Goal: Task Accomplishment & Management: Use online tool/utility

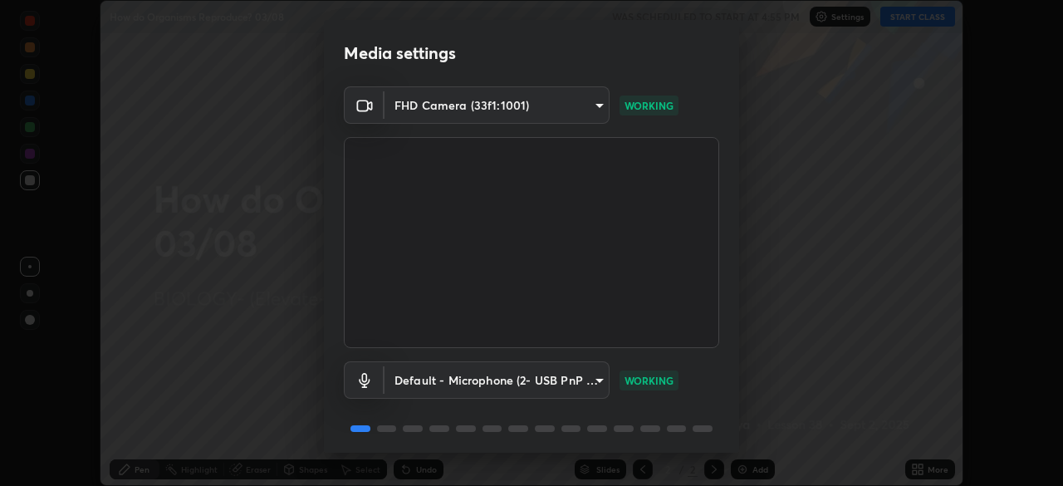
scroll to position [59, 0]
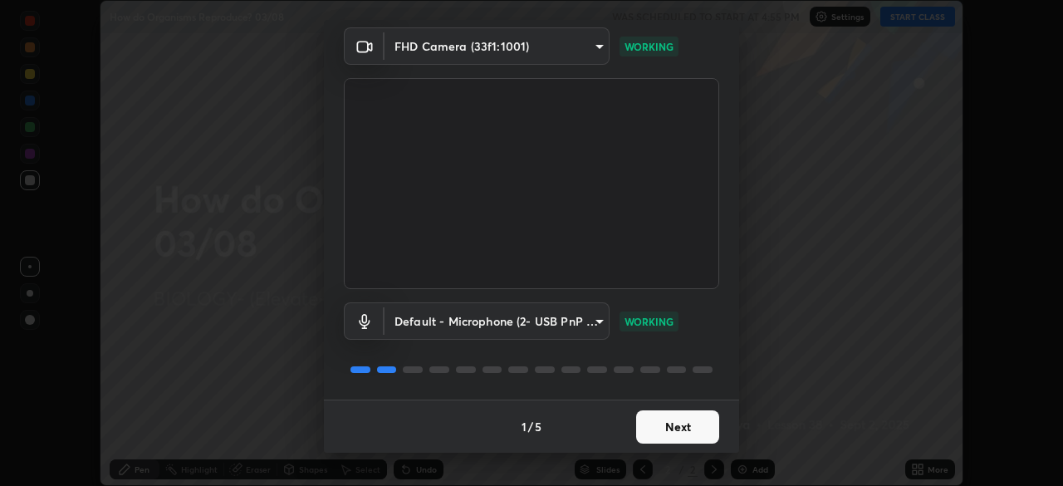
click at [668, 429] on button "Next" at bounding box center [677, 426] width 83 height 33
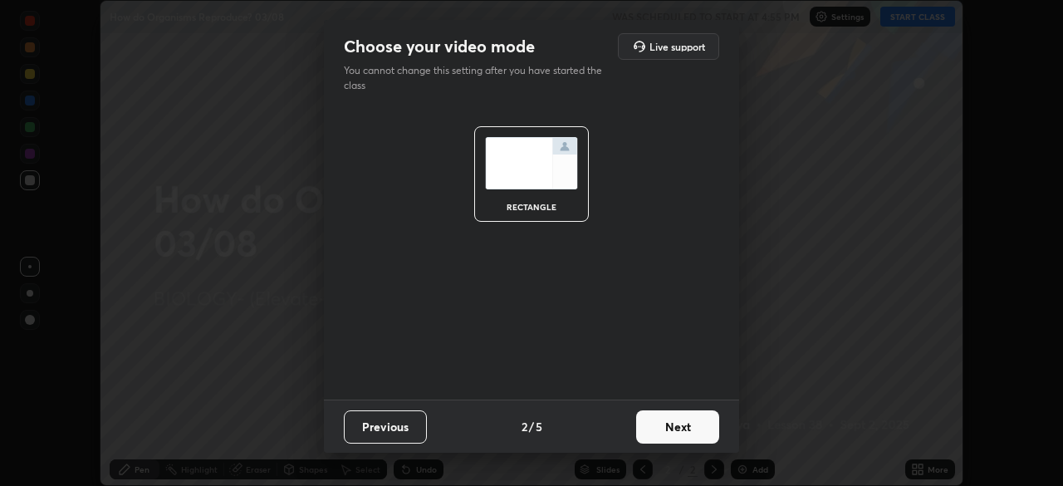
scroll to position [0, 0]
click at [673, 433] on button "Next" at bounding box center [677, 426] width 83 height 33
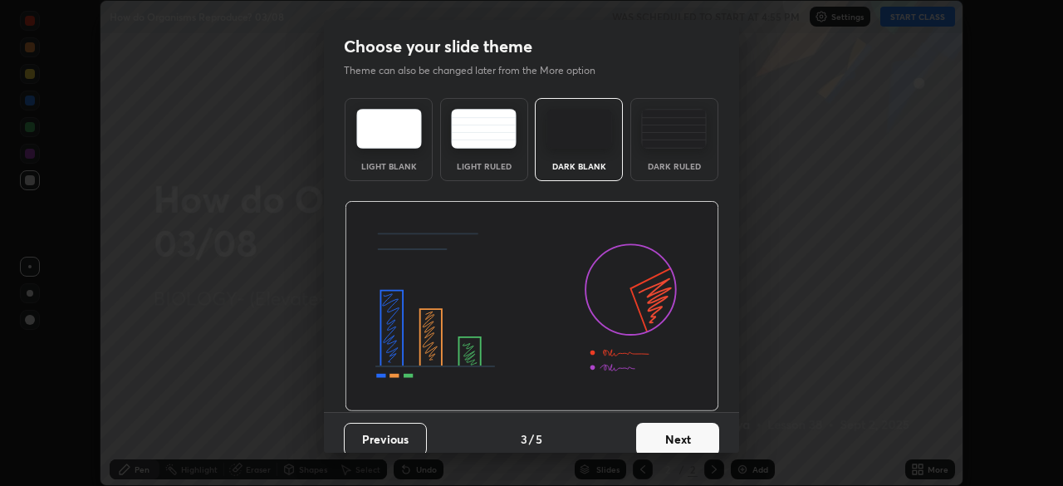
click at [689, 436] on button "Next" at bounding box center [677, 439] width 83 height 33
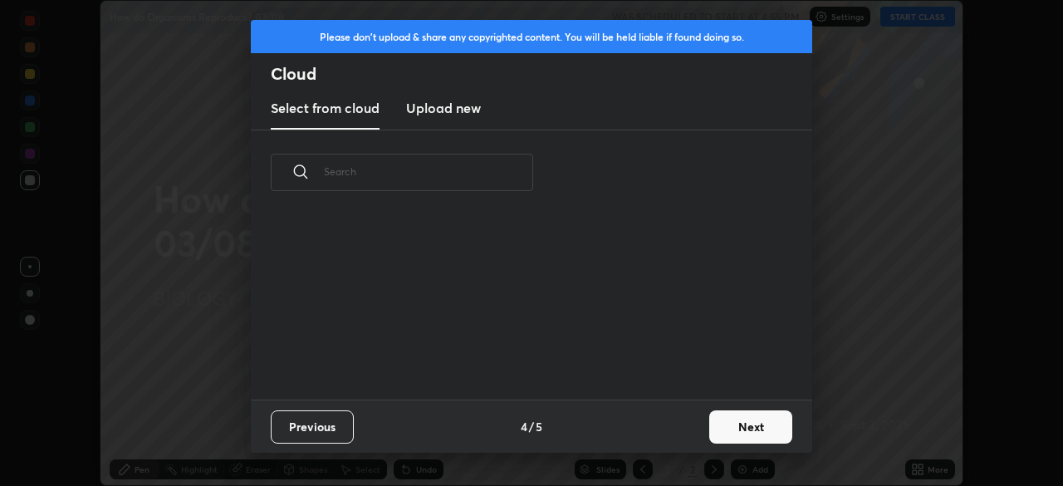
click at [717, 430] on button "Next" at bounding box center [750, 426] width 83 height 33
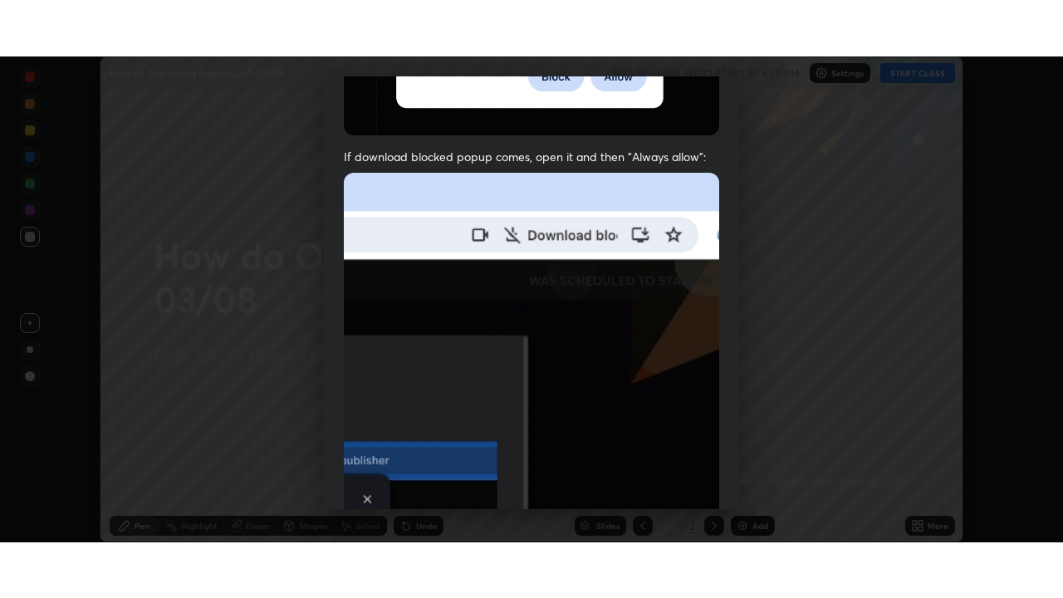
scroll to position [398, 0]
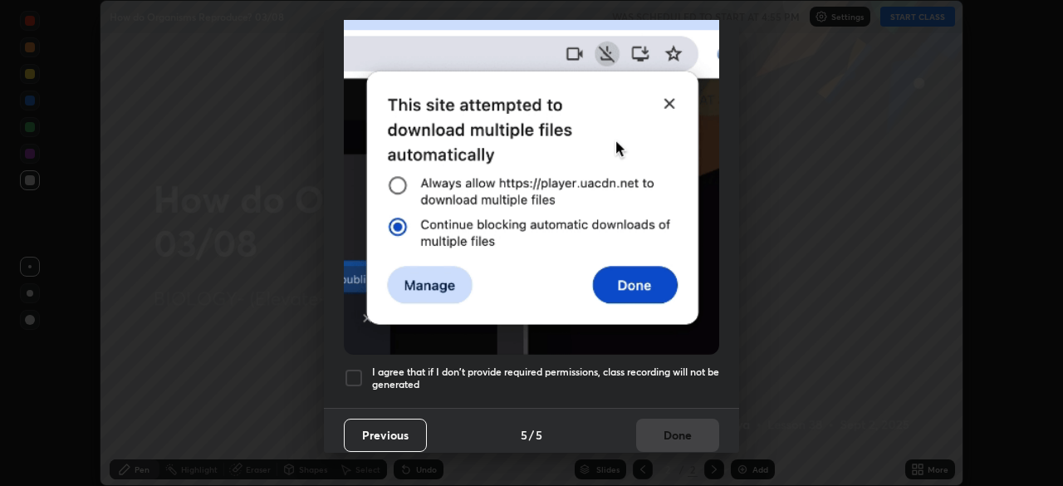
click at [346, 371] on div at bounding box center [354, 378] width 20 height 20
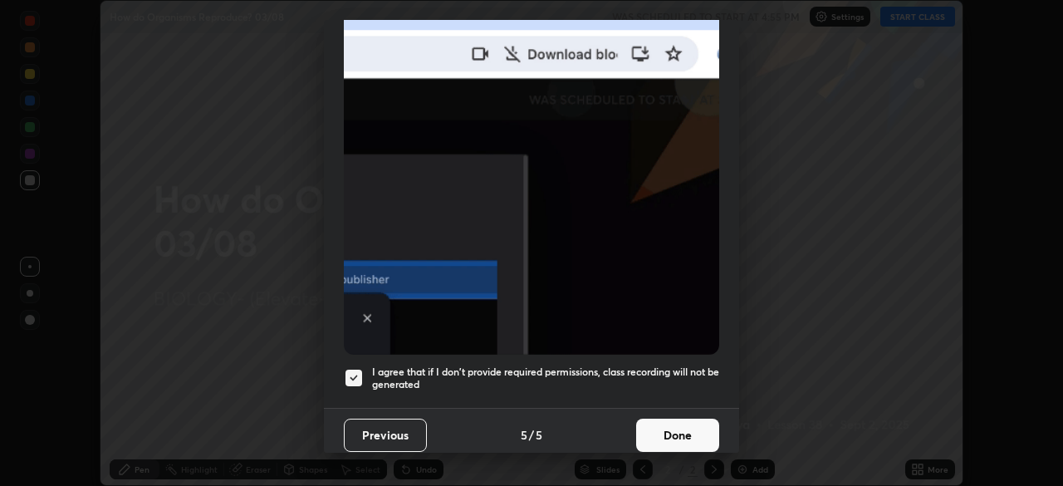
click at [664, 428] on button "Done" at bounding box center [677, 435] width 83 height 33
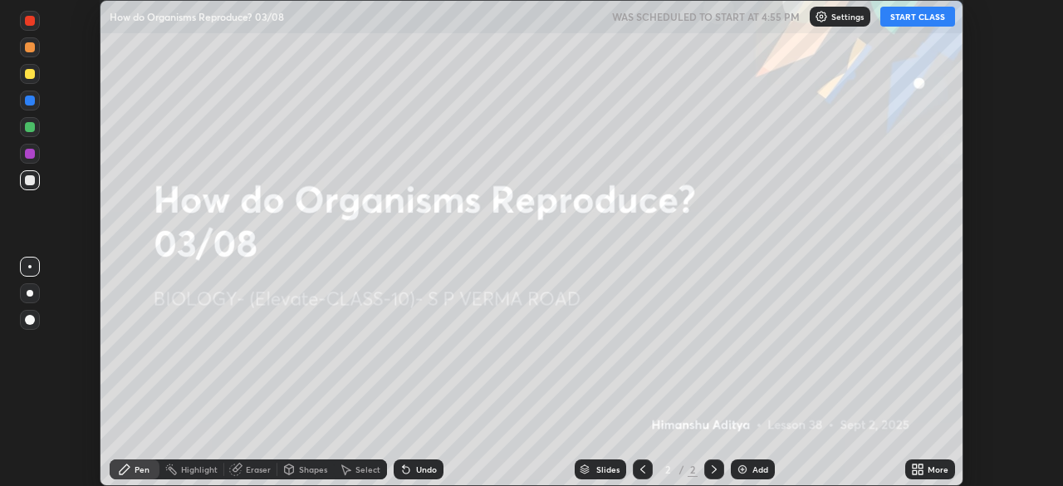
click at [914, 467] on icon at bounding box center [915, 466] width 4 height 4
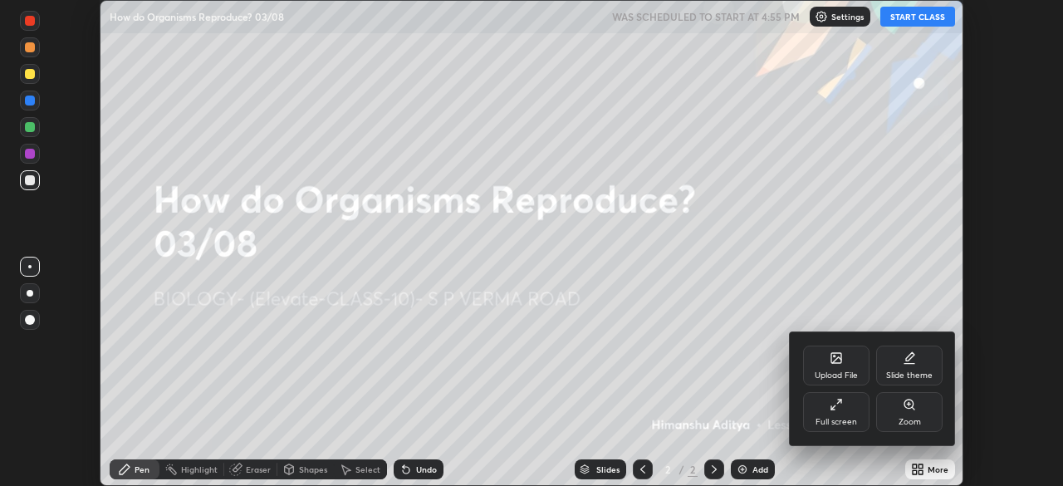
click at [839, 408] on icon at bounding box center [836, 404] width 13 height 13
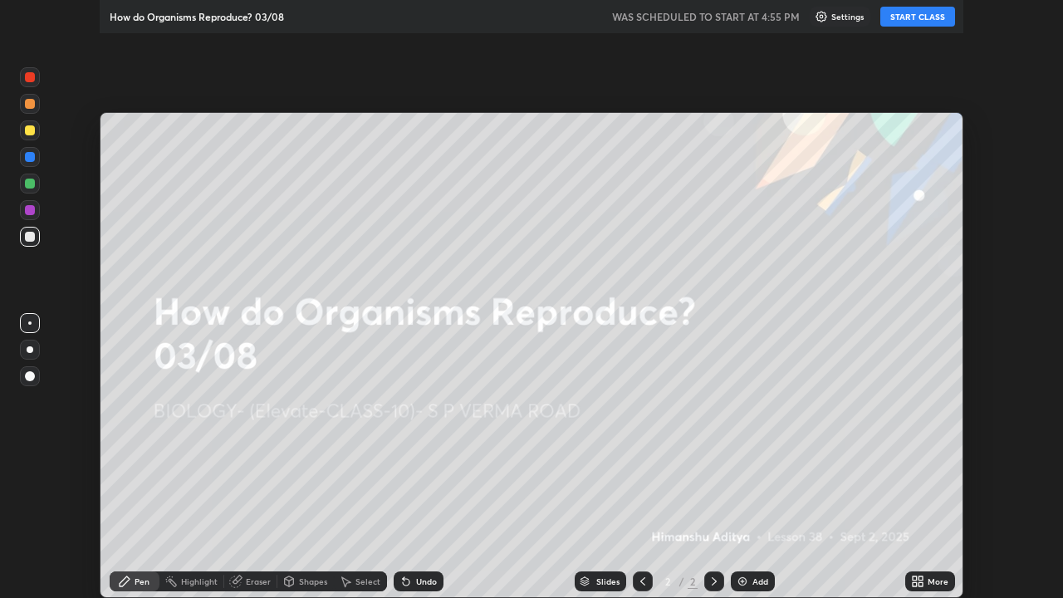
scroll to position [598, 1063]
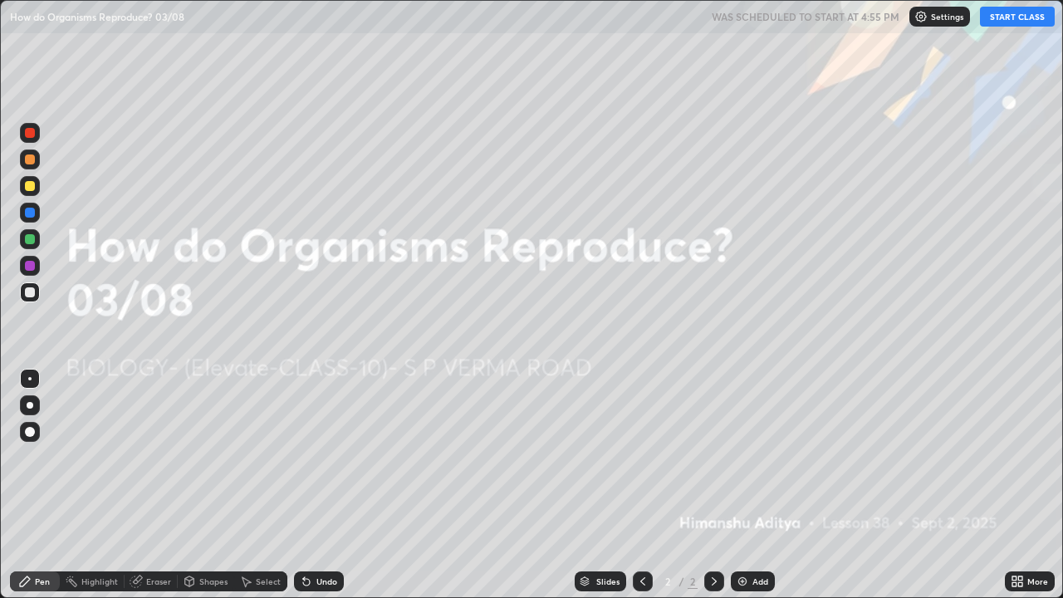
click at [1012, 485] on icon at bounding box center [1014, 578] width 4 height 4
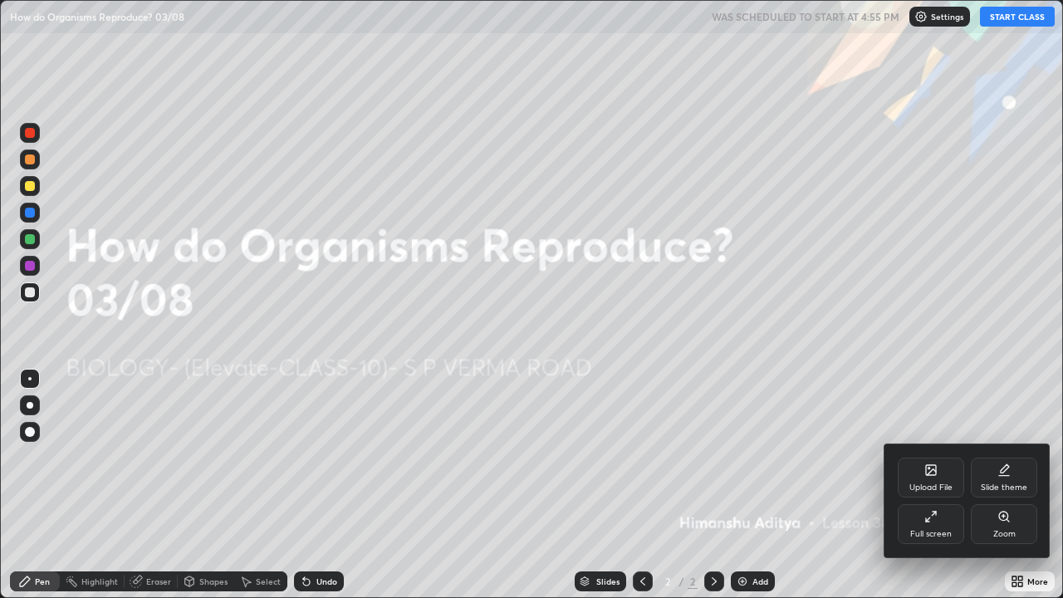
click at [919, 474] on div "Upload File" at bounding box center [931, 478] width 66 height 40
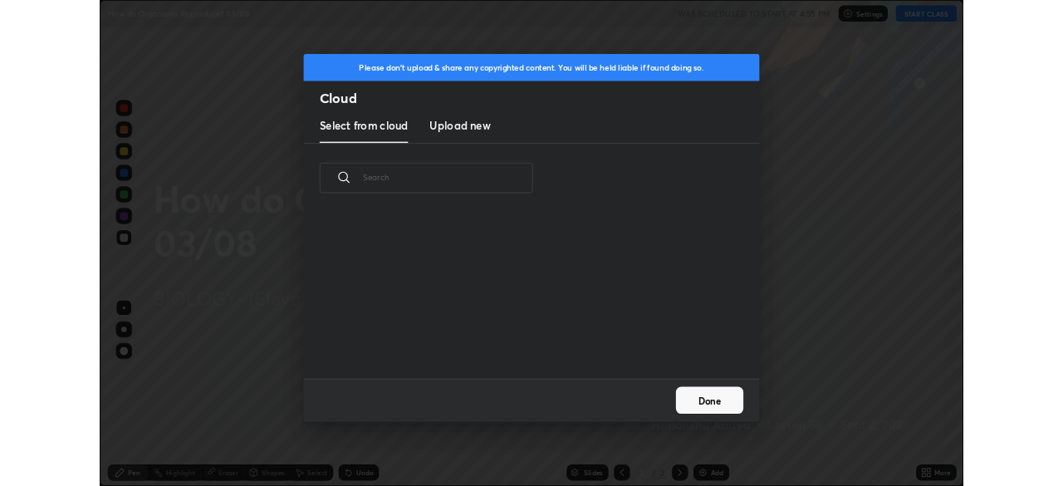
scroll to position [204, 533]
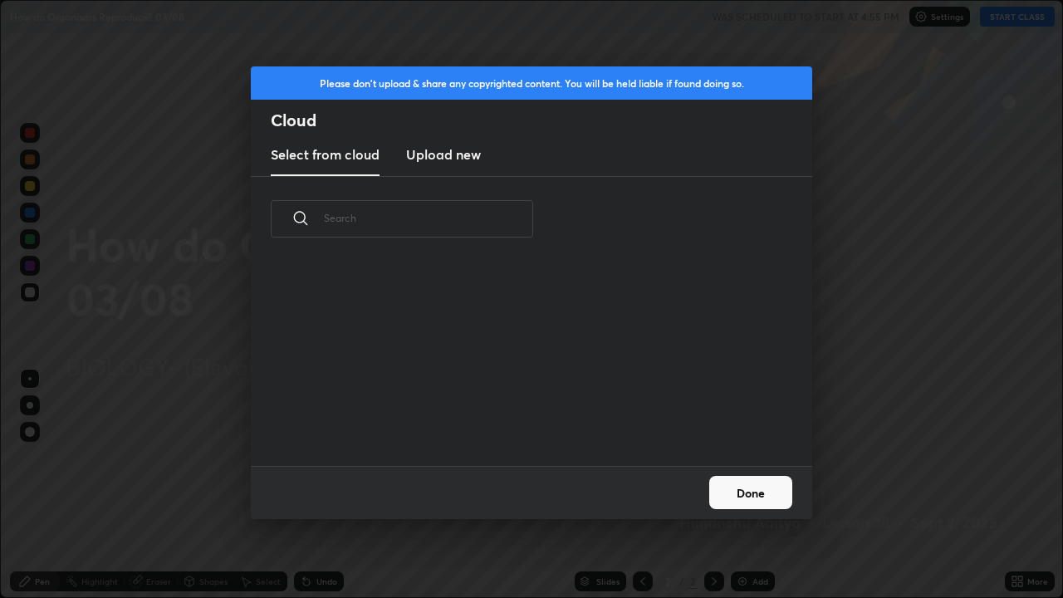
click at [466, 149] on h3 "Upload new" at bounding box center [443, 154] width 75 height 20
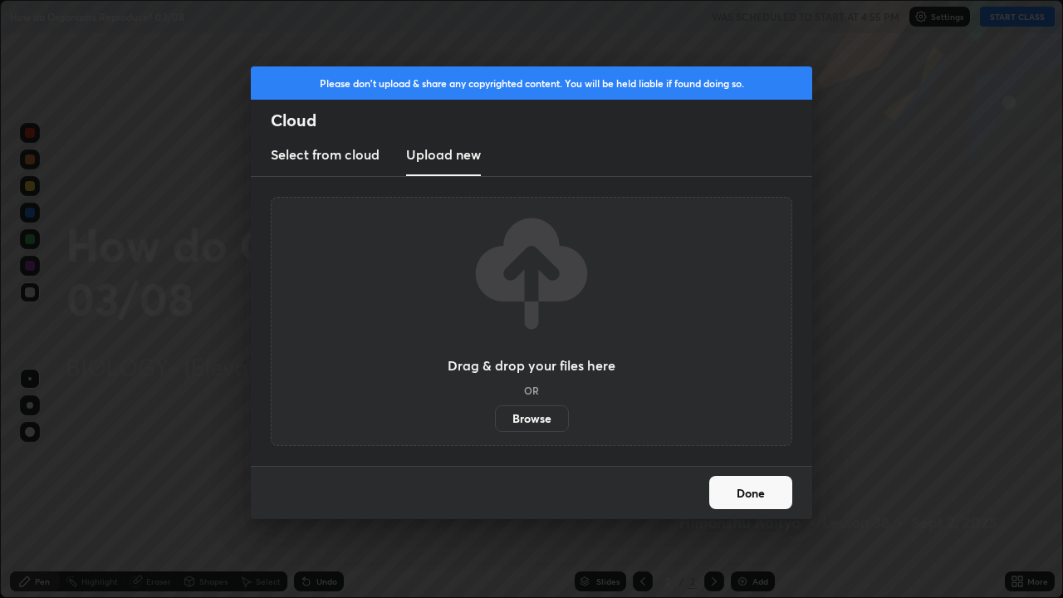
click at [519, 408] on label "Browse" at bounding box center [532, 418] width 74 height 27
click at [495, 408] on input "Browse" at bounding box center [495, 418] width 0 height 27
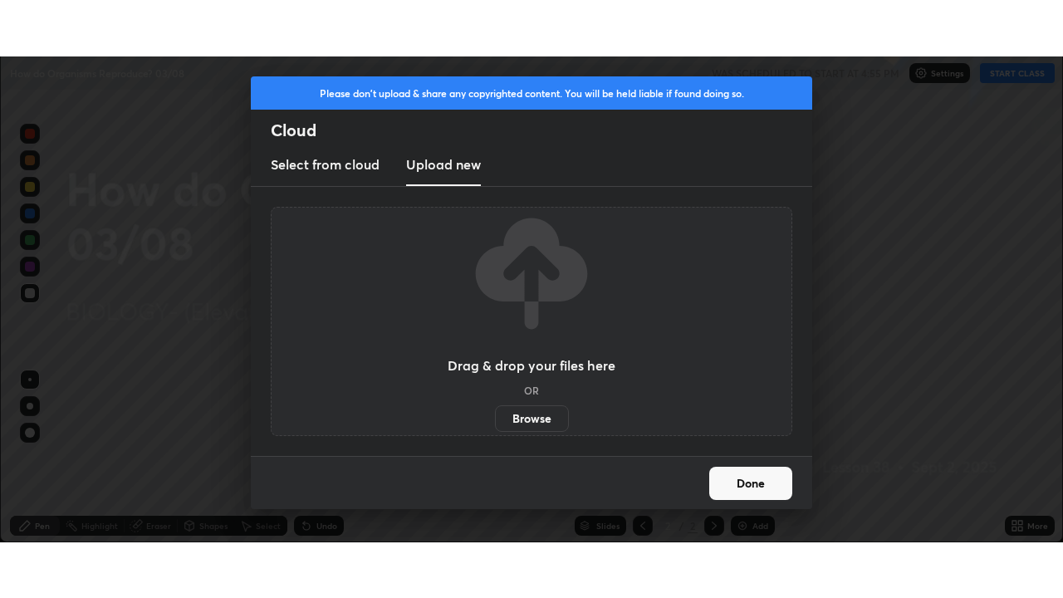
scroll to position [82556, 81979]
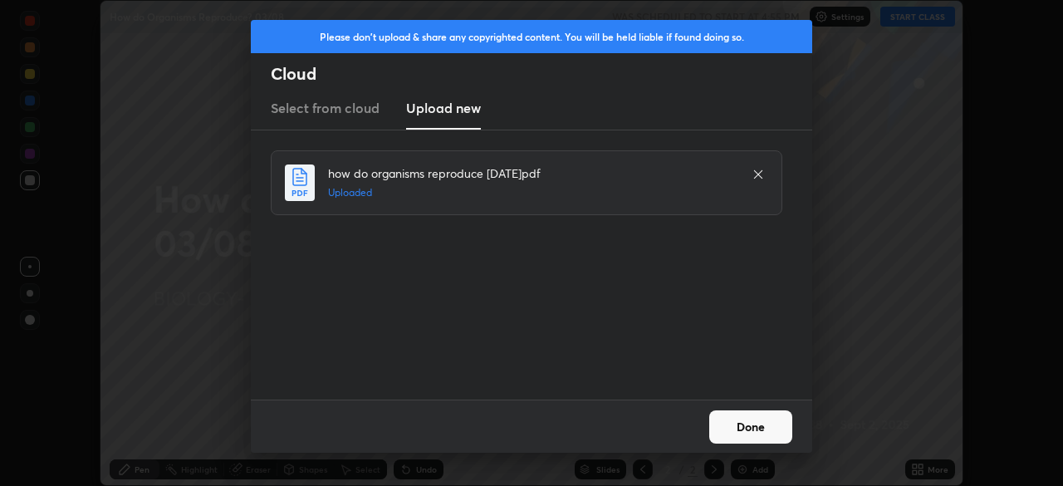
click at [752, 419] on button "Done" at bounding box center [750, 426] width 83 height 33
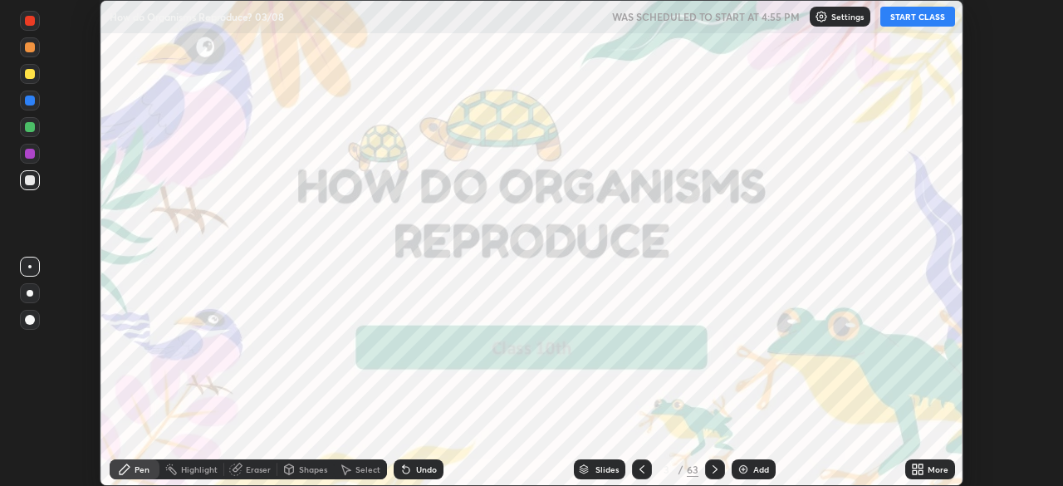
click at [918, 468] on icon at bounding box center [917, 469] width 13 height 13
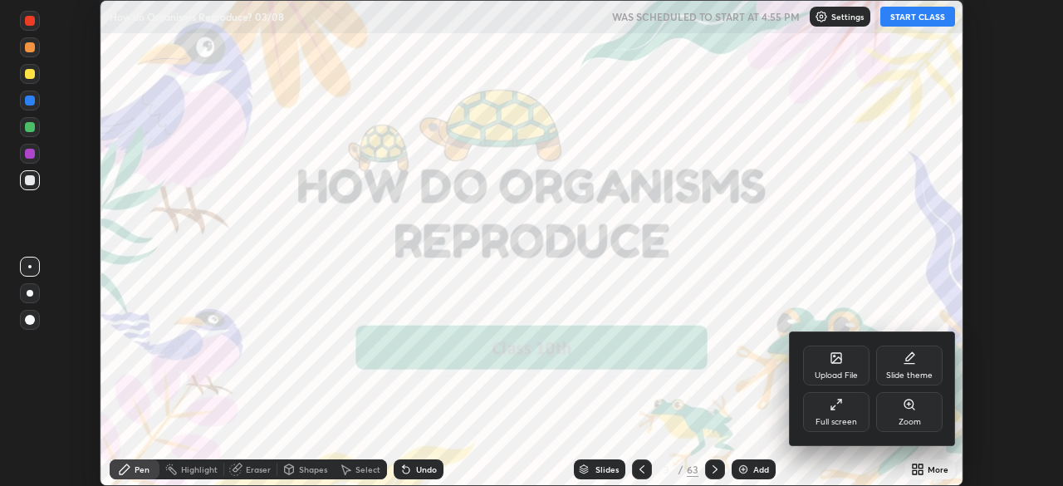
click at [838, 408] on icon at bounding box center [836, 404] width 13 height 13
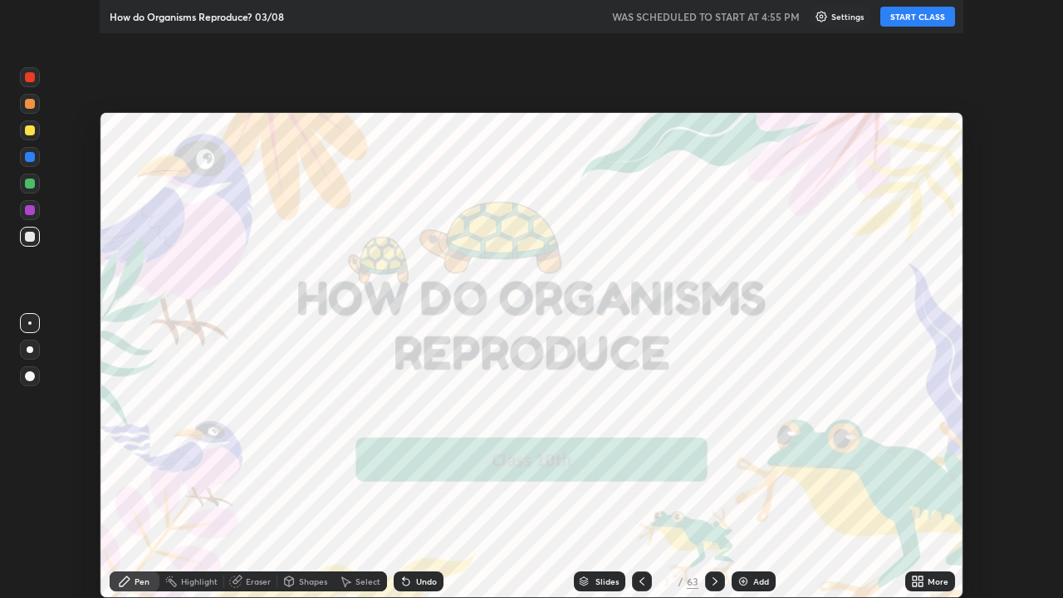
scroll to position [598, 1063]
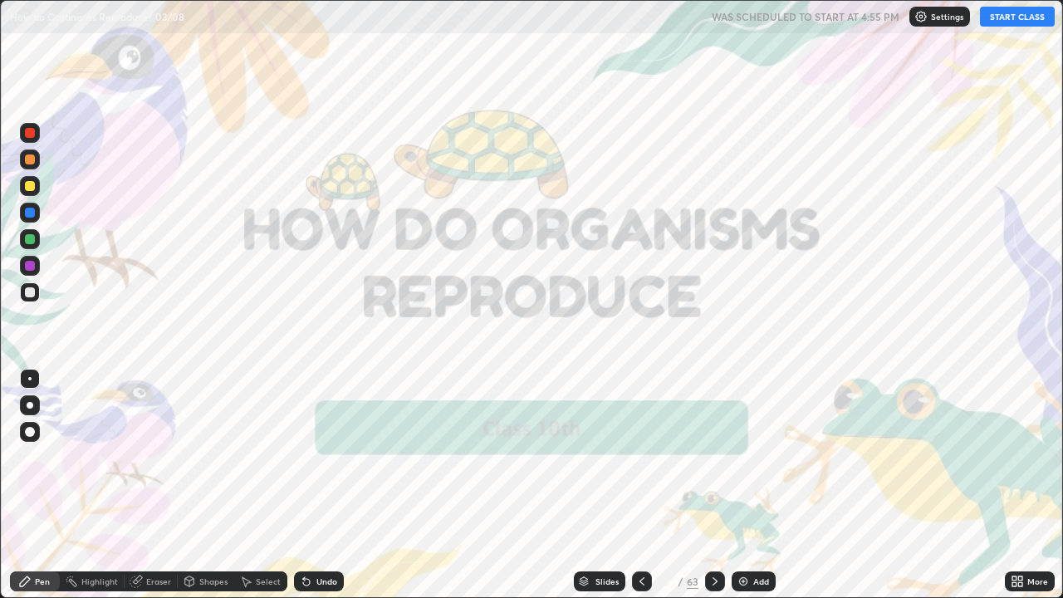
click at [640, 485] on icon at bounding box center [641, 581] width 13 height 13
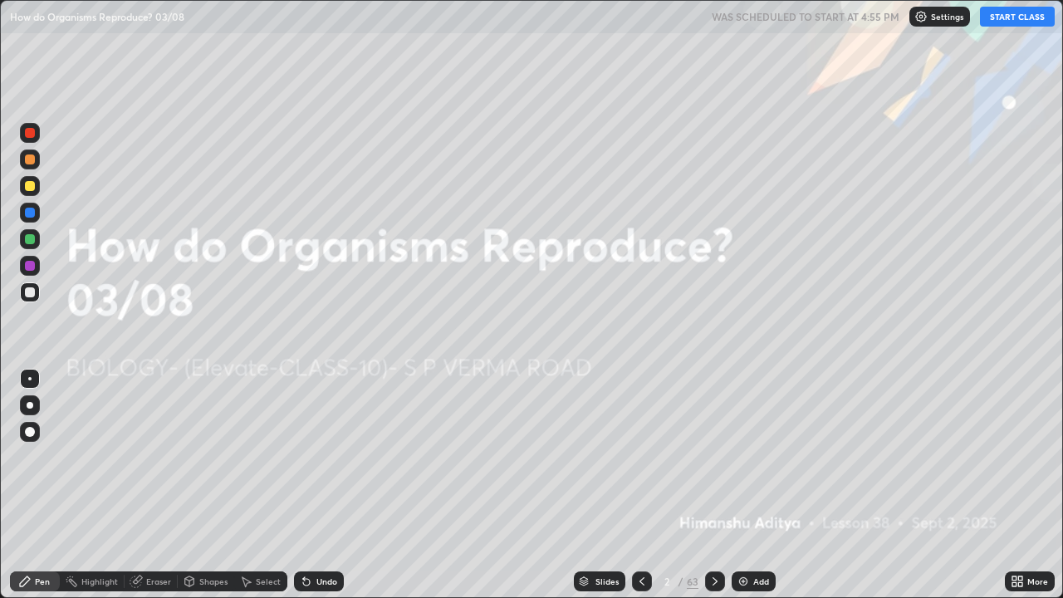
click at [32, 266] on div at bounding box center [30, 266] width 10 height 10
click at [30, 240] on div at bounding box center [30, 239] width 10 height 10
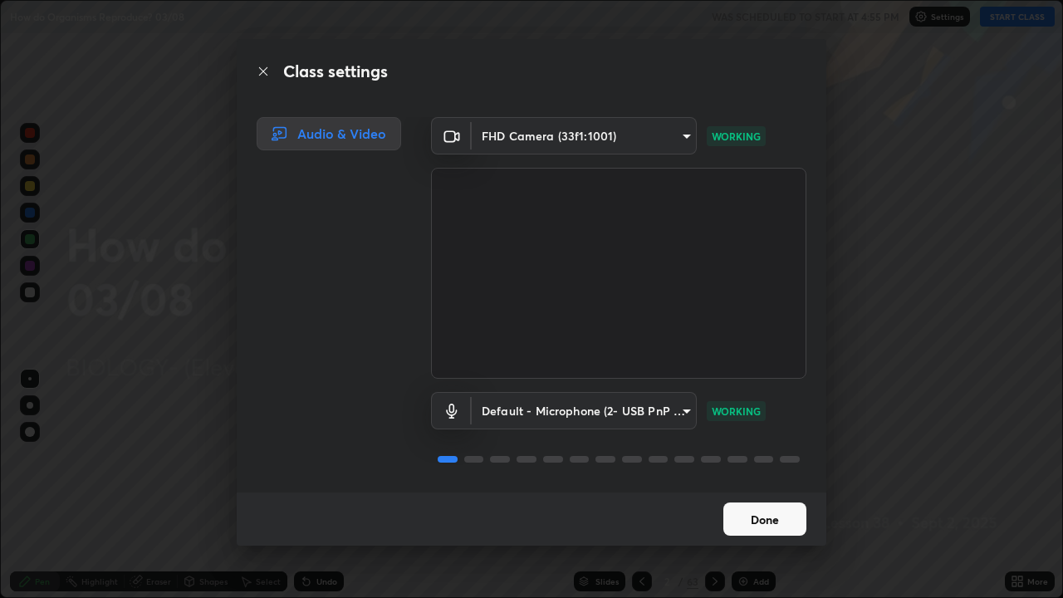
click at [757, 485] on button "Done" at bounding box center [764, 518] width 83 height 33
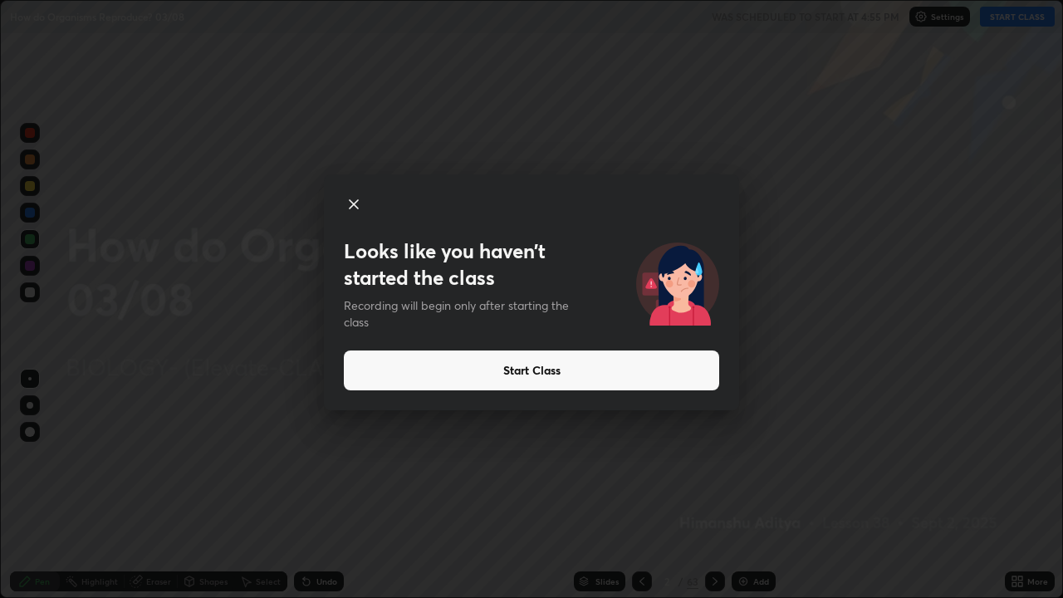
click at [487, 377] on button "Start Class" at bounding box center [531, 370] width 375 height 40
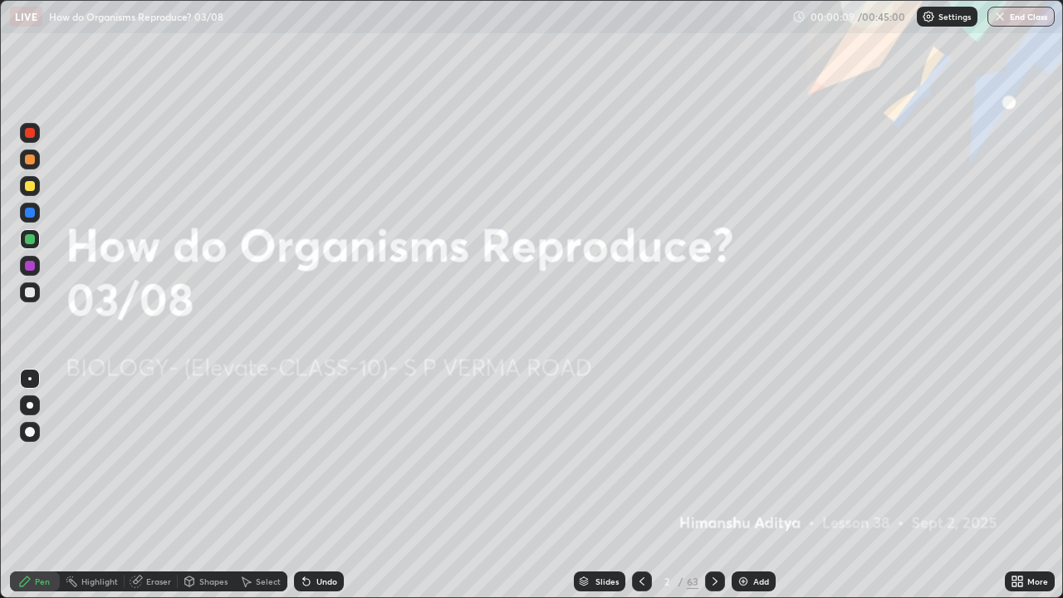
click at [610, 485] on div "Slides" at bounding box center [606, 581] width 23 height 8
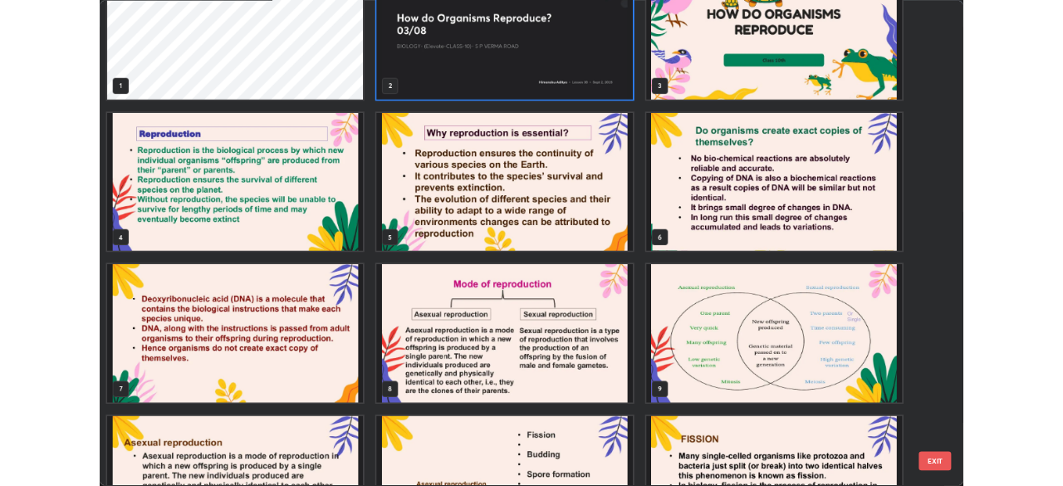
scroll to position [45, 0]
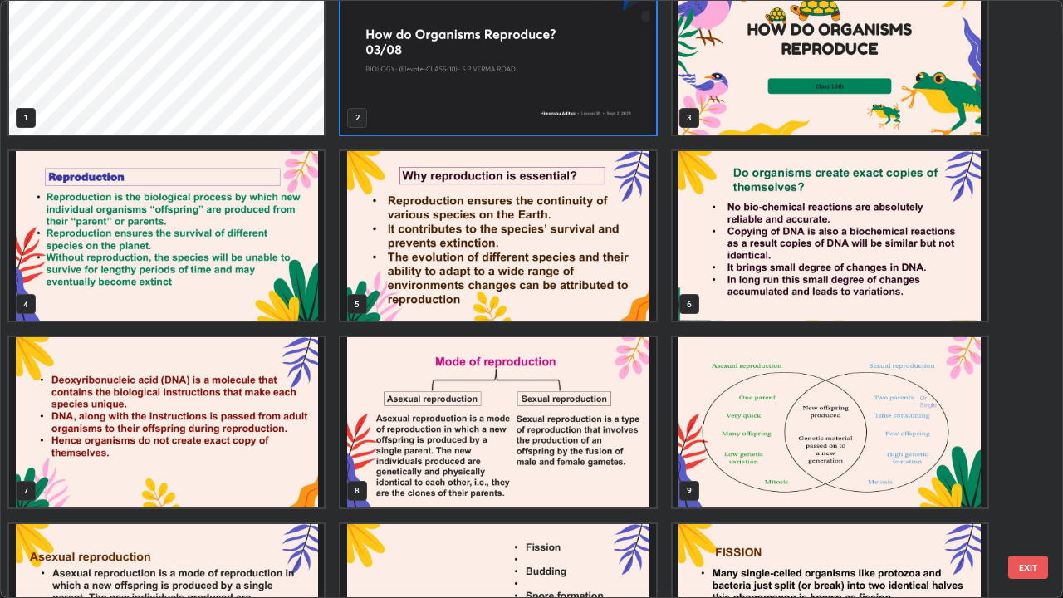
click at [859, 450] on img "grid" at bounding box center [830, 422] width 315 height 170
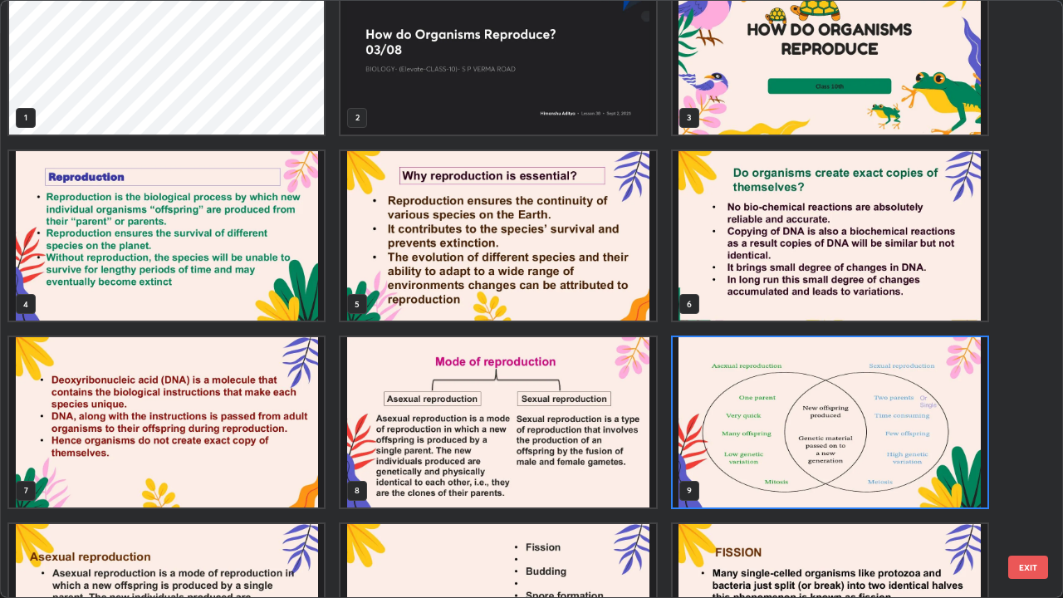
click at [859, 453] on img "grid" at bounding box center [830, 422] width 315 height 170
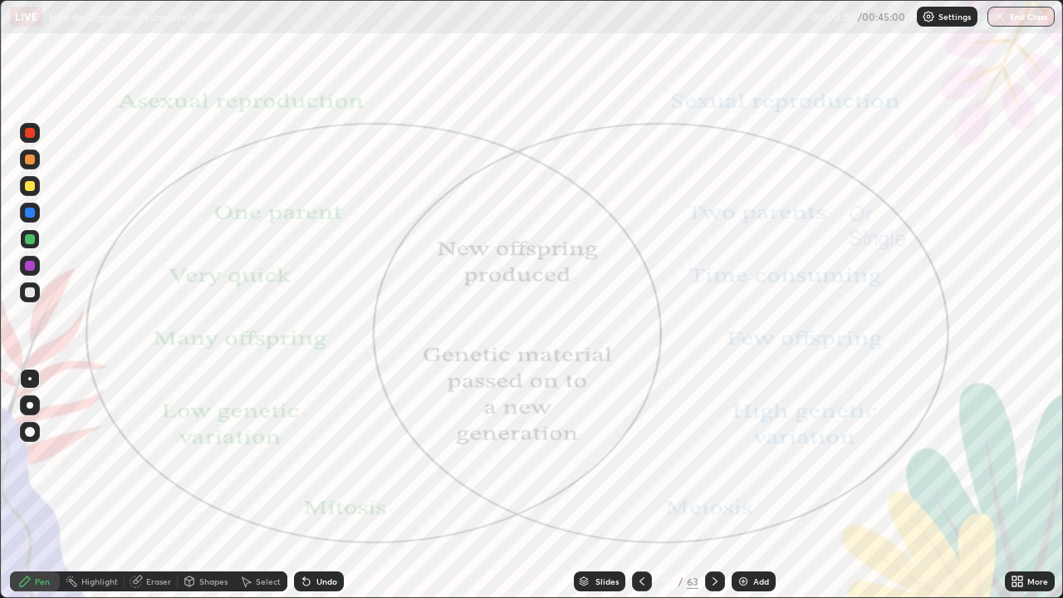
click at [193, 485] on icon at bounding box center [189, 581] width 13 height 13
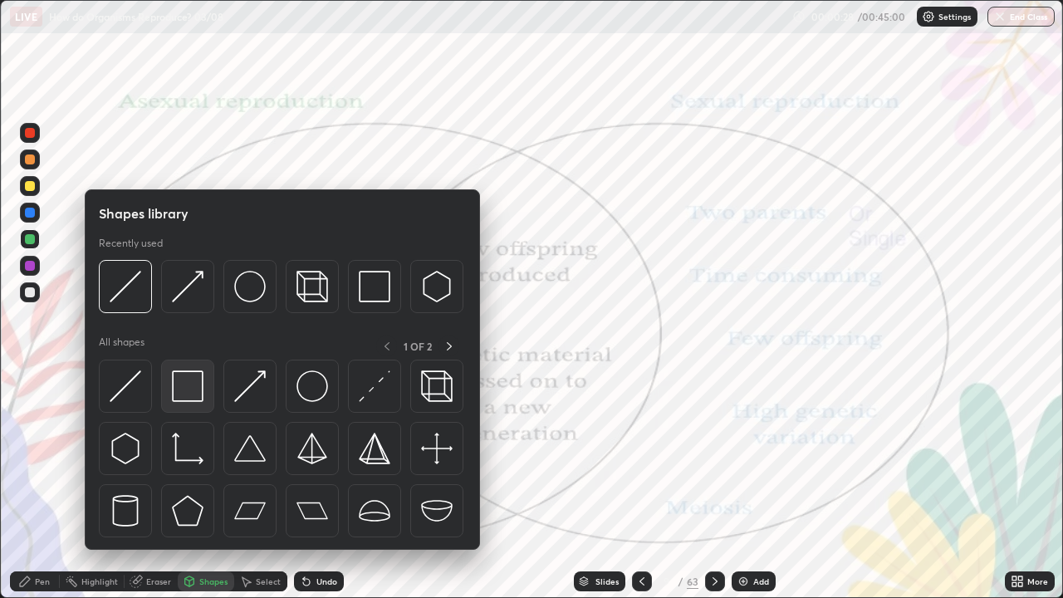
click at [180, 394] on img at bounding box center [188, 386] width 32 height 32
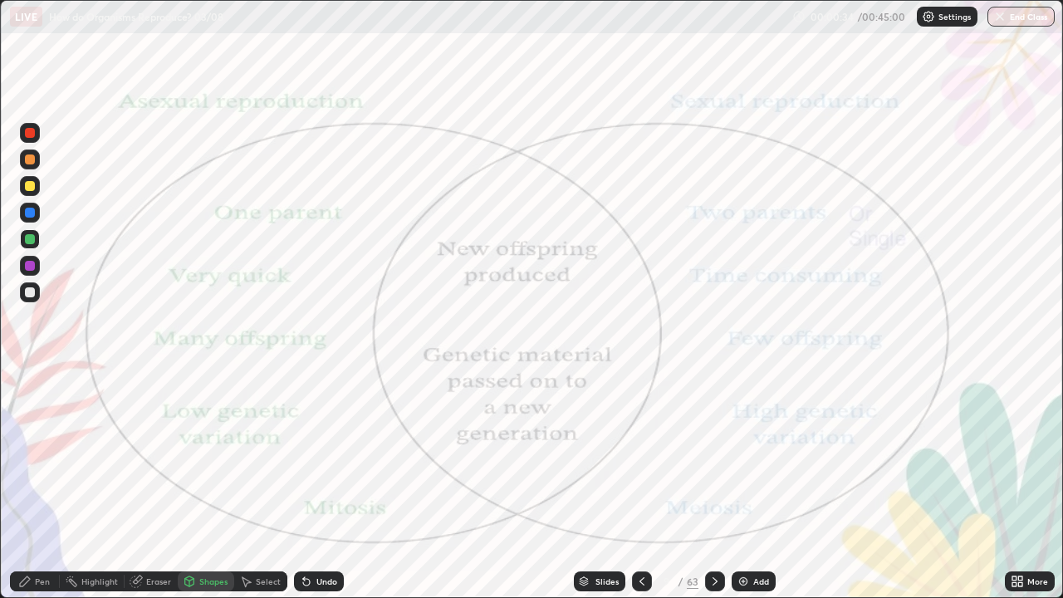
click at [34, 214] on div at bounding box center [30, 213] width 10 height 10
click at [28, 188] on div at bounding box center [30, 186] width 10 height 10
click at [31, 241] on div at bounding box center [30, 239] width 10 height 10
click at [45, 485] on div "Pen" at bounding box center [42, 581] width 15 height 8
click at [30, 265] on div at bounding box center [30, 266] width 10 height 10
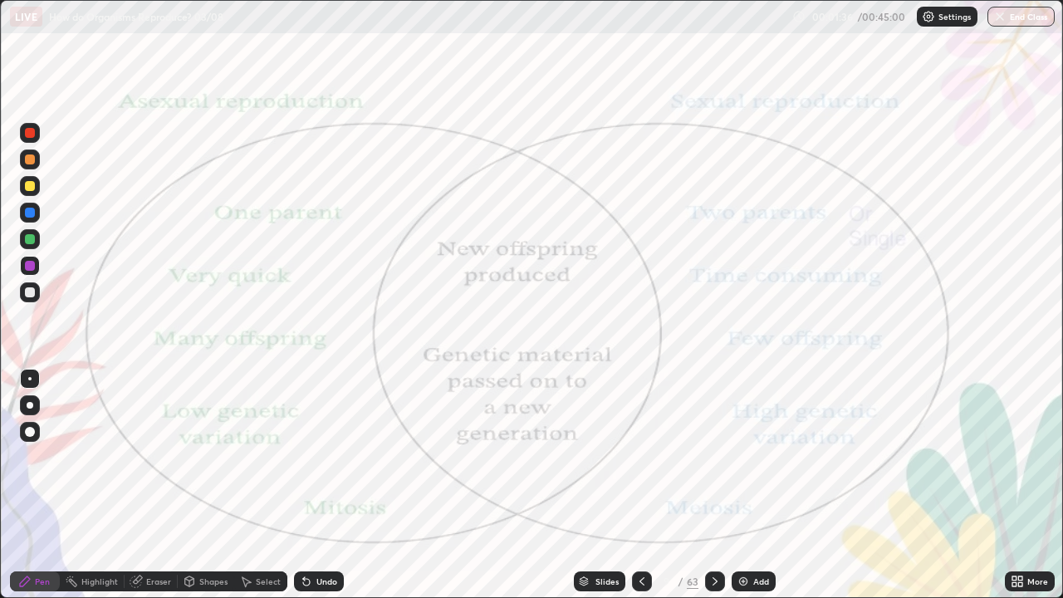
click at [204, 485] on div "Shapes" at bounding box center [213, 581] width 28 height 8
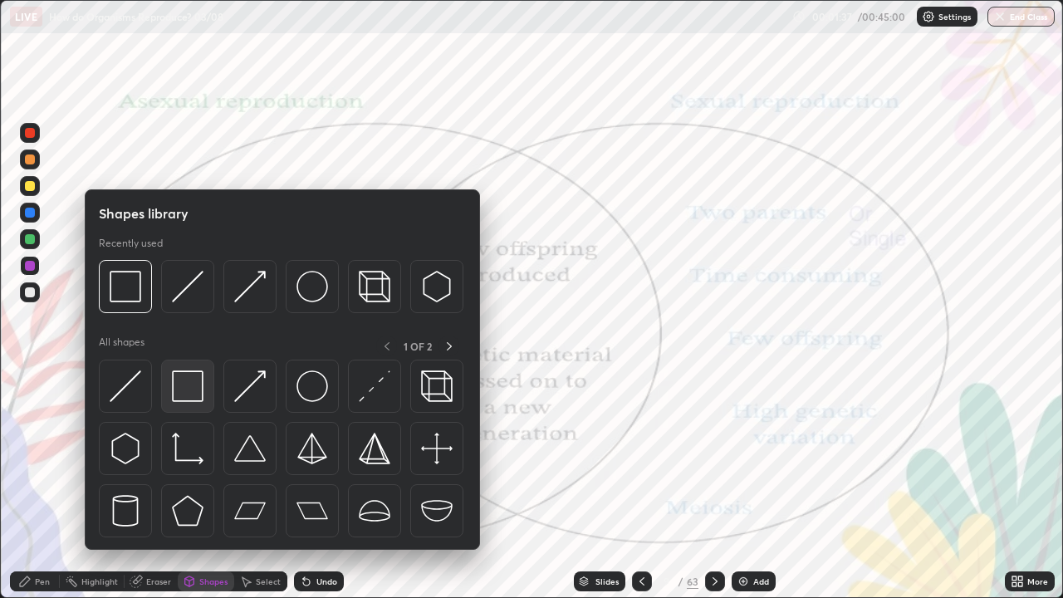
click at [184, 387] on img at bounding box center [188, 386] width 32 height 32
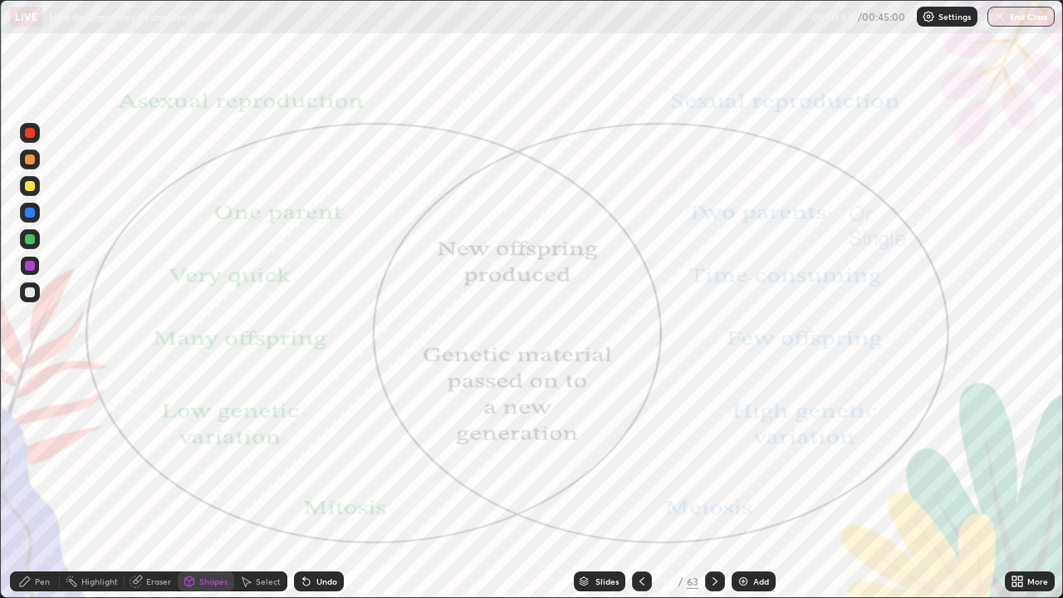
click at [31, 268] on div at bounding box center [30, 266] width 10 height 10
click at [202, 485] on div "Shapes" at bounding box center [213, 581] width 28 height 8
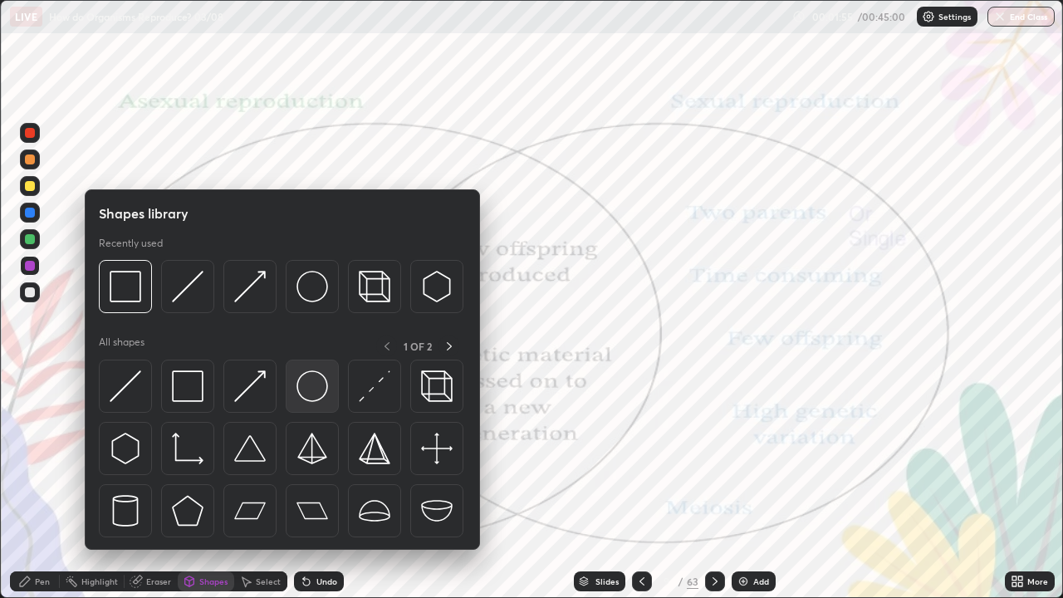
click at [306, 394] on img at bounding box center [312, 386] width 32 height 32
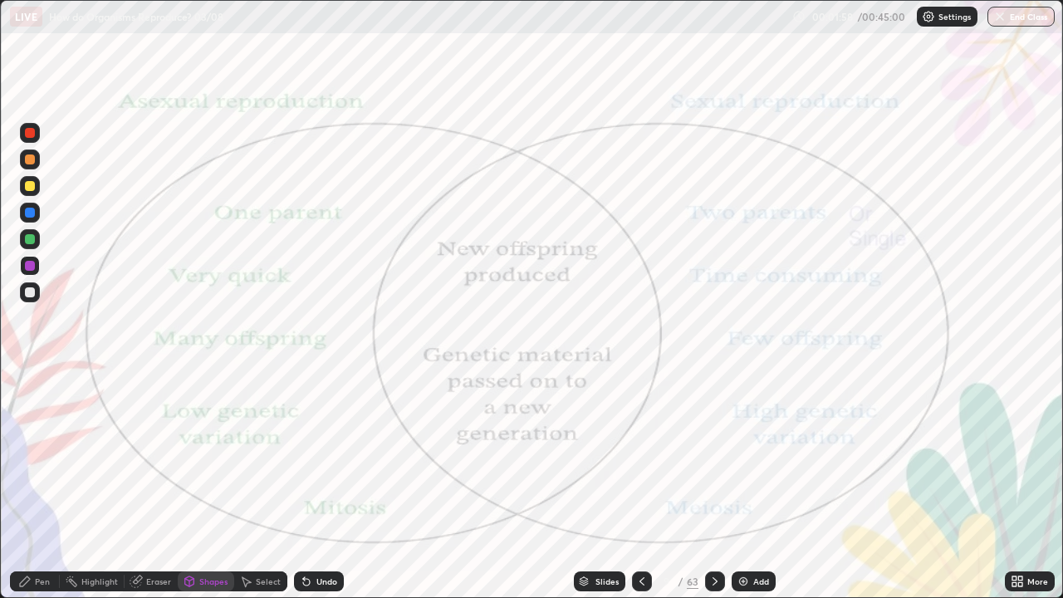
click at [201, 485] on div "Shapes" at bounding box center [213, 581] width 28 height 8
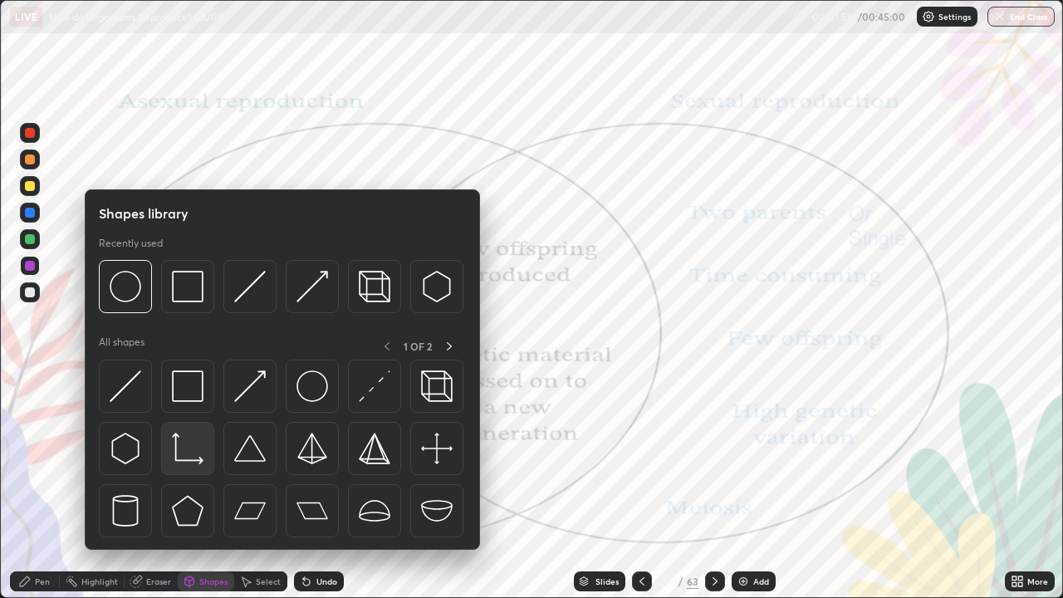
click at [184, 458] on img at bounding box center [188, 449] width 32 height 32
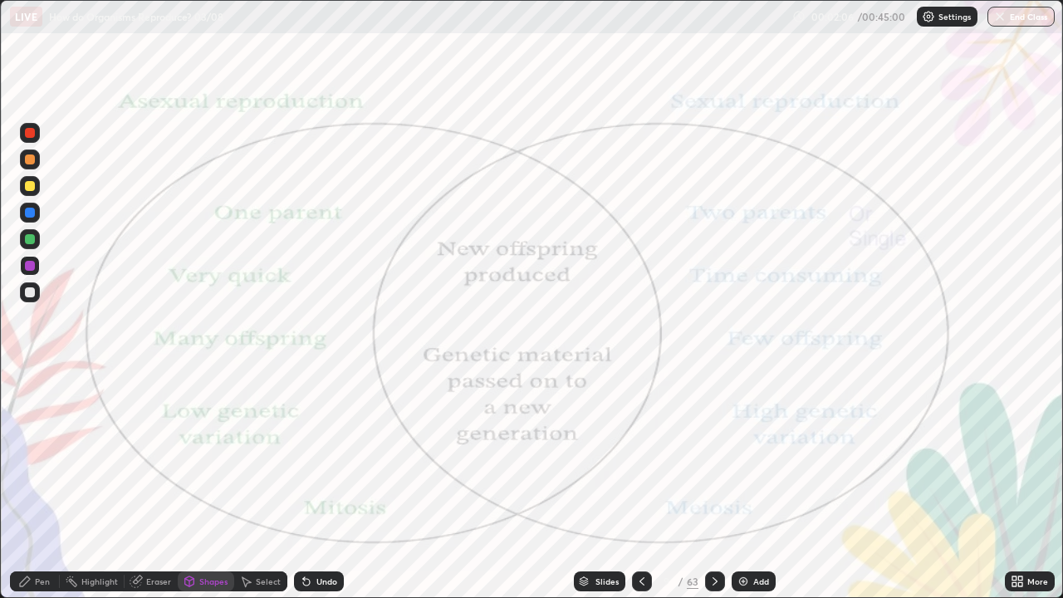
click at [316, 485] on div "Undo" at bounding box center [326, 581] width 21 height 8
click at [200, 485] on div "Shapes" at bounding box center [213, 581] width 28 height 8
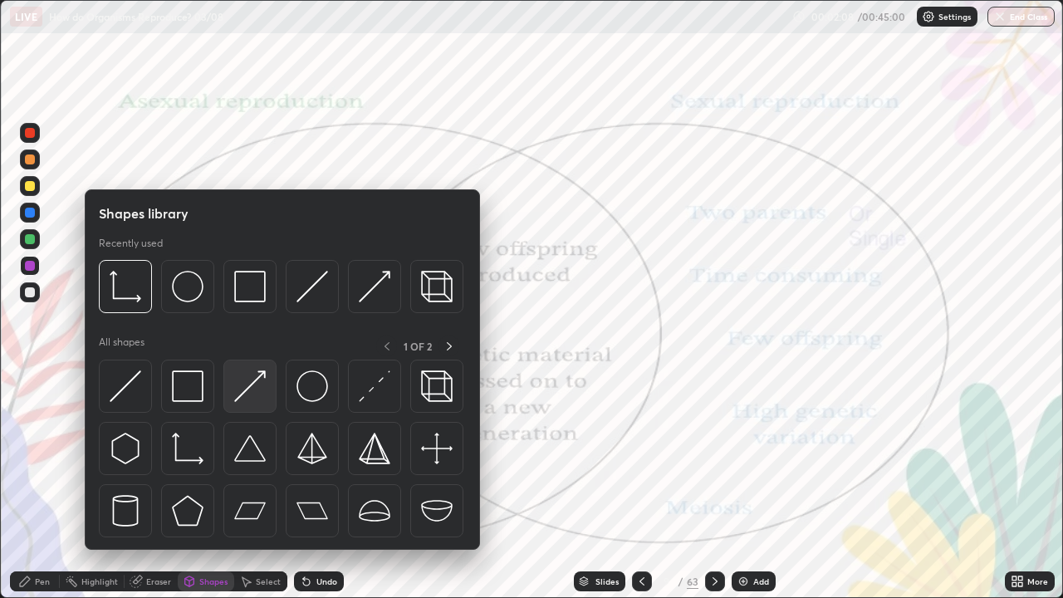
click at [248, 392] on img at bounding box center [250, 386] width 32 height 32
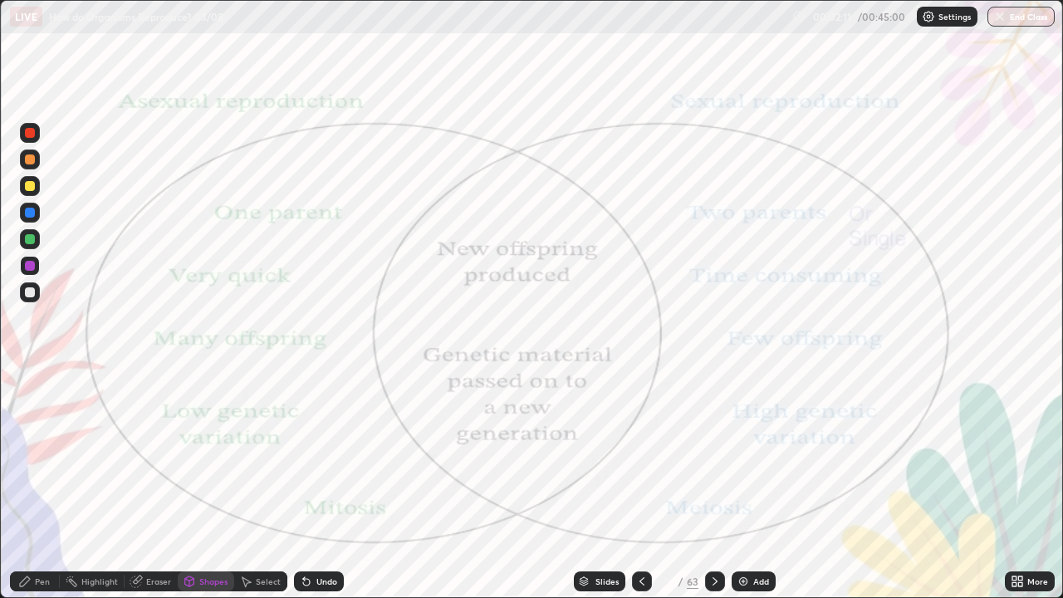
click at [199, 485] on div "Shapes" at bounding box center [213, 581] width 28 height 8
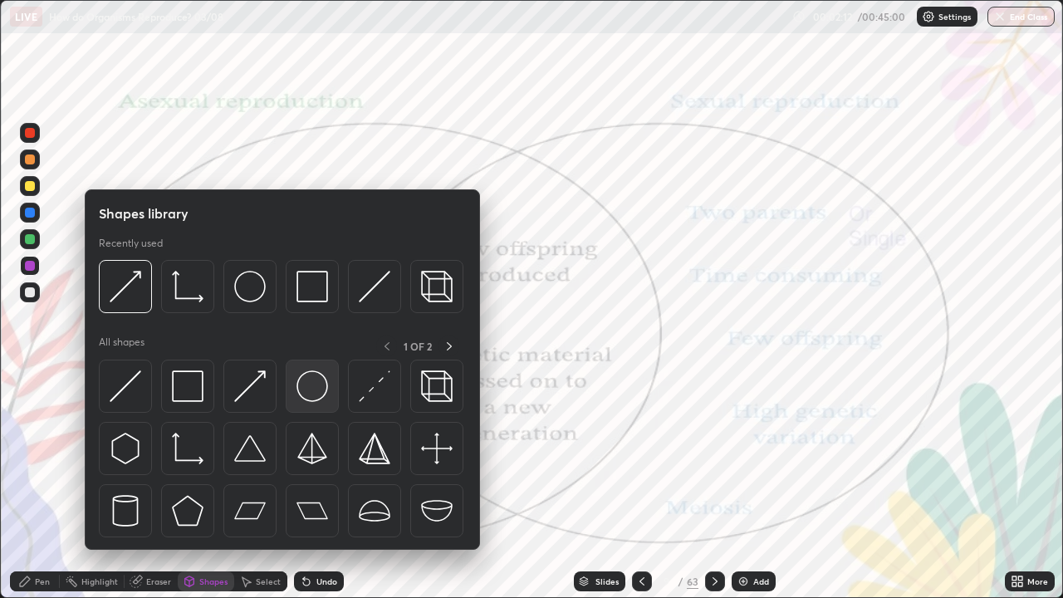
click at [308, 389] on img at bounding box center [312, 386] width 32 height 32
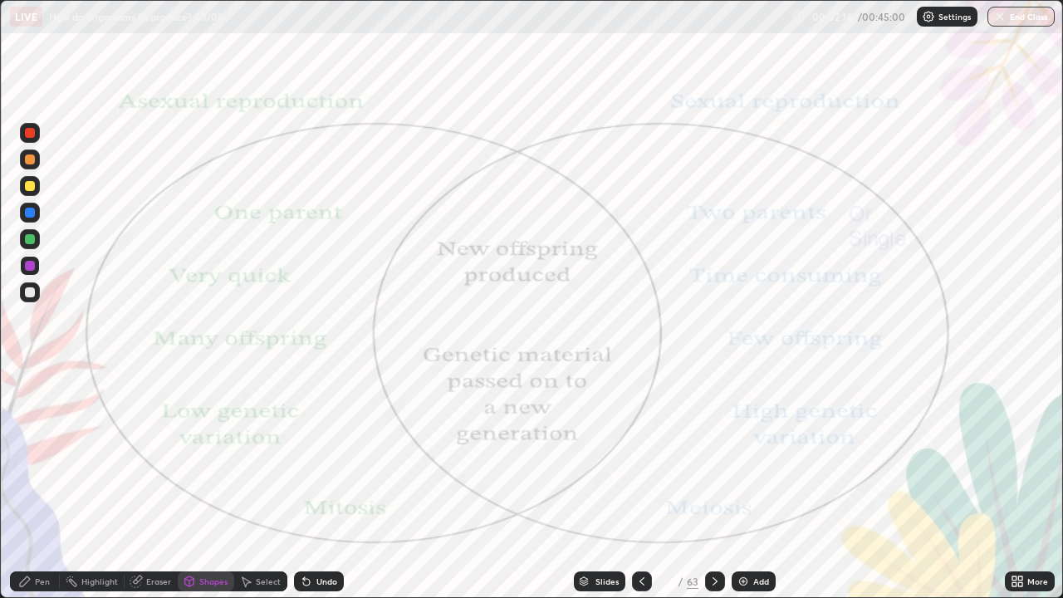
click at [320, 485] on div "Undo" at bounding box center [326, 581] width 21 height 8
click at [42, 485] on div "Pen" at bounding box center [42, 581] width 15 height 8
click at [34, 296] on div at bounding box center [30, 292] width 20 height 20
click at [31, 240] on div at bounding box center [30, 239] width 10 height 10
click at [196, 485] on div "Shapes" at bounding box center [206, 581] width 56 height 20
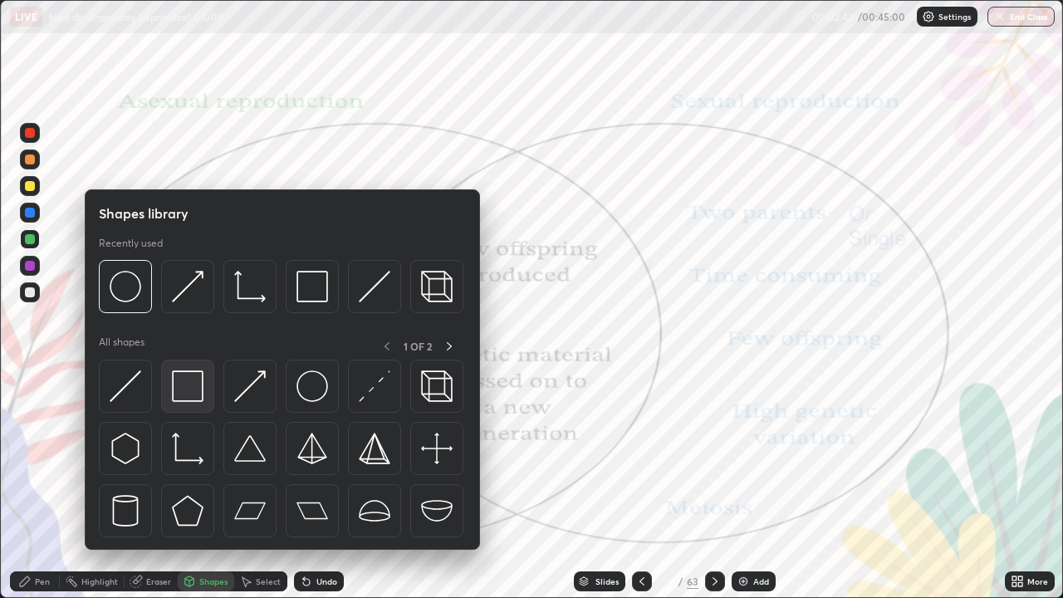
click at [185, 385] on img at bounding box center [188, 386] width 32 height 32
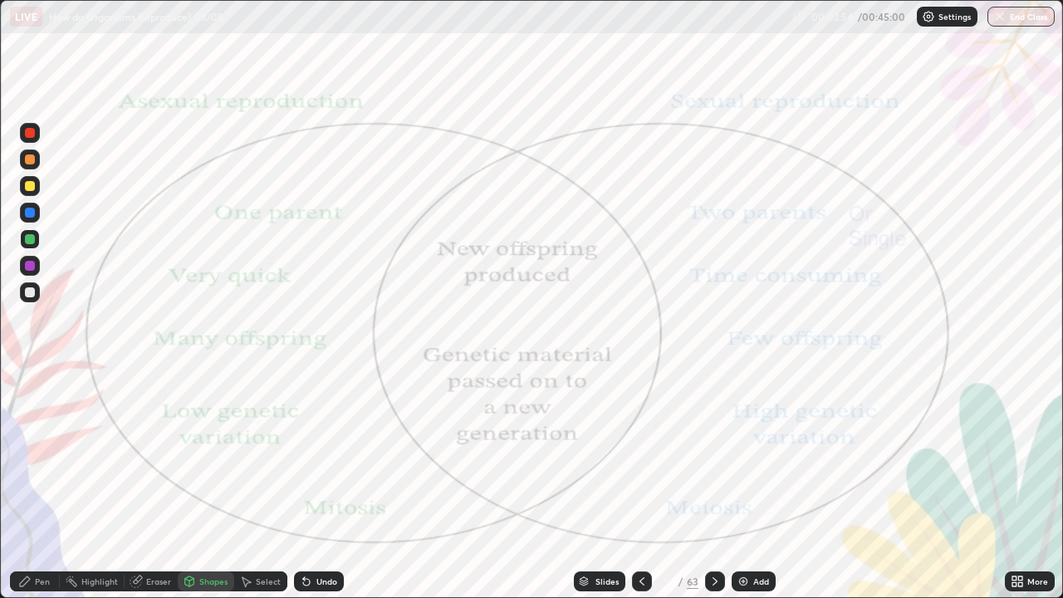
click at [32, 263] on div at bounding box center [30, 266] width 10 height 10
click at [193, 485] on icon at bounding box center [189, 581] width 9 height 10
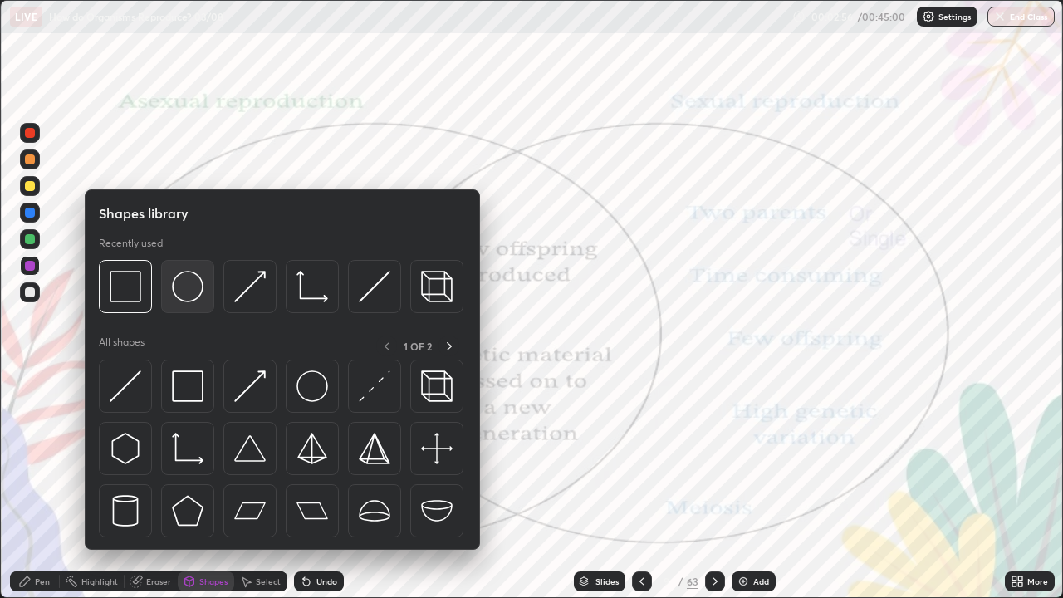
click at [186, 301] on img at bounding box center [188, 287] width 32 height 32
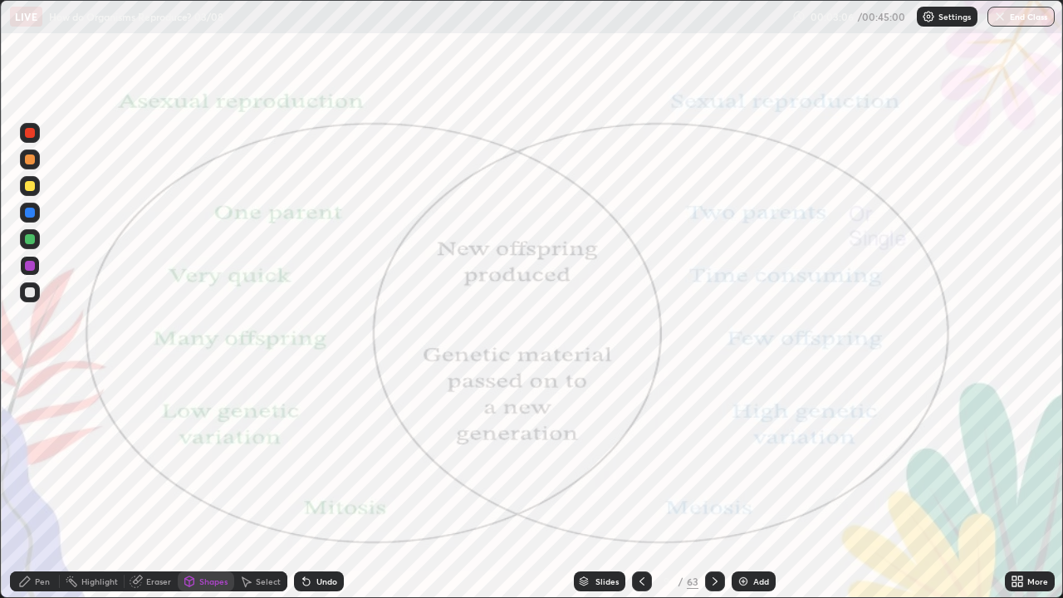
click at [32, 187] on div at bounding box center [30, 186] width 10 height 10
click at [31, 215] on div at bounding box center [30, 213] width 10 height 10
click at [311, 485] on div "Undo" at bounding box center [319, 581] width 50 height 20
click at [43, 485] on div "Pen" at bounding box center [35, 581] width 50 height 20
click at [31, 432] on div at bounding box center [30, 432] width 10 height 10
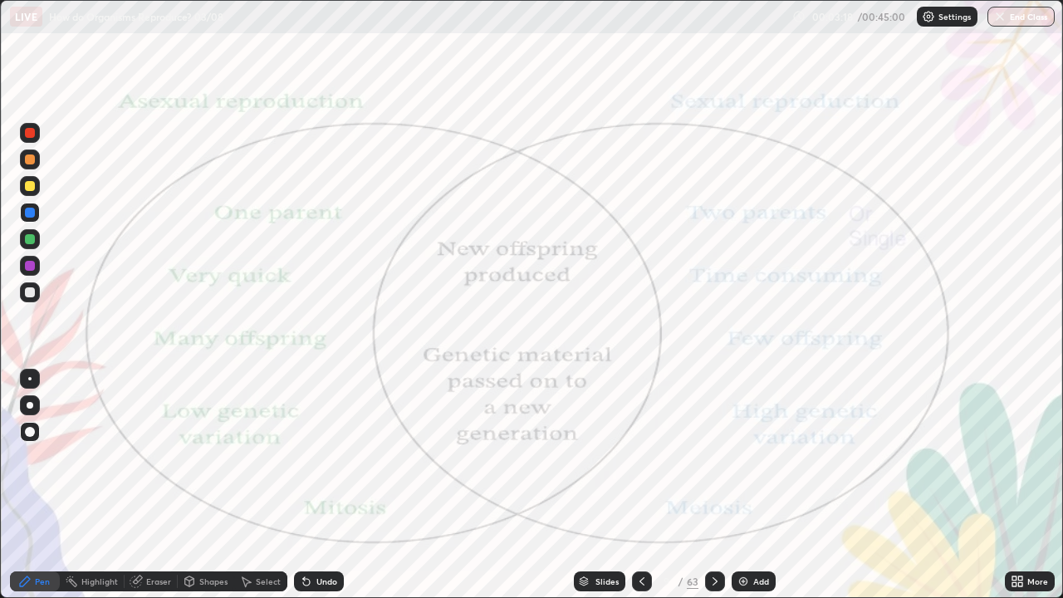
click at [29, 188] on div at bounding box center [30, 186] width 10 height 10
click at [33, 263] on div at bounding box center [30, 266] width 10 height 10
click at [31, 189] on div at bounding box center [30, 186] width 10 height 10
click at [28, 159] on div at bounding box center [30, 159] width 10 height 10
click at [208, 485] on div "Shapes" at bounding box center [213, 581] width 28 height 8
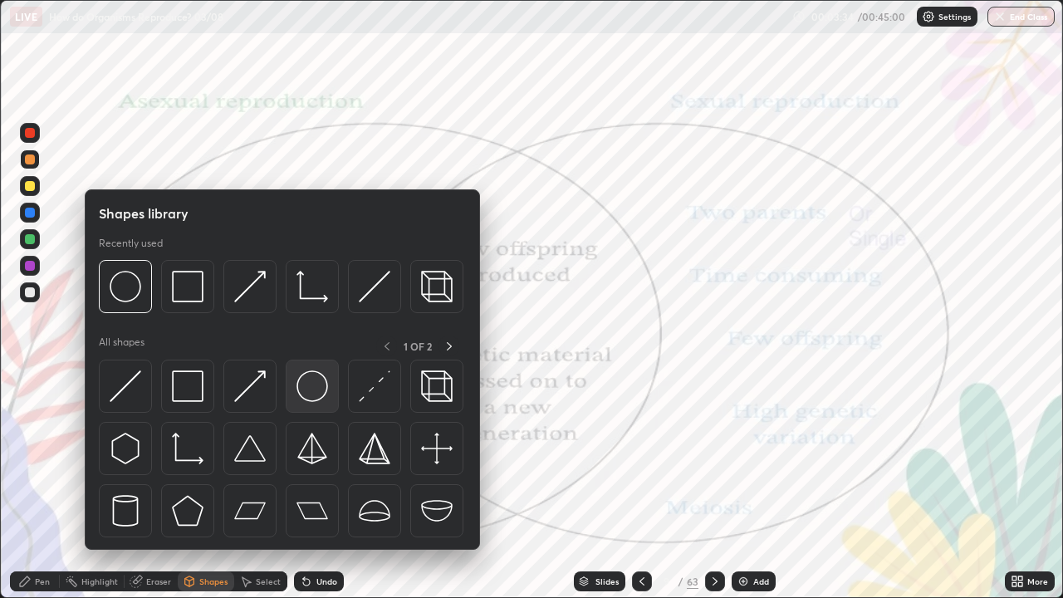
click at [314, 397] on img at bounding box center [312, 386] width 32 height 32
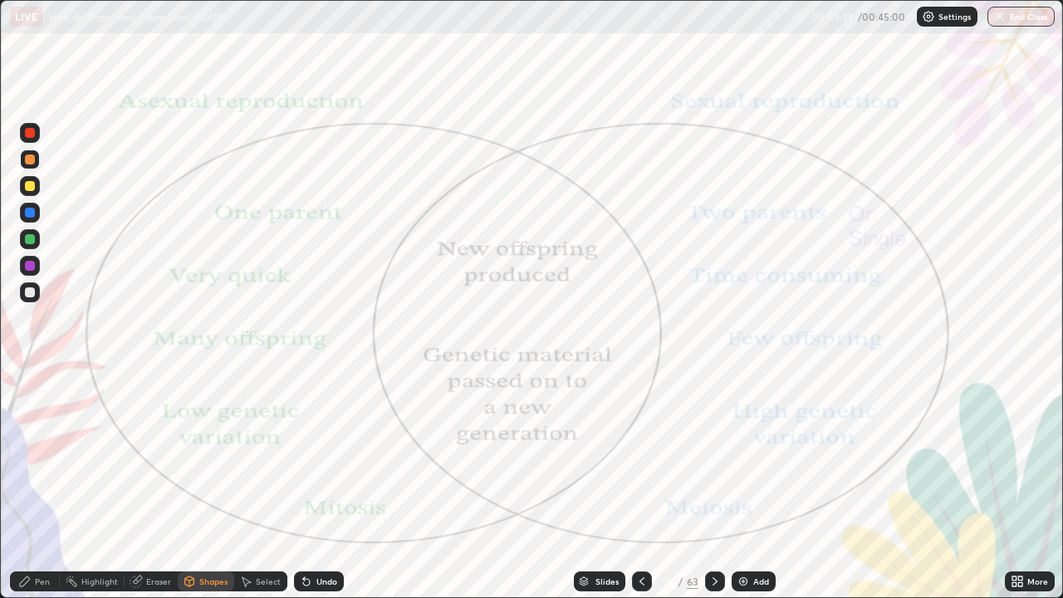
click at [33, 189] on div at bounding box center [30, 186] width 10 height 10
click at [316, 485] on div "Undo" at bounding box center [326, 581] width 21 height 8
click at [37, 485] on div "Pen" at bounding box center [42, 581] width 15 height 8
click at [33, 268] on div at bounding box center [30, 266] width 10 height 10
click at [30, 213] on div at bounding box center [30, 213] width 10 height 10
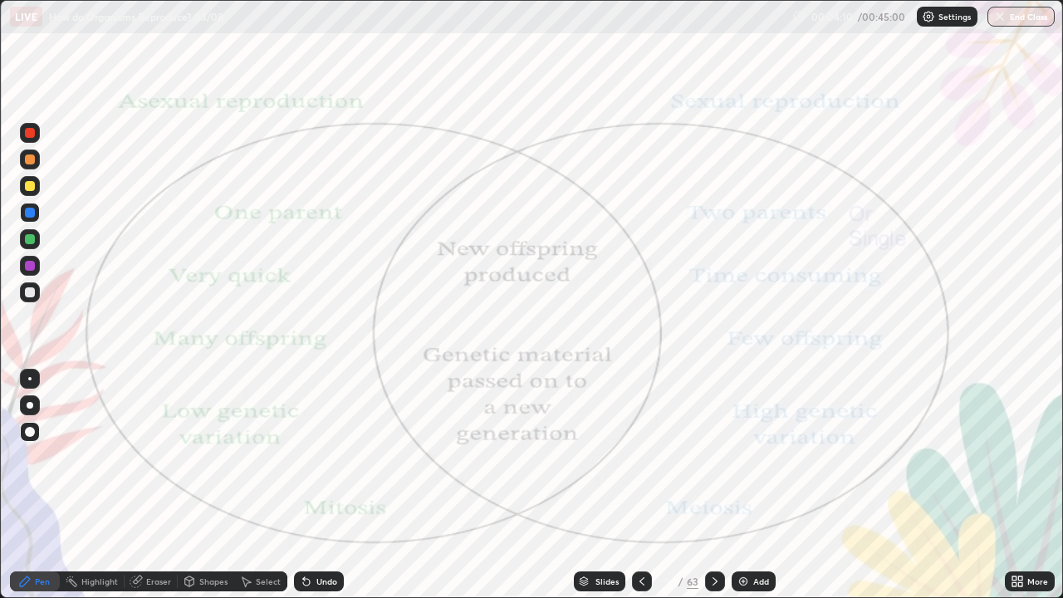
click at [188, 485] on icon at bounding box center [189, 580] width 9 height 2
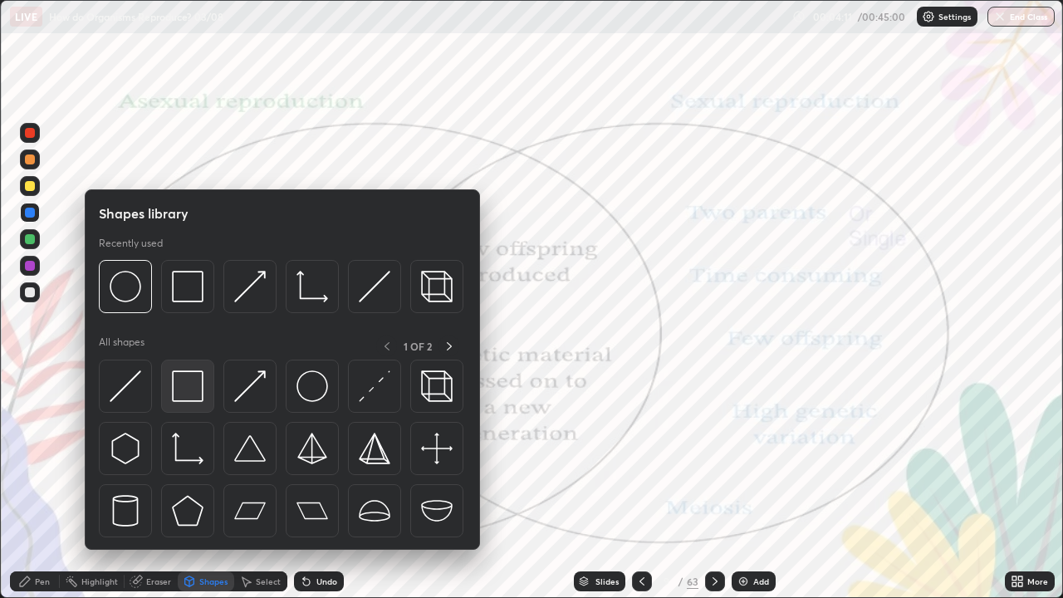
click at [198, 386] on img at bounding box center [188, 386] width 32 height 32
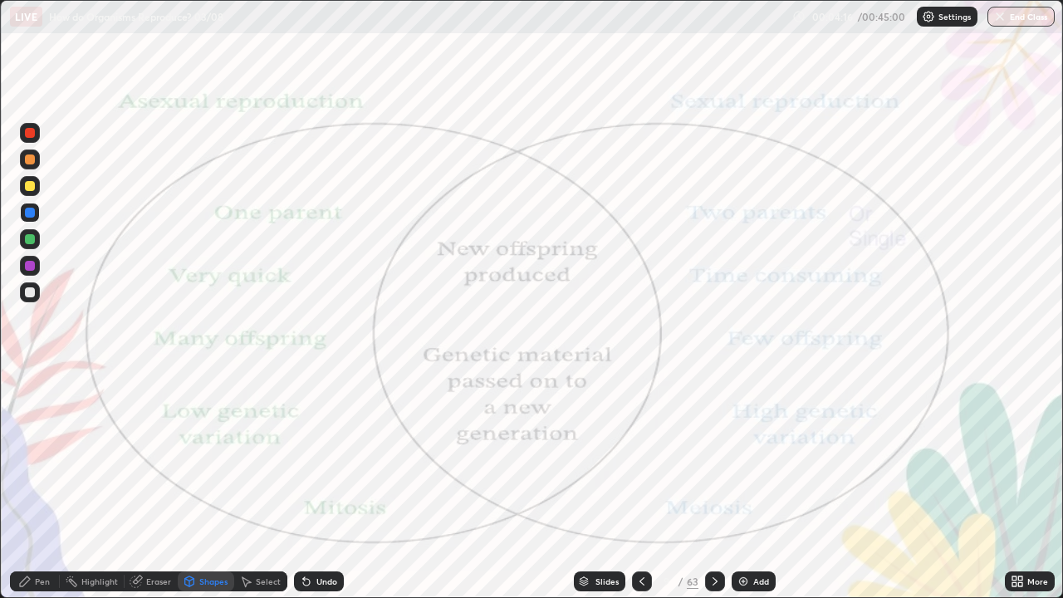
click at [27, 185] on div at bounding box center [30, 186] width 10 height 10
click at [203, 485] on div "Shapes" at bounding box center [213, 581] width 28 height 8
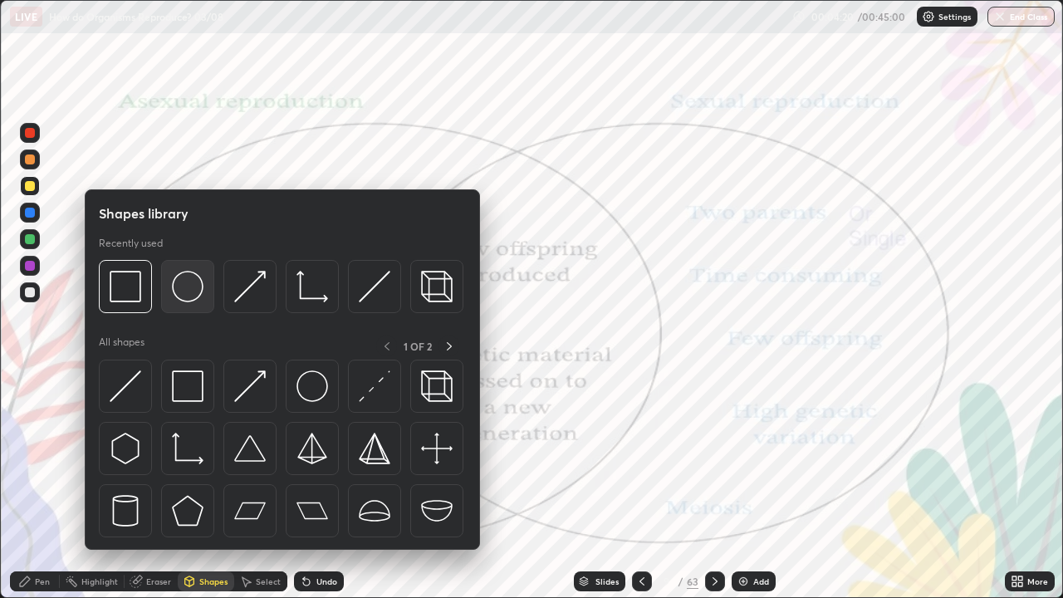
click at [190, 299] on img at bounding box center [188, 287] width 32 height 32
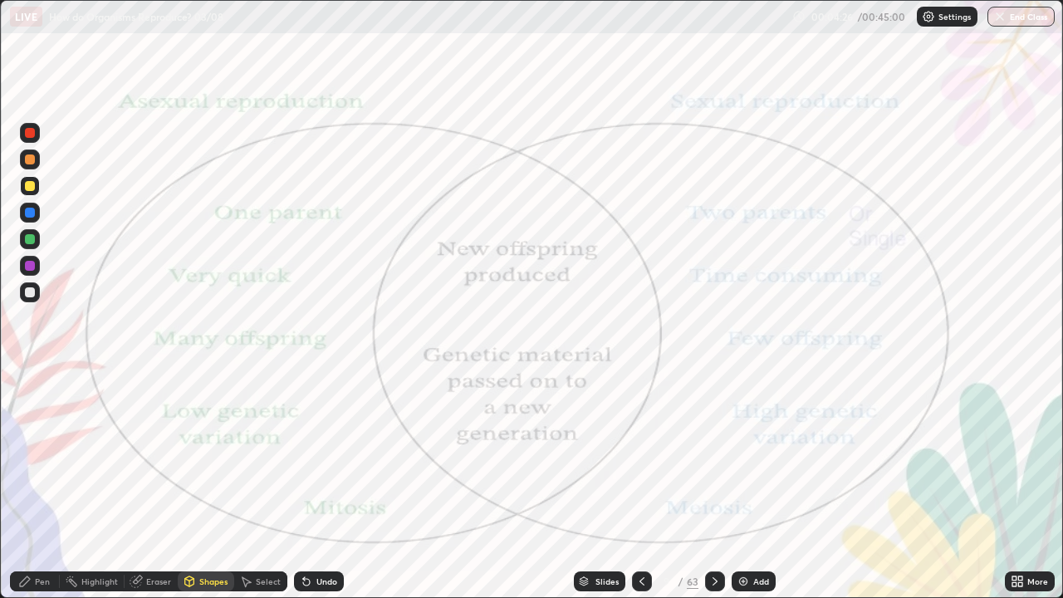
click at [32, 214] on div at bounding box center [30, 213] width 10 height 10
click at [30, 485] on div "Pen" at bounding box center [35, 581] width 50 height 20
click at [27, 189] on div at bounding box center [30, 186] width 10 height 10
click at [320, 485] on div "Undo" at bounding box center [326, 581] width 21 height 8
click at [318, 485] on div "Undo" at bounding box center [319, 581] width 50 height 20
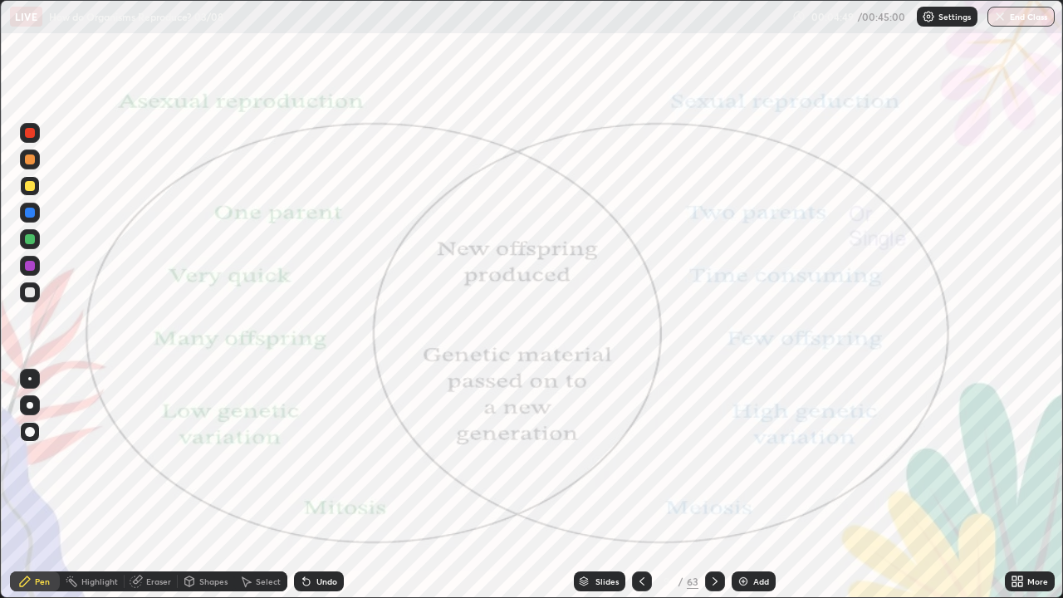
click at [29, 405] on div at bounding box center [30, 405] width 7 height 7
click at [30, 213] on div at bounding box center [30, 213] width 10 height 10
click at [257, 485] on div "Select" at bounding box center [268, 581] width 25 height 8
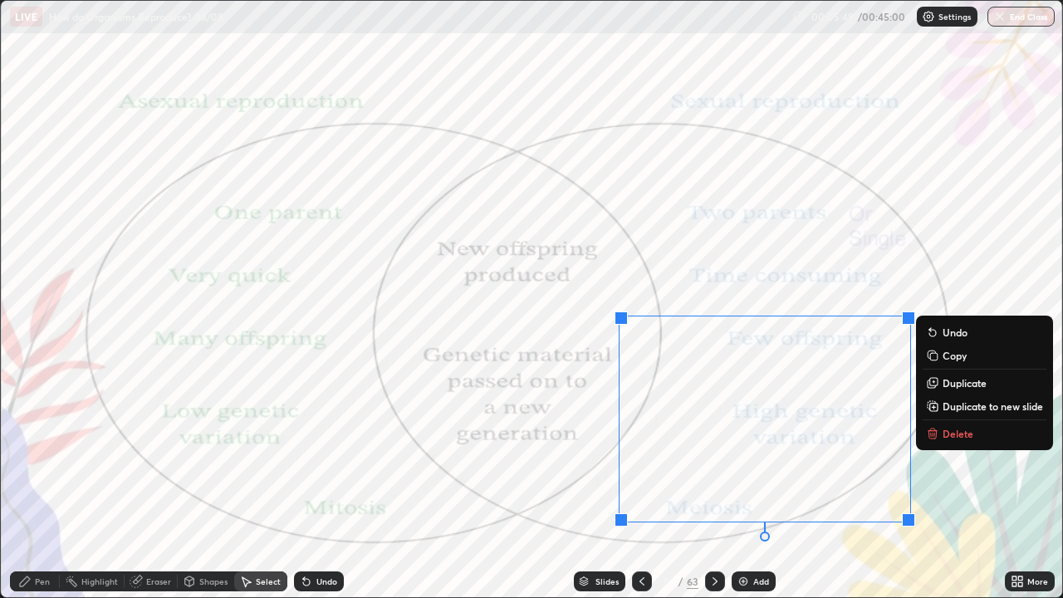
click at [931, 429] on icon at bounding box center [933, 429] width 6 height 2
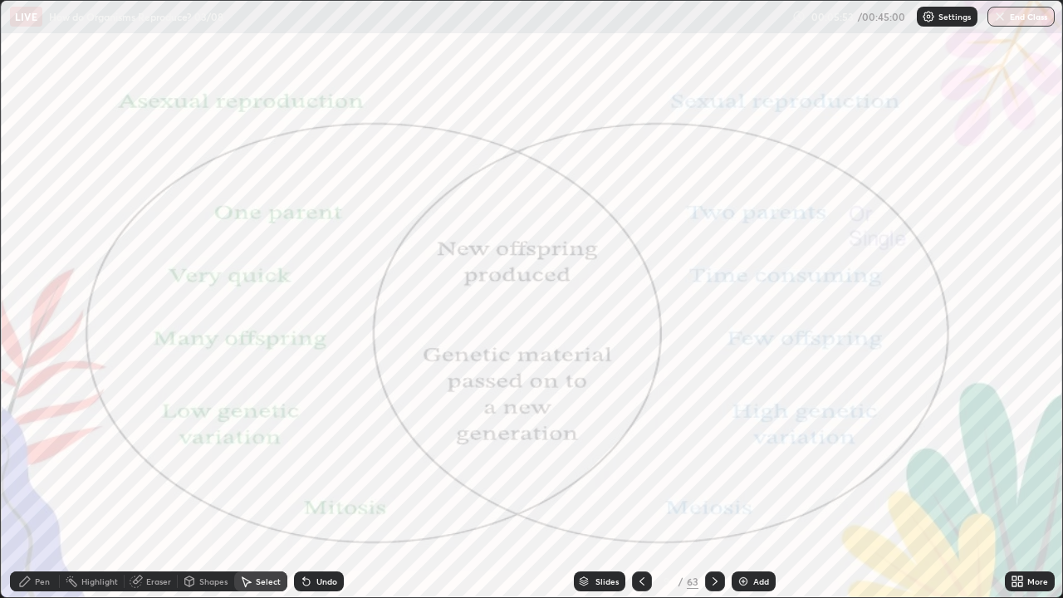
click at [708, 485] on icon at bounding box center [714, 581] width 13 height 13
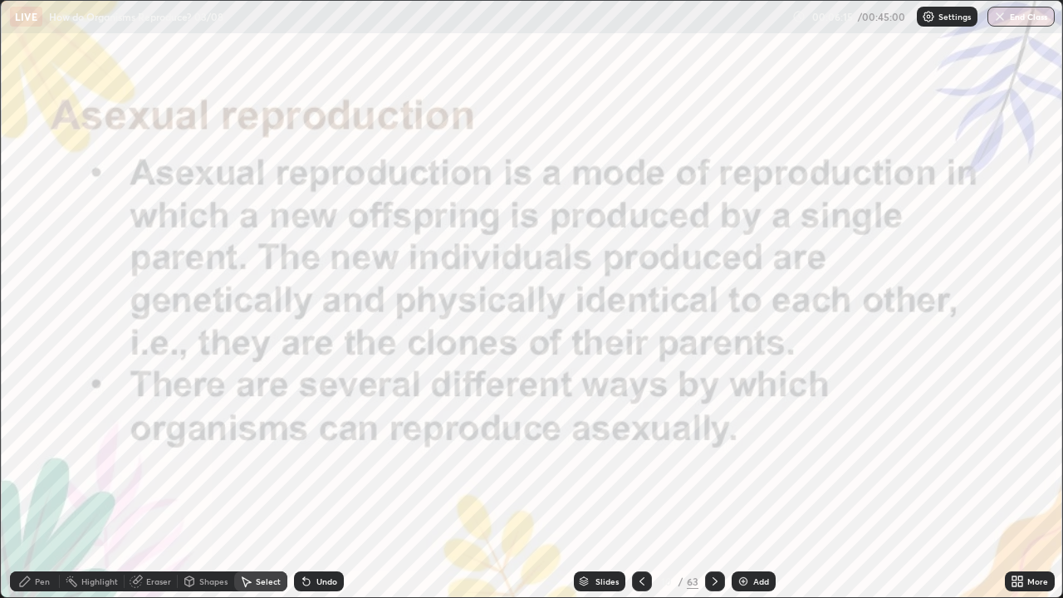
click at [193, 485] on icon at bounding box center [189, 581] width 13 height 13
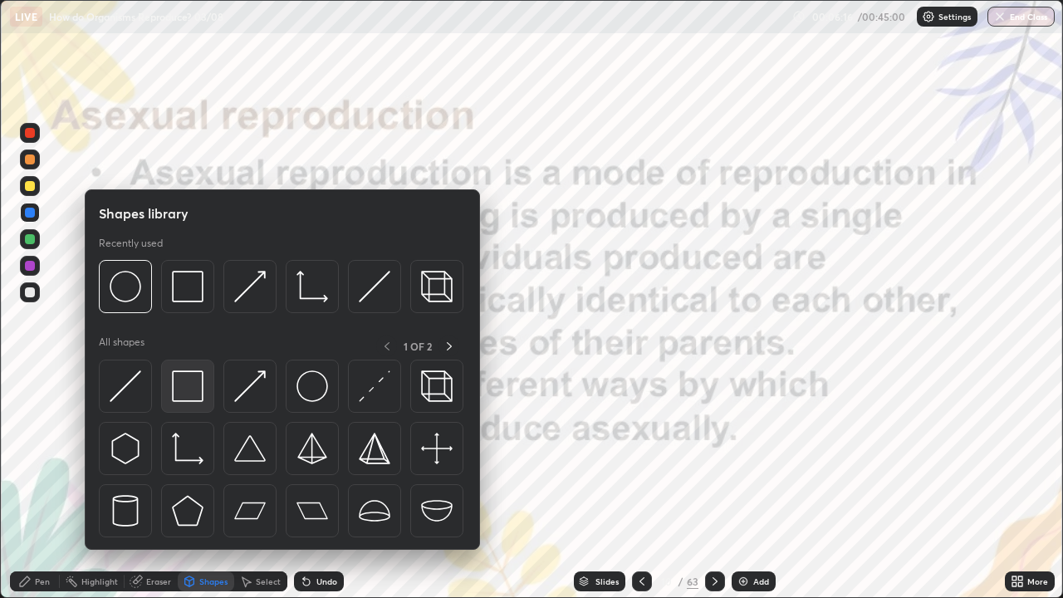
click at [188, 392] on img at bounding box center [188, 386] width 32 height 32
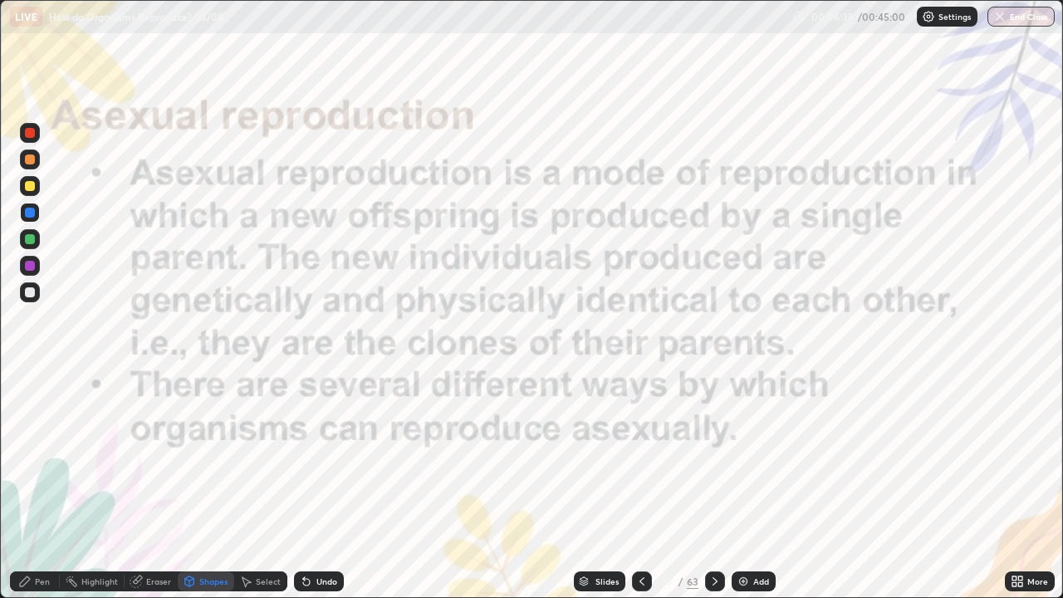
click at [307, 485] on icon at bounding box center [306, 581] width 13 height 13
click at [38, 485] on div "Pen" at bounding box center [42, 581] width 15 height 8
click at [28, 267] on div at bounding box center [30, 266] width 10 height 10
click at [31, 265] on div at bounding box center [30, 266] width 10 height 10
click at [713, 485] on icon at bounding box center [715, 581] width 5 height 8
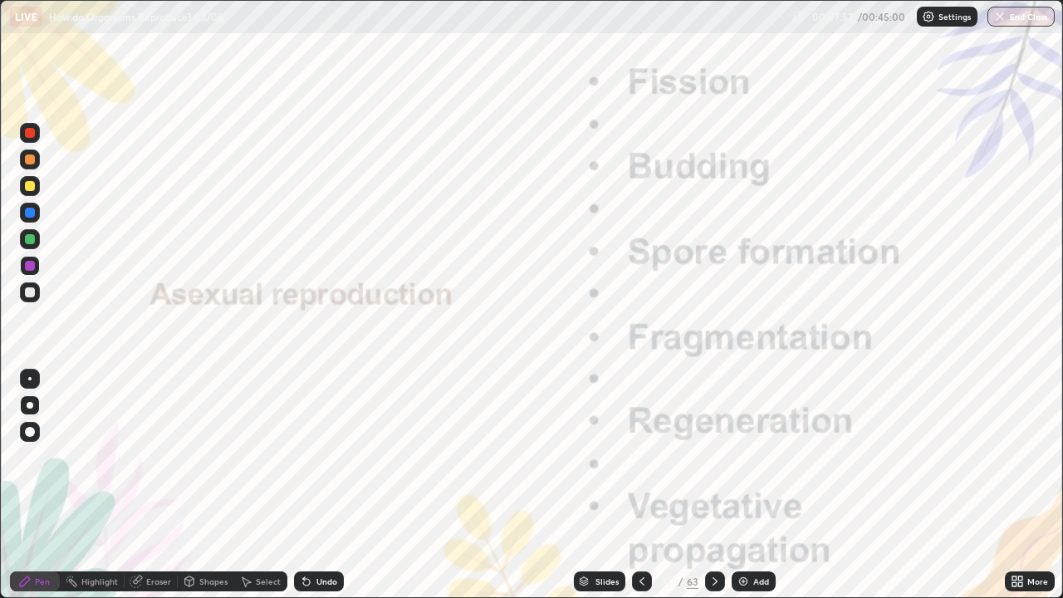
click at [201, 485] on div "Shapes" at bounding box center [213, 581] width 28 height 8
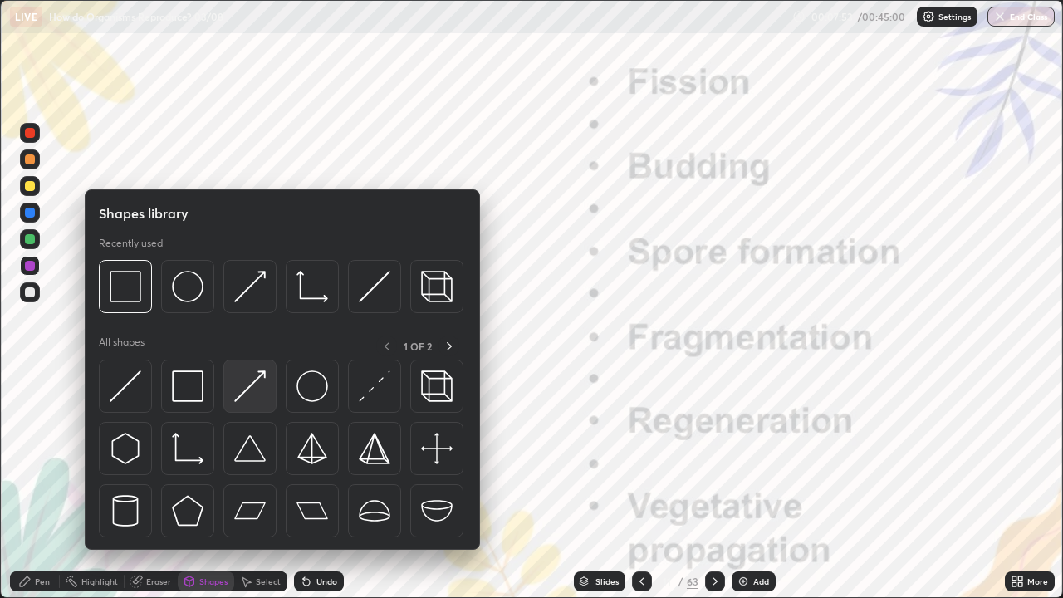
click at [251, 381] on img at bounding box center [250, 386] width 32 height 32
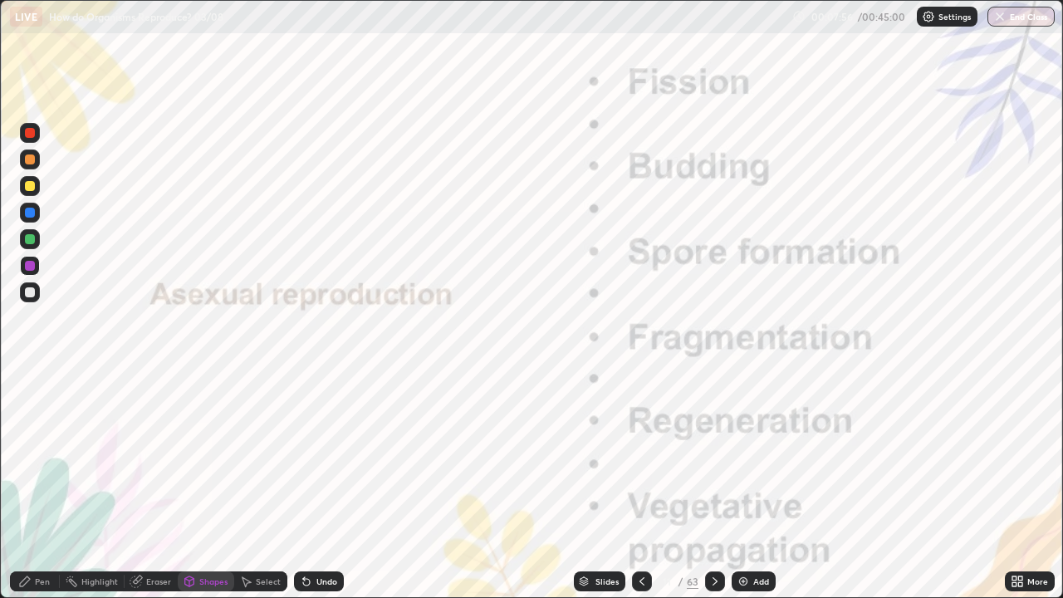
click at [28, 485] on icon at bounding box center [25, 581] width 10 height 10
click at [31, 402] on div at bounding box center [30, 405] width 20 height 20
click at [30, 379] on div at bounding box center [29, 378] width 3 height 3
click at [30, 405] on div at bounding box center [30, 405] width 7 height 7
click at [324, 485] on div "Undo" at bounding box center [319, 581] width 50 height 20
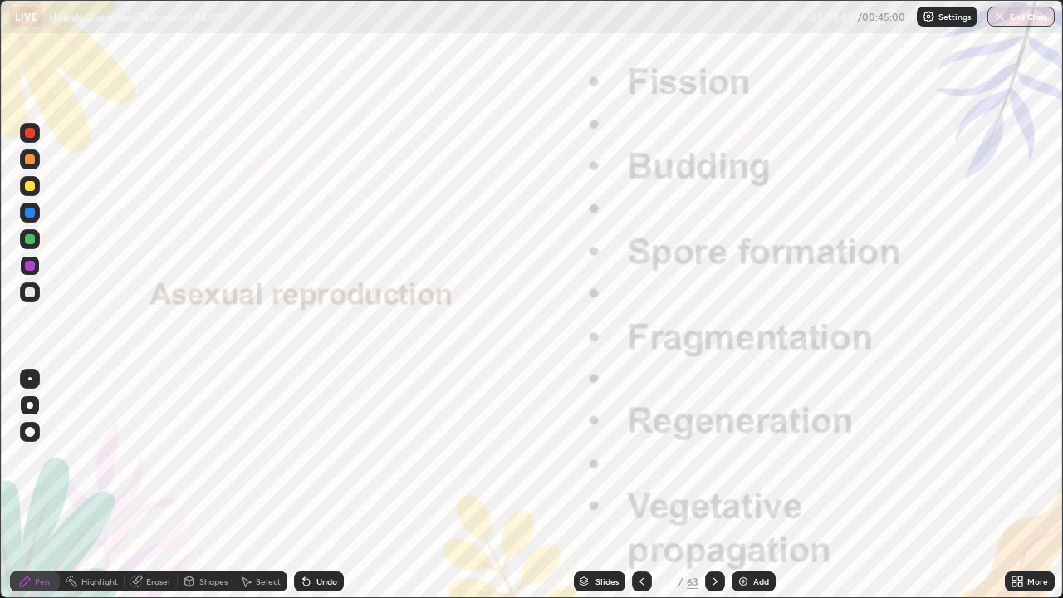
click at [207, 485] on div "Shapes" at bounding box center [213, 581] width 28 height 8
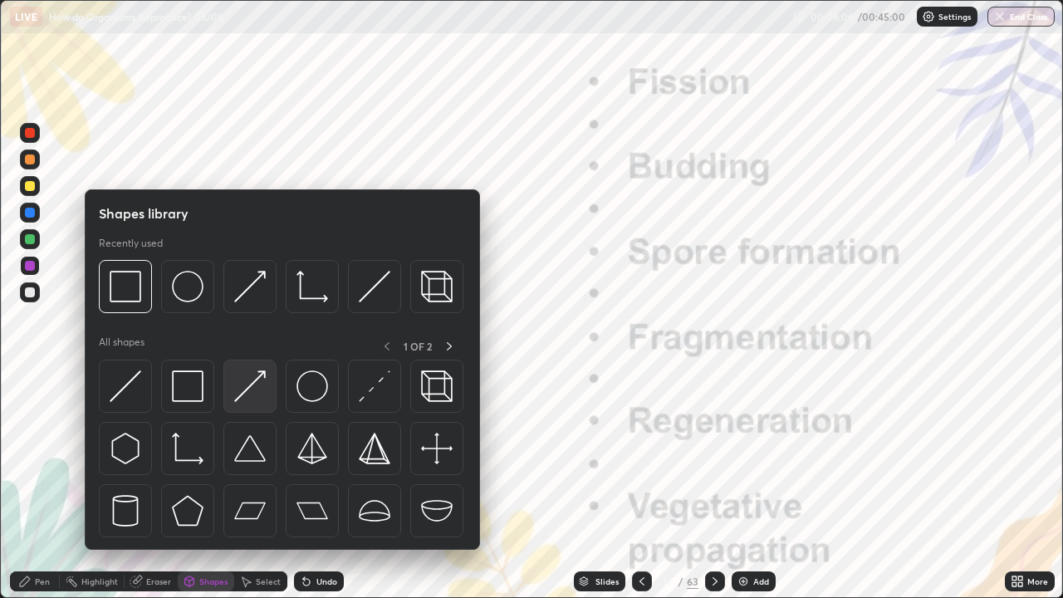
click at [247, 391] on img at bounding box center [250, 386] width 32 height 32
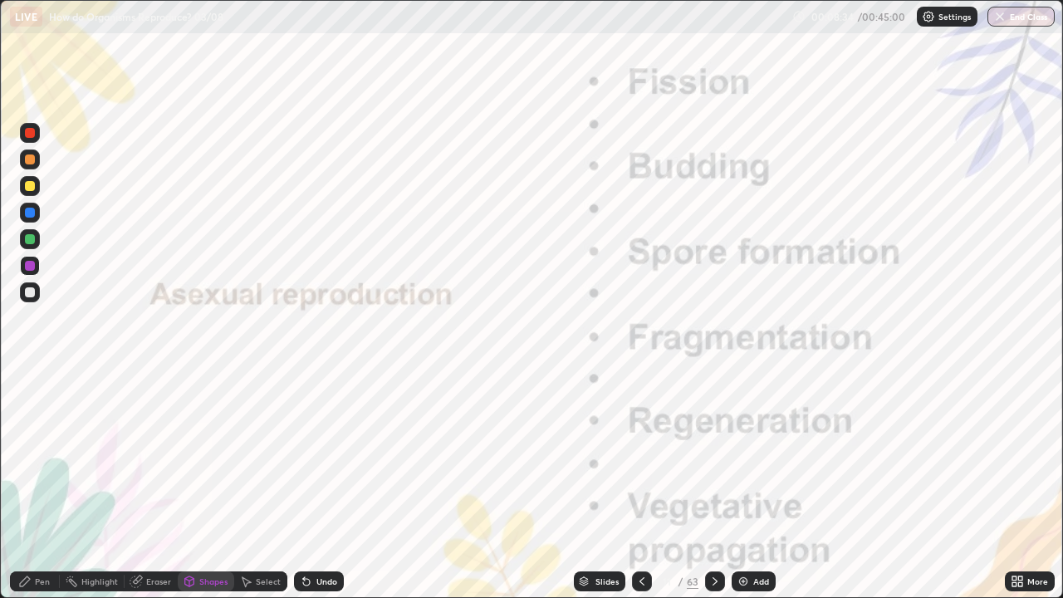
click at [152, 485] on div "Eraser" at bounding box center [158, 581] width 25 height 8
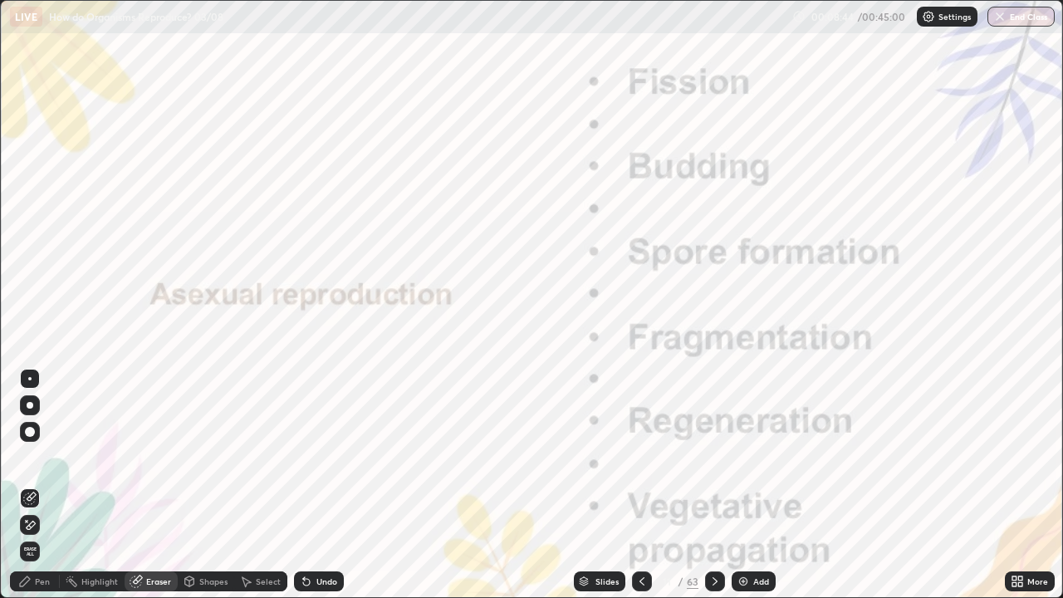
click at [32, 485] on div "Pen" at bounding box center [35, 581] width 50 height 20
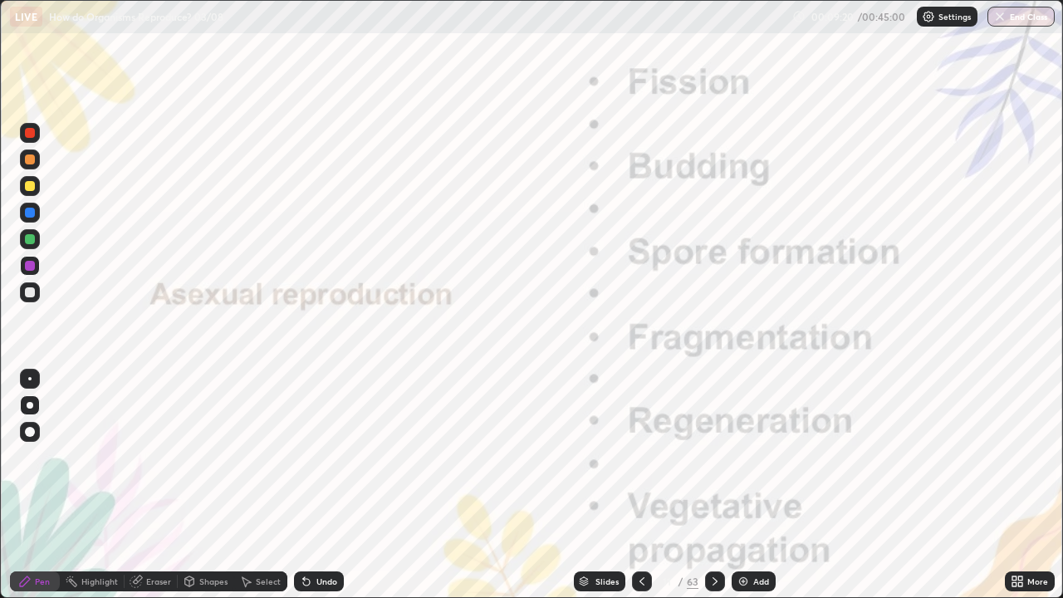
click at [713, 485] on icon at bounding box center [714, 581] width 13 height 13
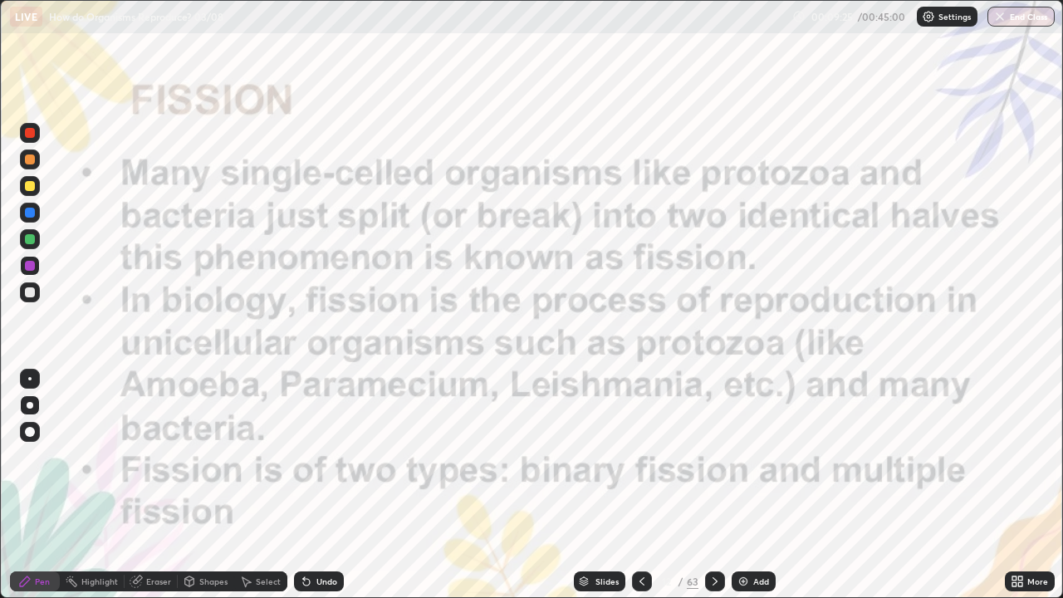
click at [197, 485] on div "Shapes" at bounding box center [206, 581] width 56 height 20
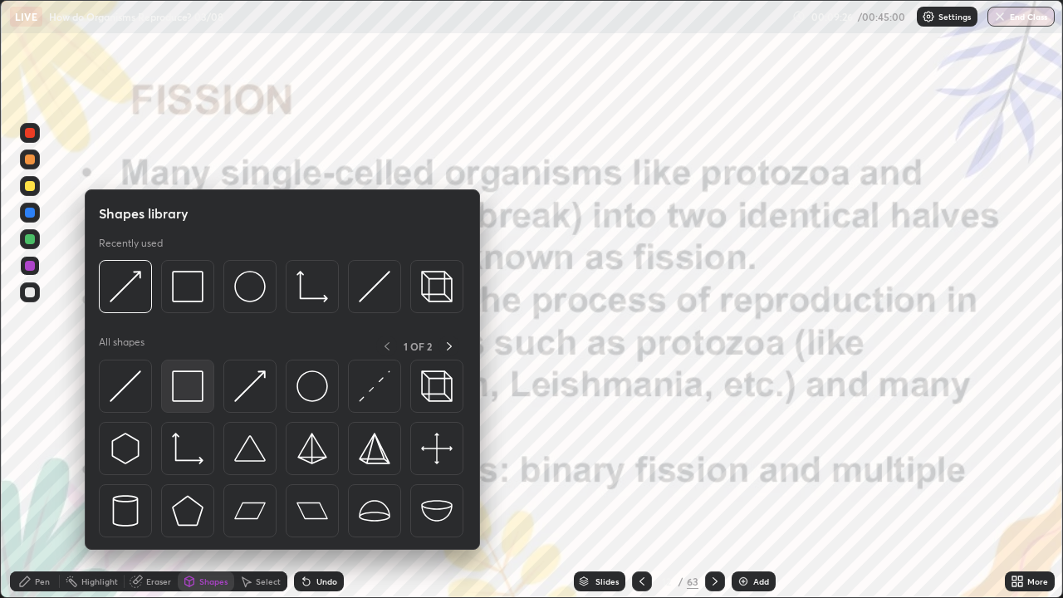
click at [191, 389] on img at bounding box center [188, 386] width 32 height 32
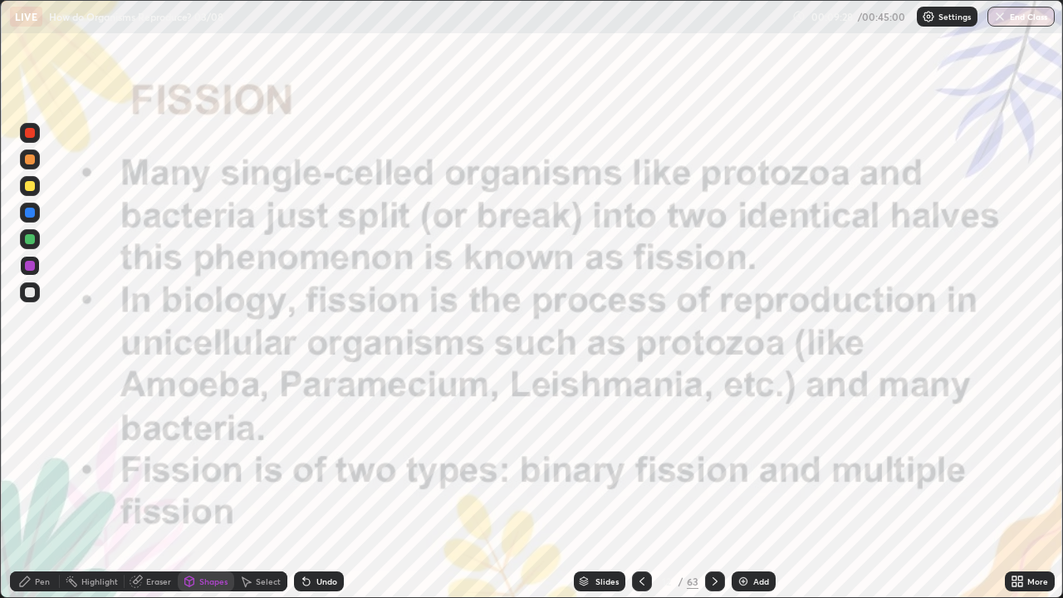
click at [25, 133] on div at bounding box center [30, 133] width 10 height 10
click at [30, 485] on icon at bounding box center [24, 581] width 13 height 13
click at [99, 485] on div "Highlight" at bounding box center [99, 581] width 37 height 8
click at [32, 485] on icon at bounding box center [30, 531] width 10 height 0
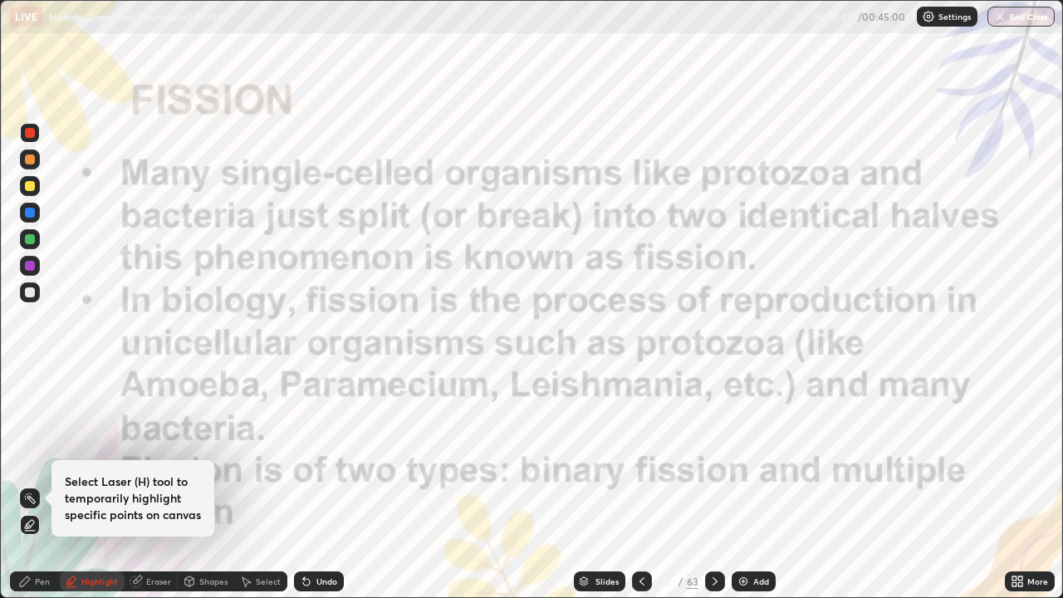
click at [29, 135] on div at bounding box center [30, 133] width 10 height 10
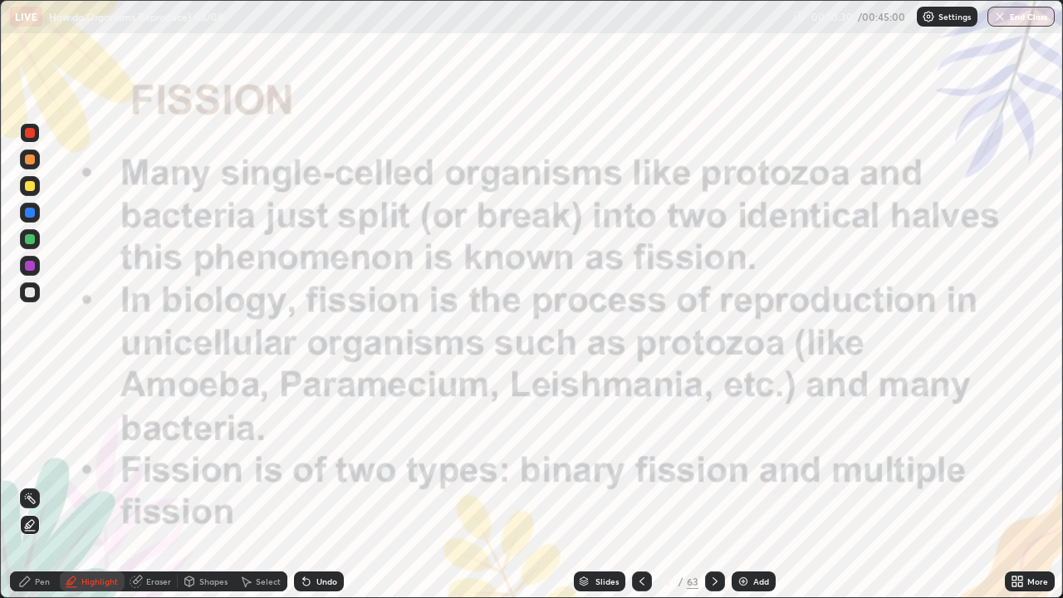
click at [32, 186] on div at bounding box center [30, 186] width 10 height 10
click at [41, 485] on div "Pen" at bounding box center [42, 581] width 15 height 8
click at [29, 402] on div at bounding box center [30, 405] width 7 height 7
click at [30, 379] on div at bounding box center [29, 378] width 3 height 3
click at [26, 132] on div at bounding box center [30, 133] width 10 height 10
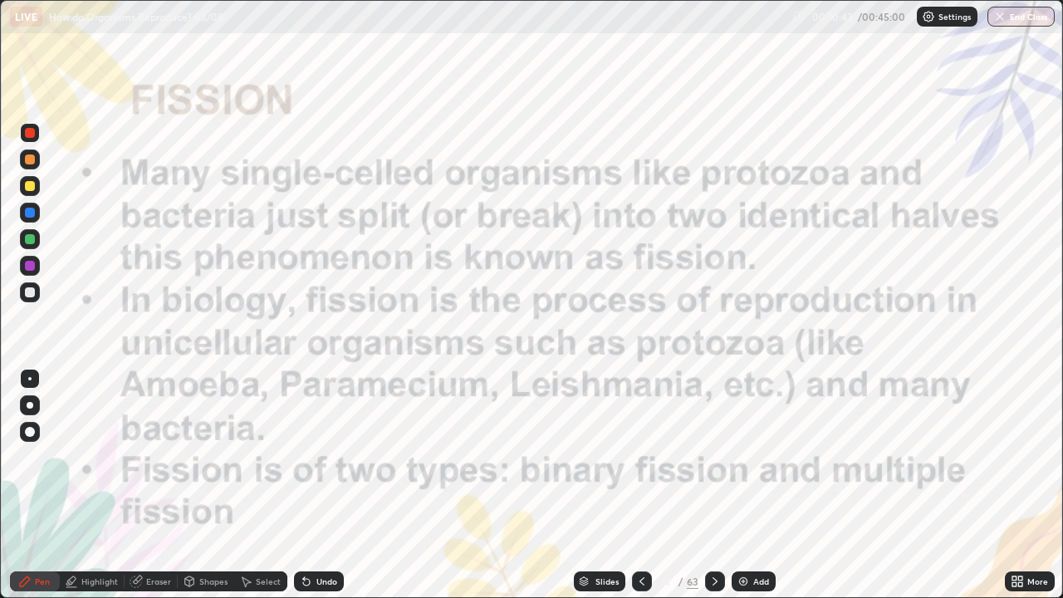
click at [324, 485] on div "Undo" at bounding box center [326, 581] width 21 height 8
click at [93, 485] on div "Highlight" at bounding box center [99, 581] width 37 height 8
click at [39, 485] on div "Pen" at bounding box center [42, 581] width 15 height 8
click at [31, 216] on div at bounding box center [30, 213] width 10 height 10
click at [737, 485] on img at bounding box center [743, 581] width 13 height 13
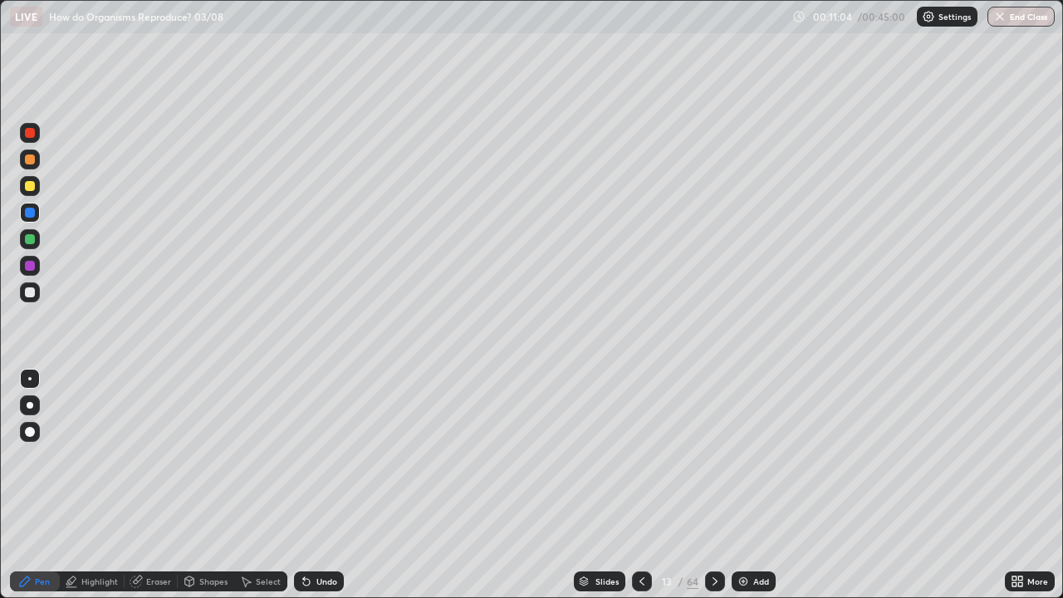
click at [31, 133] on div at bounding box center [30, 133] width 10 height 10
click at [93, 485] on div "Highlight" at bounding box center [99, 581] width 37 height 8
click at [258, 485] on div "Select" at bounding box center [260, 581] width 53 height 20
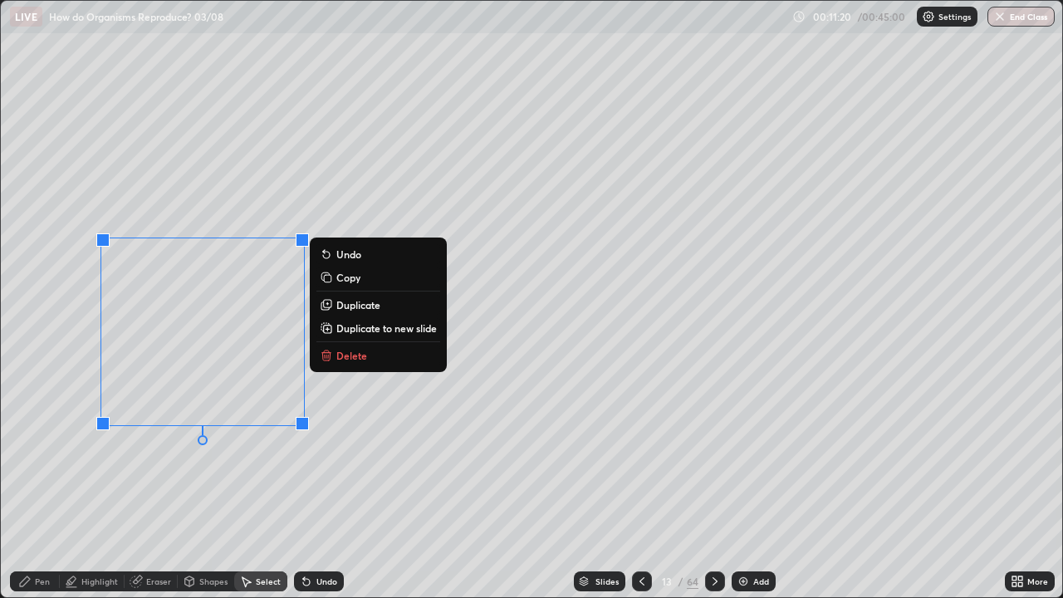
click at [339, 276] on p "Copy" at bounding box center [348, 277] width 24 height 13
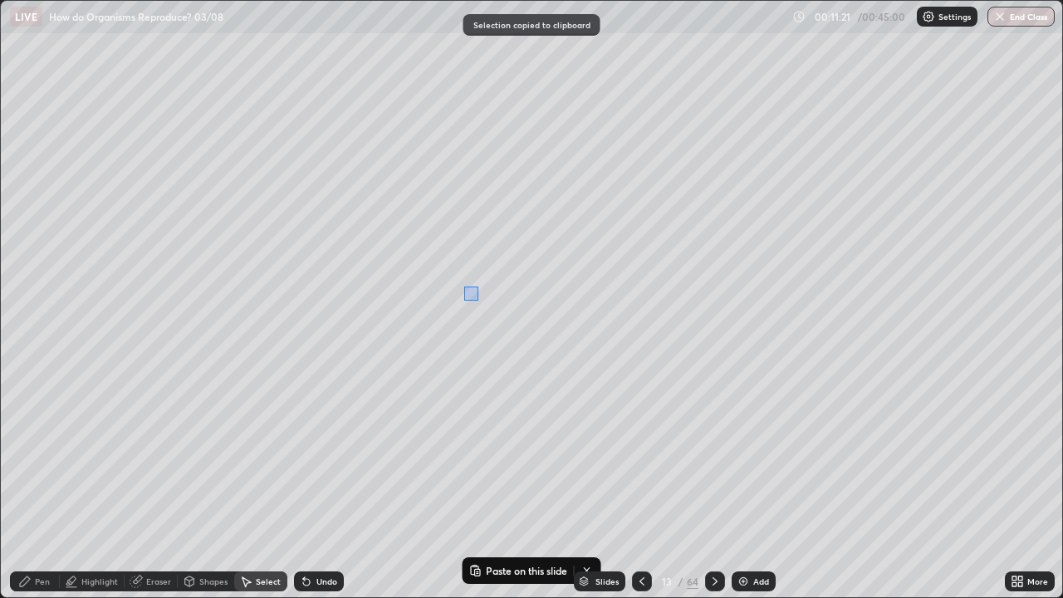
click at [472, 292] on div "0 ° Undo Copy Paste here Duplicate Duplicate to new slide Delete" at bounding box center [531, 299] width 1061 height 596
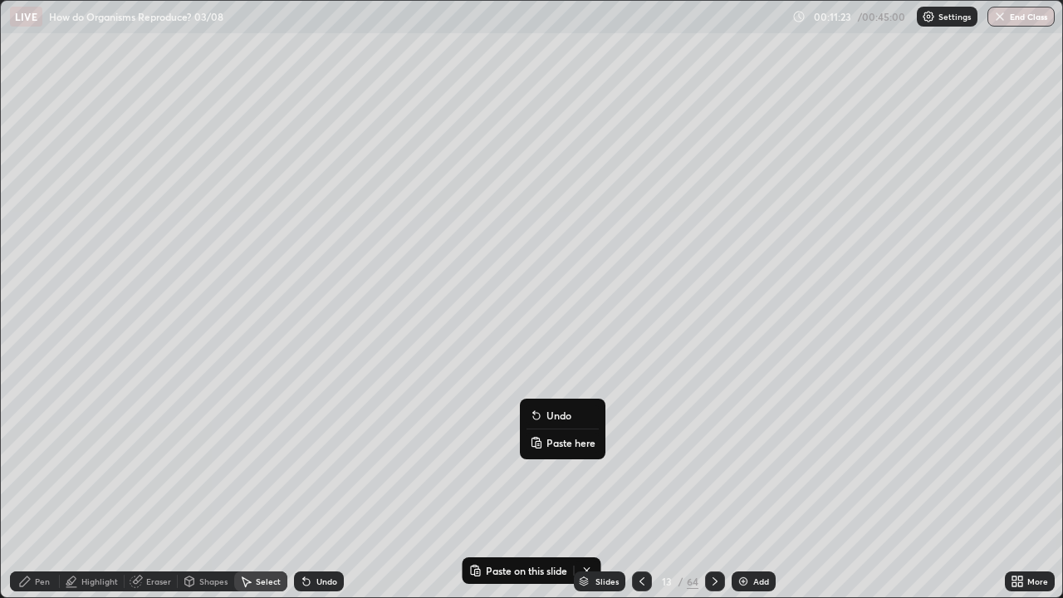
click at [553, 443] on p "Paste here" at bounding box center [570, 442] width 49 height 13
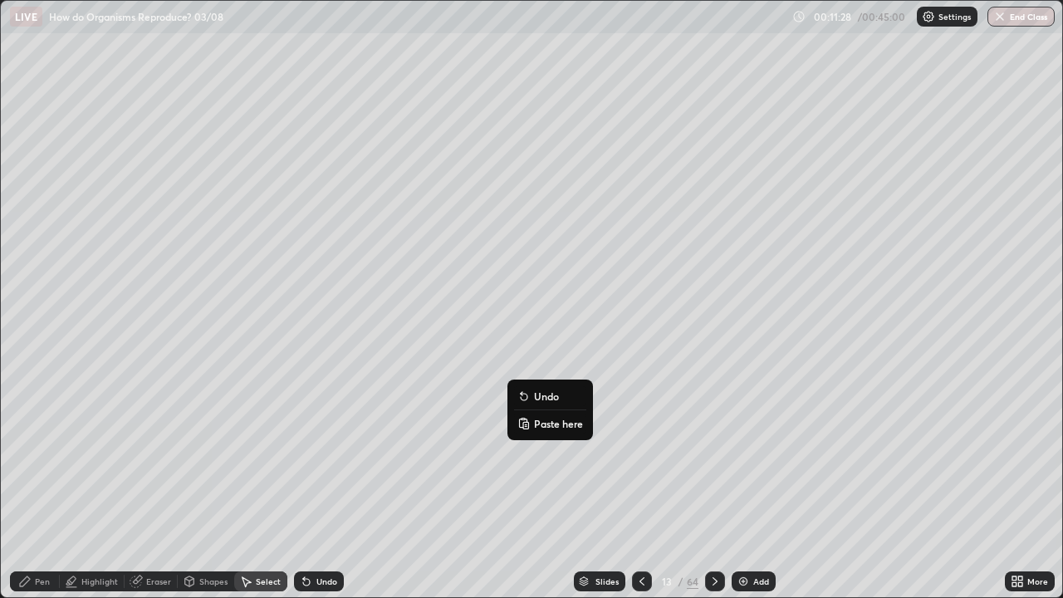
click at [546, 424] on p "Paste here" at bounding box center [558, 423] width 49 height 13
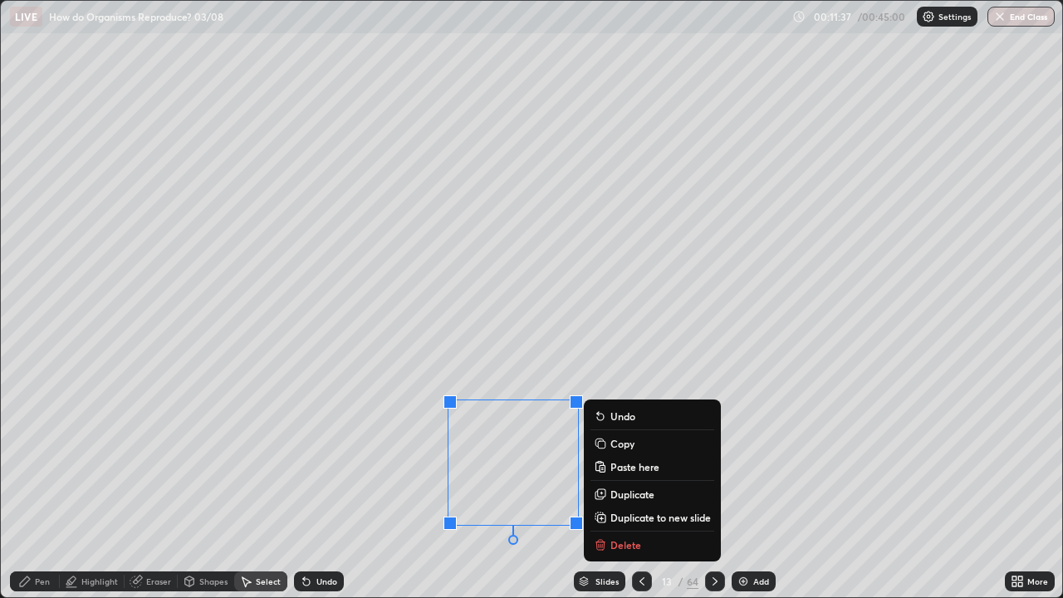
click at [376, 485] on div "0 ° Undo Copy Paste here Duplicate Duplicate to new slide Delete" at bounding box center [531, 299] width 1061 height 596
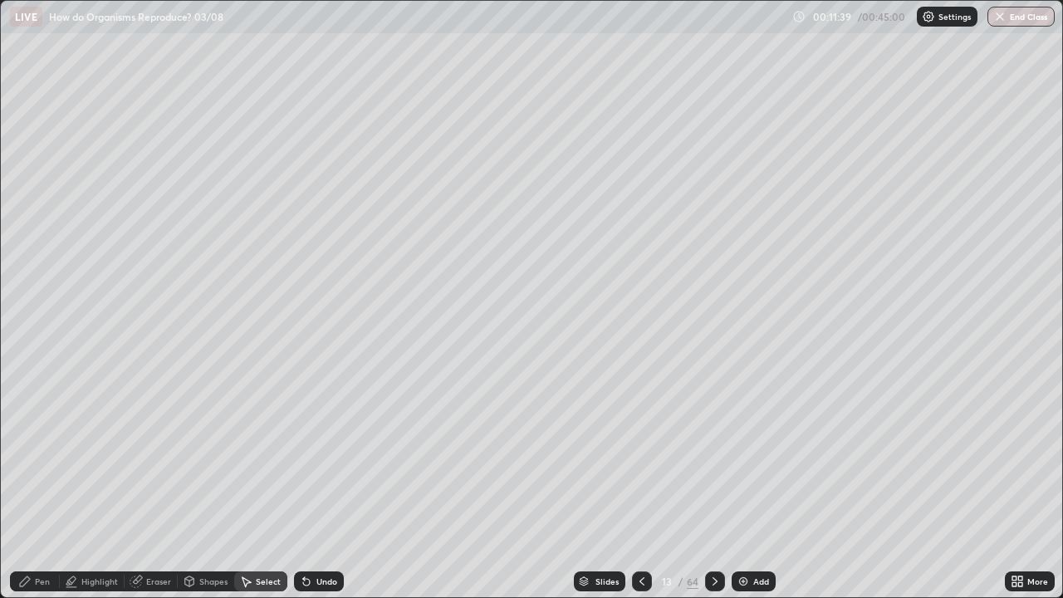
click at [189, 485] on icon at bounding box center [189, 583] width 0 height 6
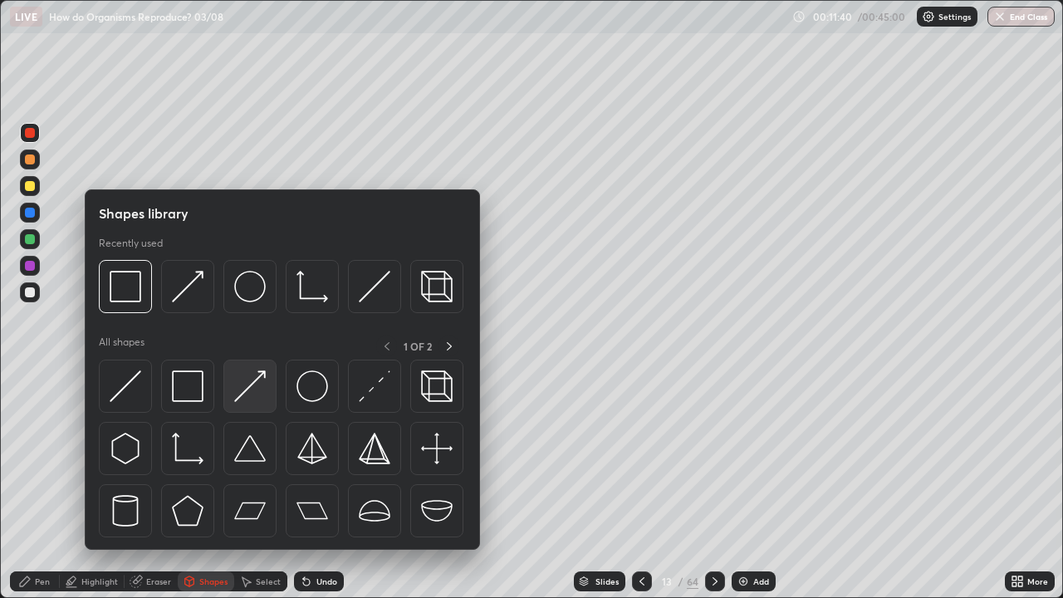
click at [239, 387] on img at bounding box center [250, 386] width 32 height 32
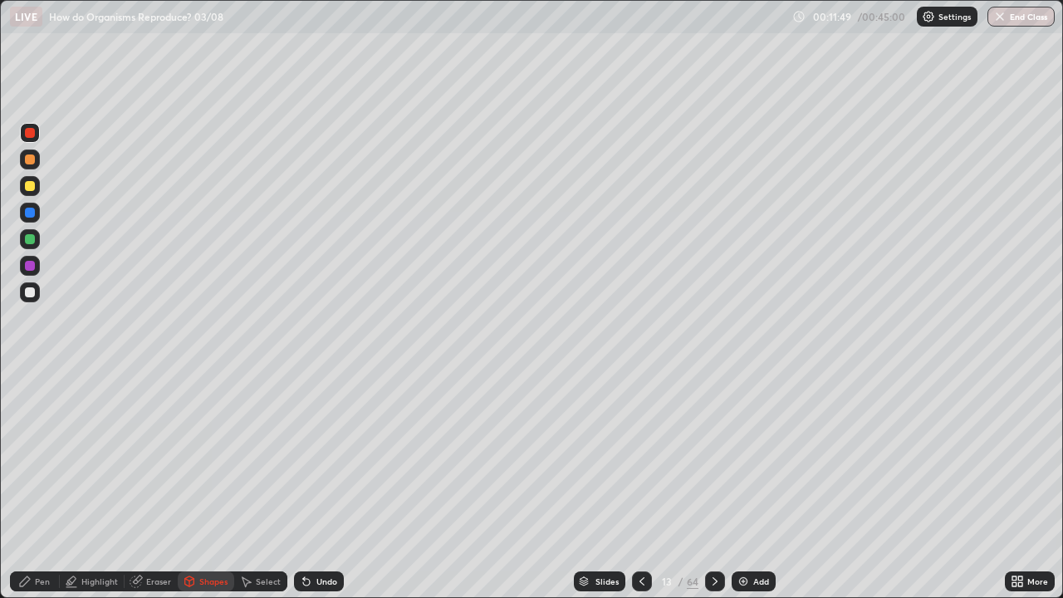
click at [146, 485] on div "Eraser" at bounding box center [158, 581] width 25 height 8
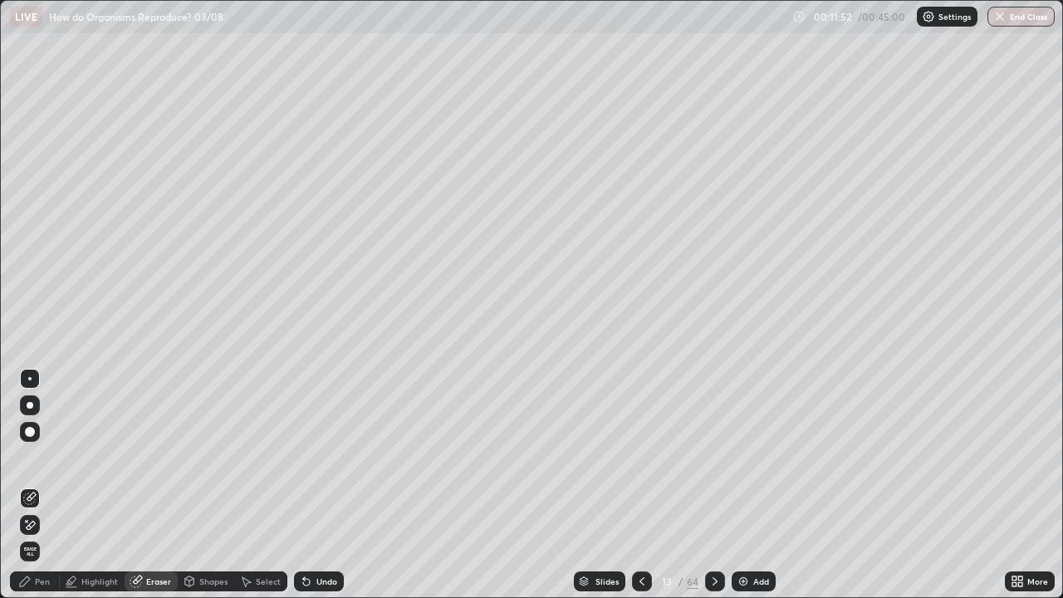
click at [35, 485] on div "Pen" at bounding box center [42, 581] width 15 height 8
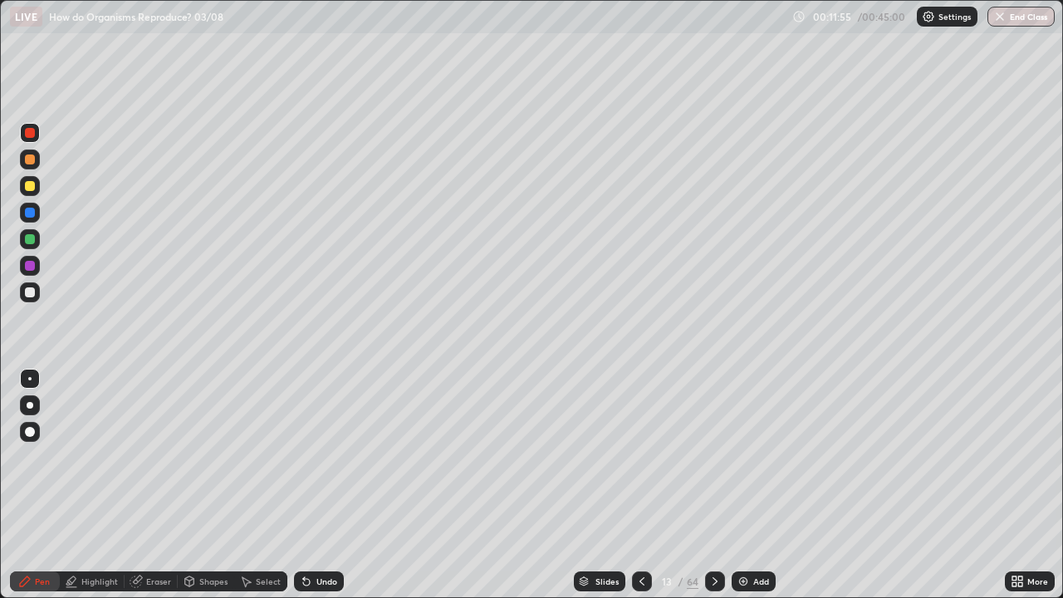
click at [90, 485] on div "Highlight" at bounding box center [99, 581] width 37 height 8
click at [33, 485] on icon at bounding box center [30, 524] width 8 height 8
click at [37, 485] on div "Pen" at bounding box center [42, 581] width 15 height 8
click at [32, 429] on div at bounding box center [30, 432] width 10 height 10
click at [31, 240] on div at bounding box center [30, 239] width 10 height 10
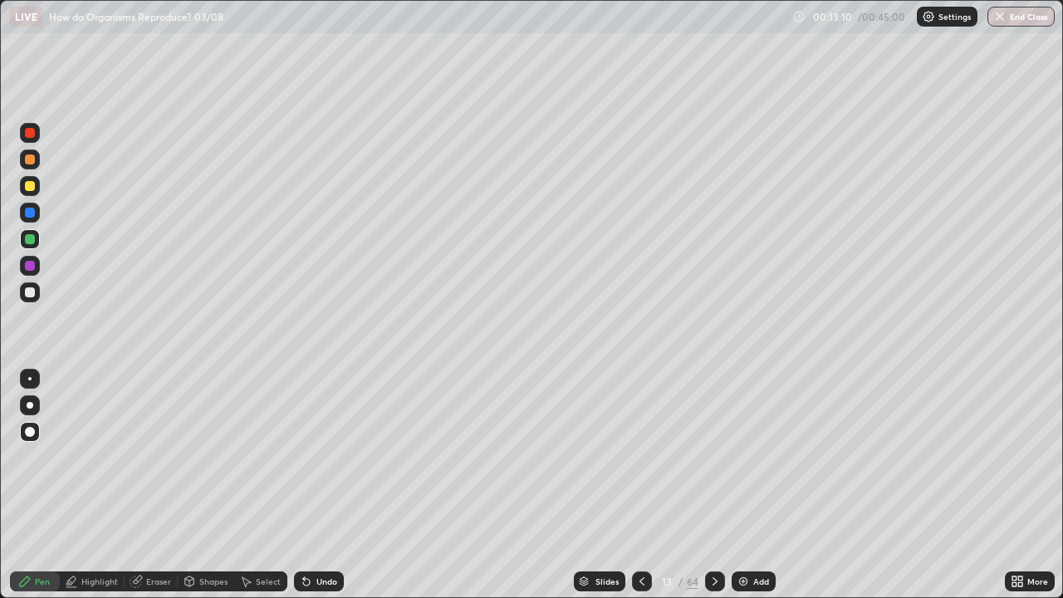
click at [23, 473] on div at bounding box center [30, 464] width 27 height 199
click at [751, 485] on div "Add" at bounding box center [754, 581] width 44 height 20
click at [639, 485] on icon at bounding box center [641, 581] width 13 height 13
click at [1020, 485] on icon at bounding box center [1020, 584] width 4 height 4
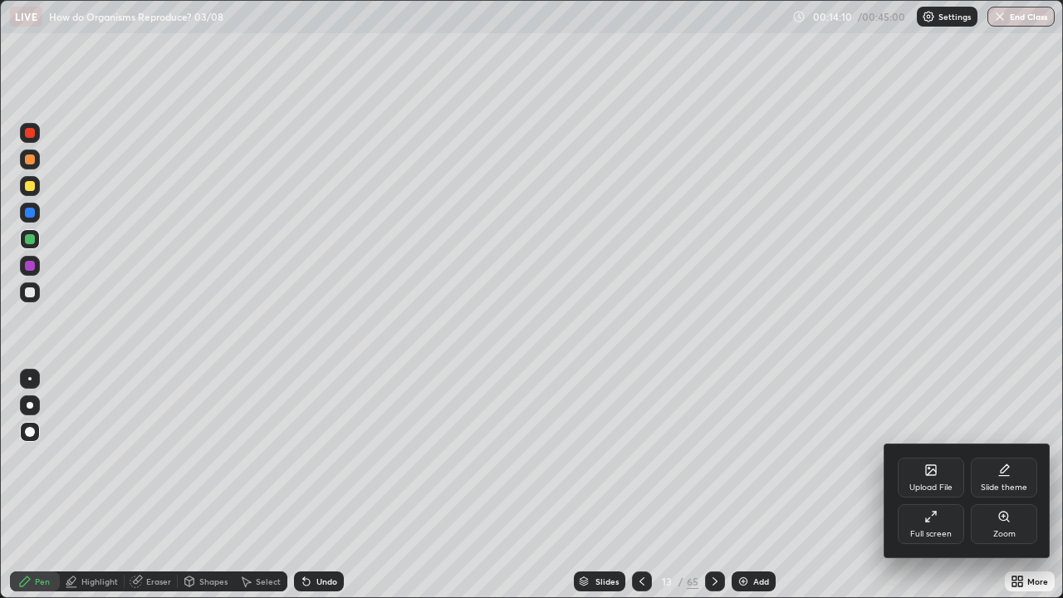
click at [936, 485] on icon at bounding box center [930, 516] width 13 height 13
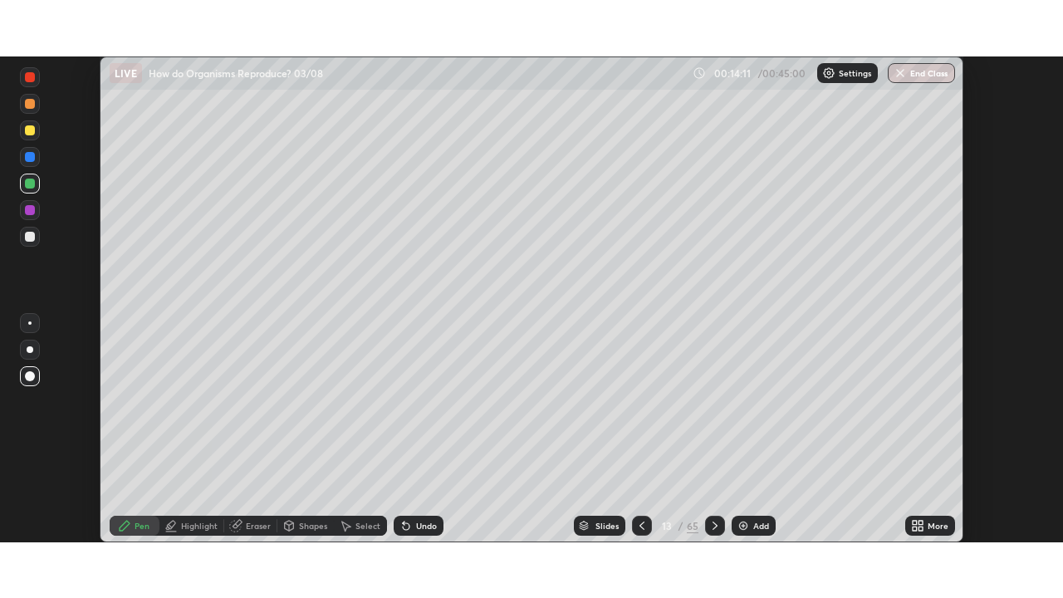
scroll to position [82556, 81979]
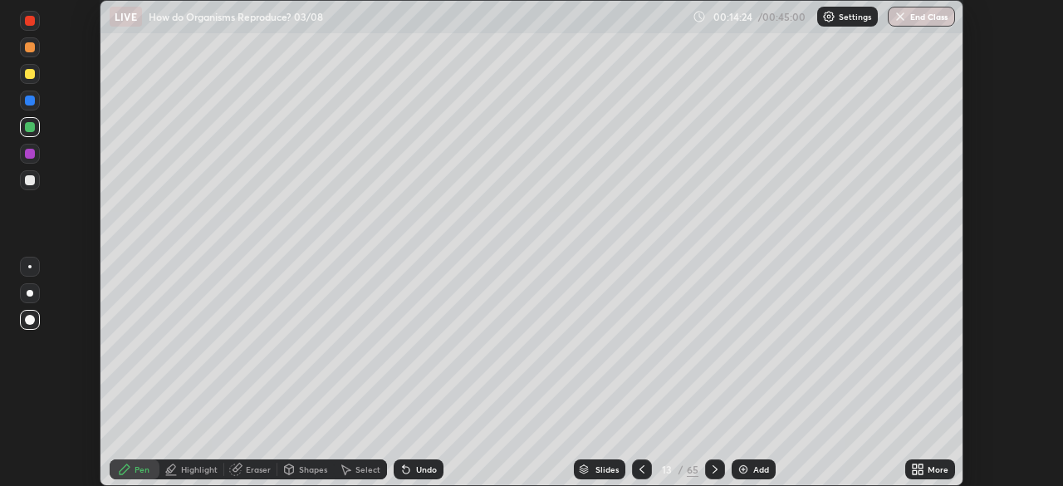
click at [919, 464] on icon at bounding box center [920, 466] width 4 height 4
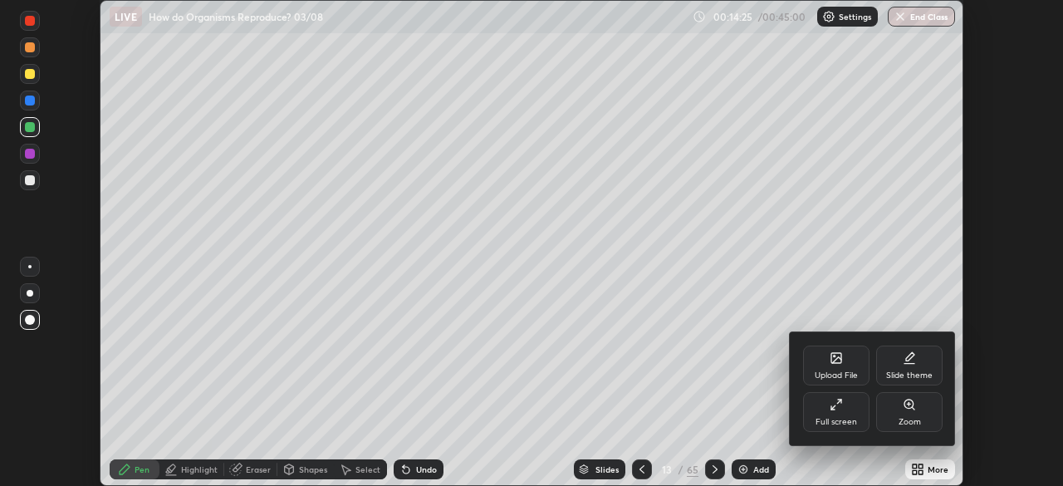
click at [844, 410] on div "Full screen" at bounding box center [836, 412] width 66 height 40
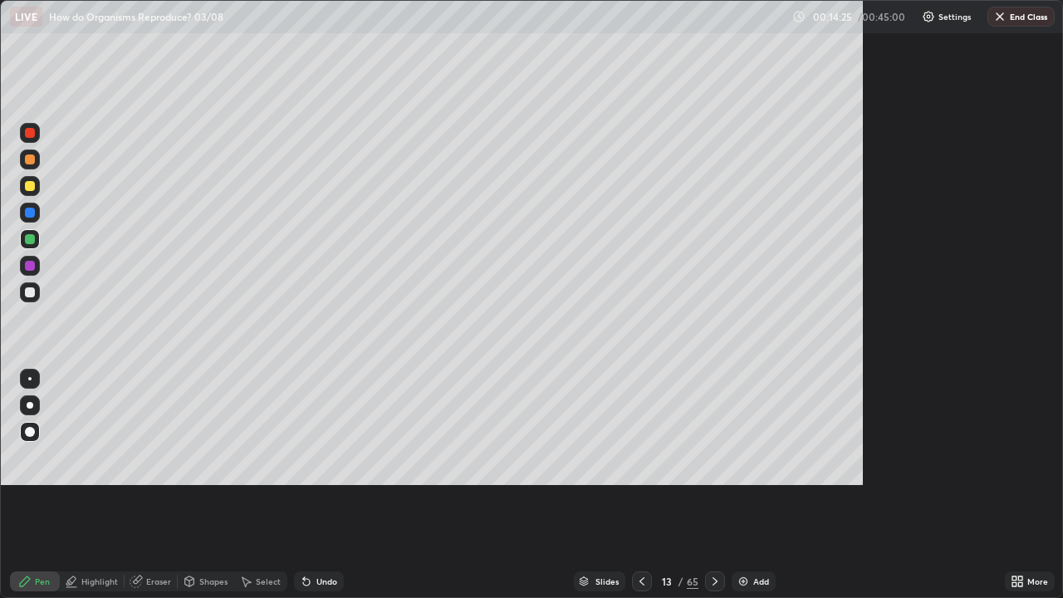
scroll to position [598, 1063]
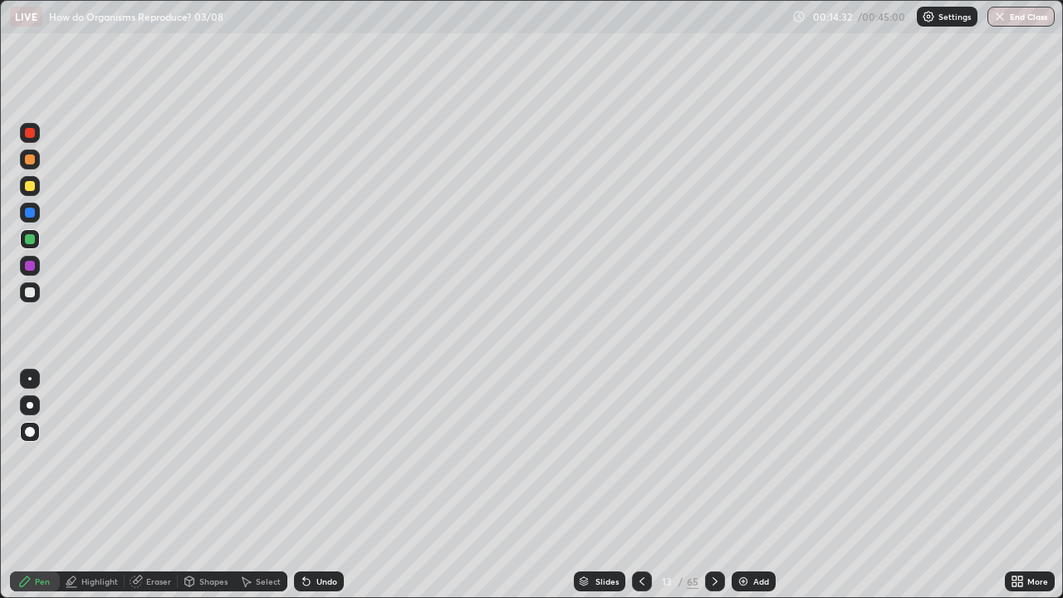
click at [714, 485] on icon at bounding box center [714, 581] width 13 height 13
click at [31, 135] on div at bounding box center [30, 133] width 10 height 10
click at [44, 485] on div "Pen" at bounding box center [42, 581] width 15 height 8
click at [205, 485] on div "Shapes" at bounding box center [213, 581] width 28 height 8
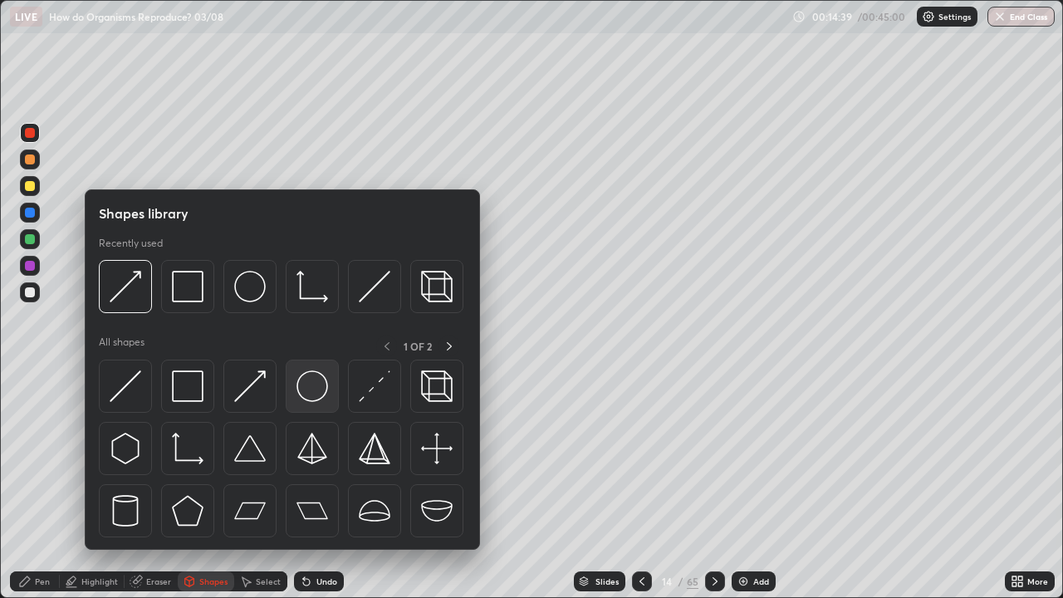
click at [311, 390] on img at bounding box center [312, 386] width 32 height 32
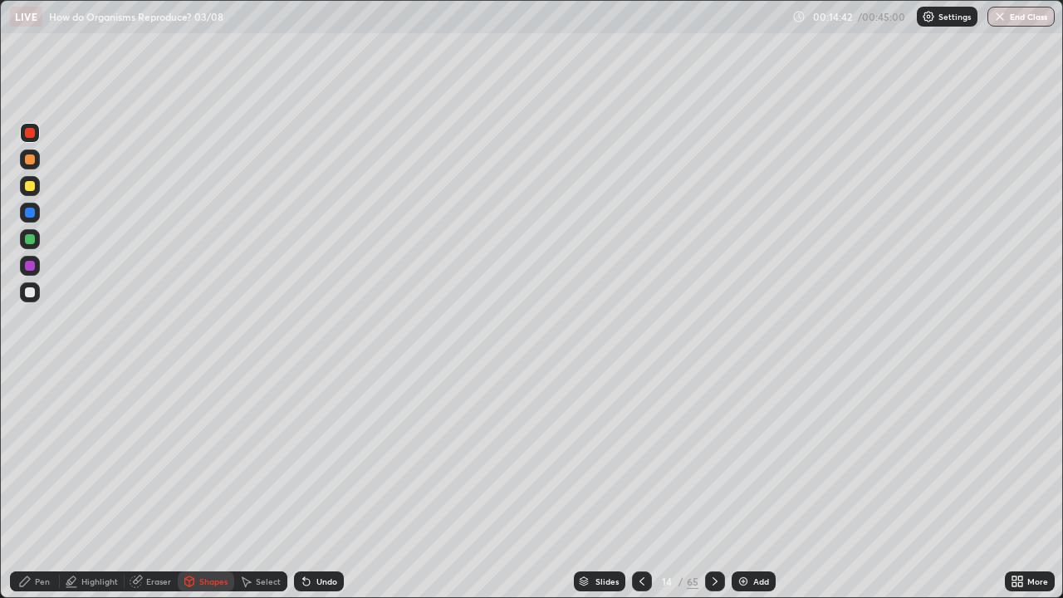
click at [86, 485] on div "Highlight" at bounding box center [99, 581] width 37 height 8
click at [31, 485] on icon at bounding box center [30, 524] width 8 height 8
click at [252, 485] on div "Select" at bounding box center [260, 581] width 53 height 20
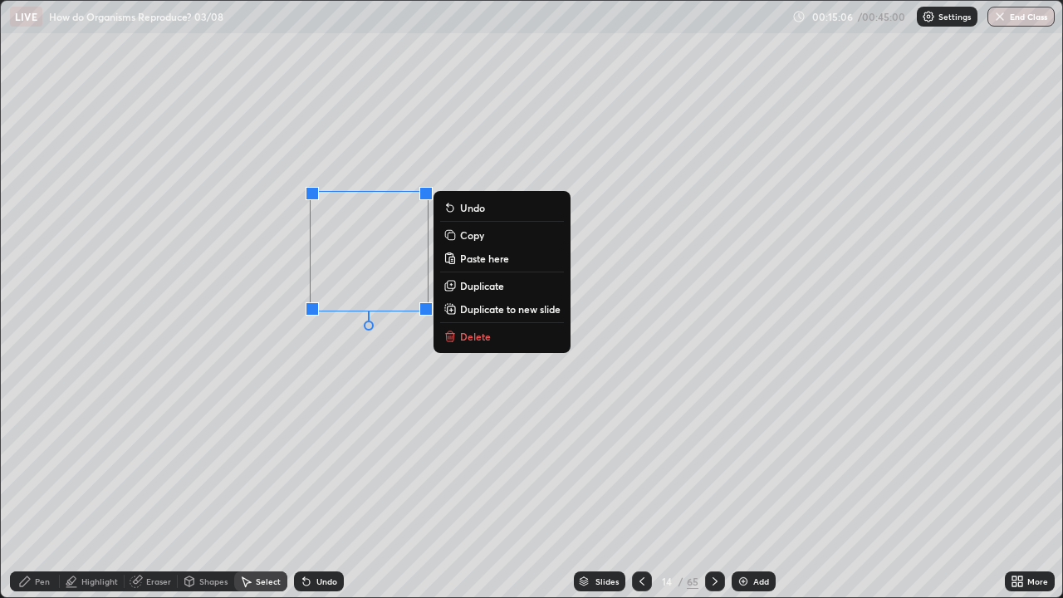
click at [286, 485] on div "0 ° Undo Copy Paste here Duplicate Duplicate to new slide Delete" at bounding box center [531, 299] width 1061 height 596
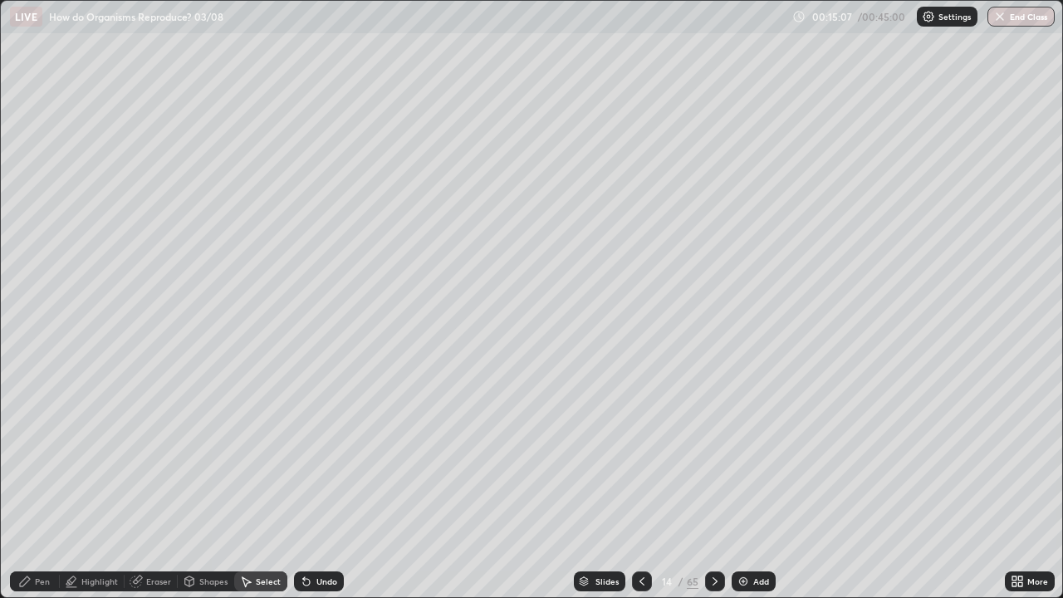
click at [152, 485] on div "Eraser" at bounding box center [158, 581] width 25 height 8
click at [191, 485] on icon at bounding box center [189, 581] width 9 height 10
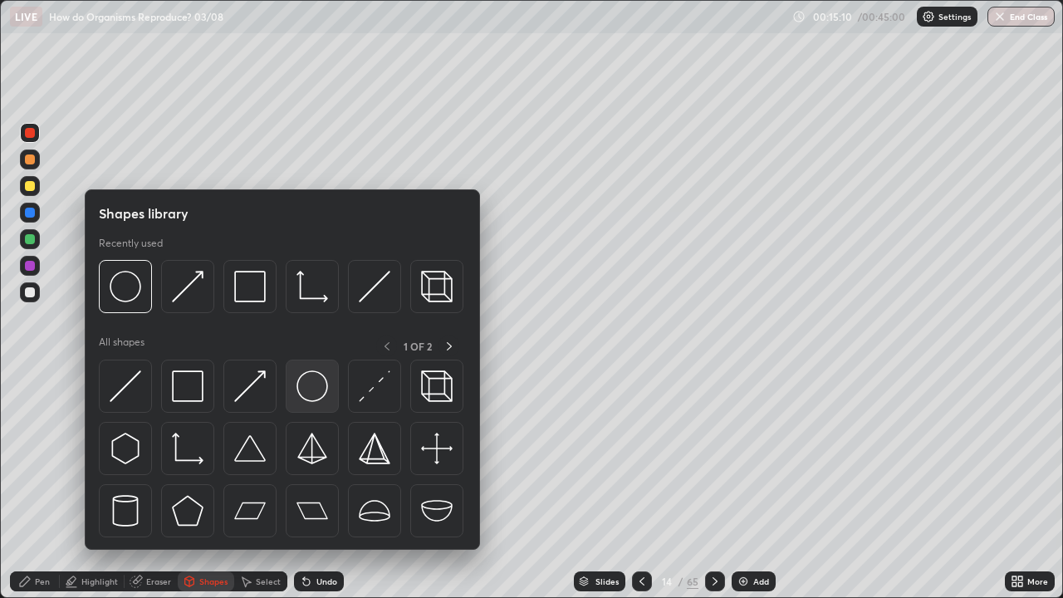
click at [301, 393] on img at bounding box center [312, 386] width 32 height 32
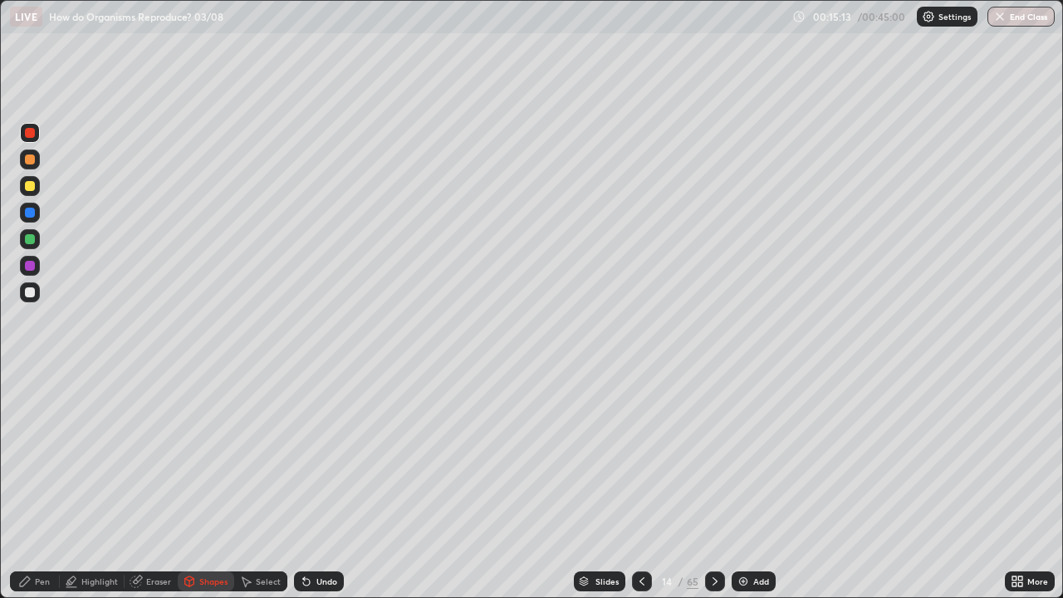
click at [29, 241] on div at bounding box center [30, 239] width 10 height 10
click at [30, 291] on div at bounding box center [30, 292] width 10 height 10
click at [33, 485] on div "Pen" at bounding box center [35, 581] width 50 height 20
click at [251, 485] on icon at bounding box center [245, 581] width 13 height 13
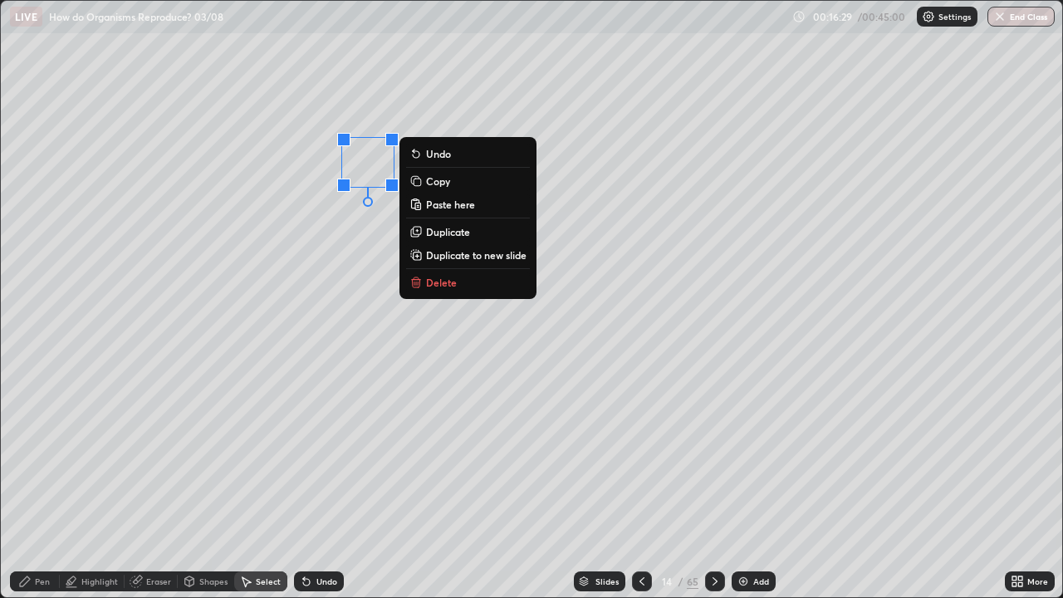
click at [326, 213] on div "0 ° Undo Copy Paste here Duplicate Duplicate to new slide Delete" at bounding box center [531, 299] width 1061 height 596
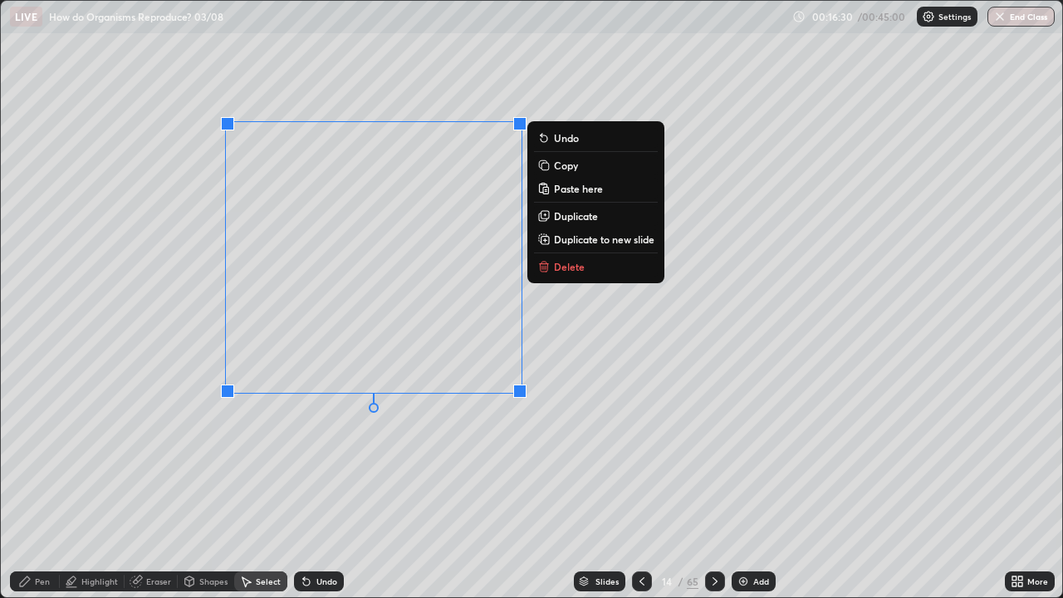
click at [186, 485] on div "0 ° Undo Copy Paste here Duplicate Duplicate to new slide Delete" at bounding box center [531, 299] width 1061 height 596
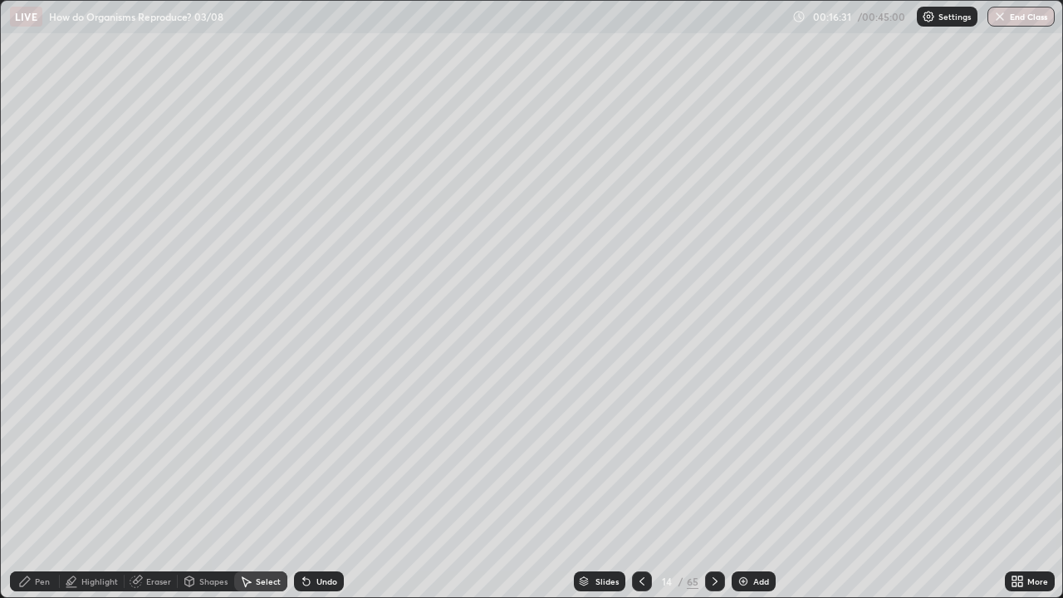
click at [43, 485] on div "Pen" at bounding box center [42, 581] width 15 height 8
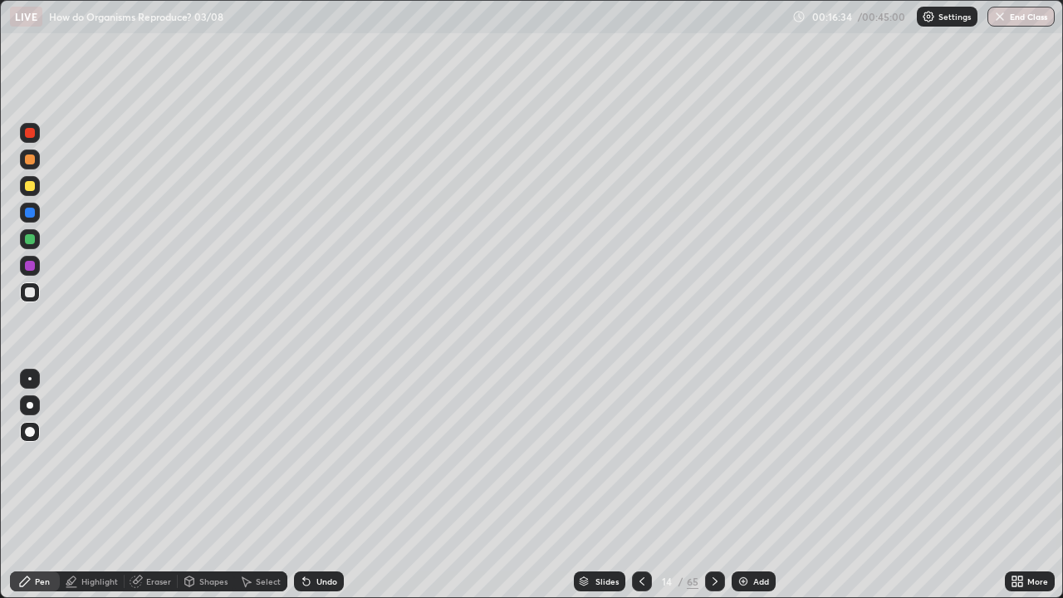
click at [193, 485] on icon at bounding box center [189, 581] width 9 height 10
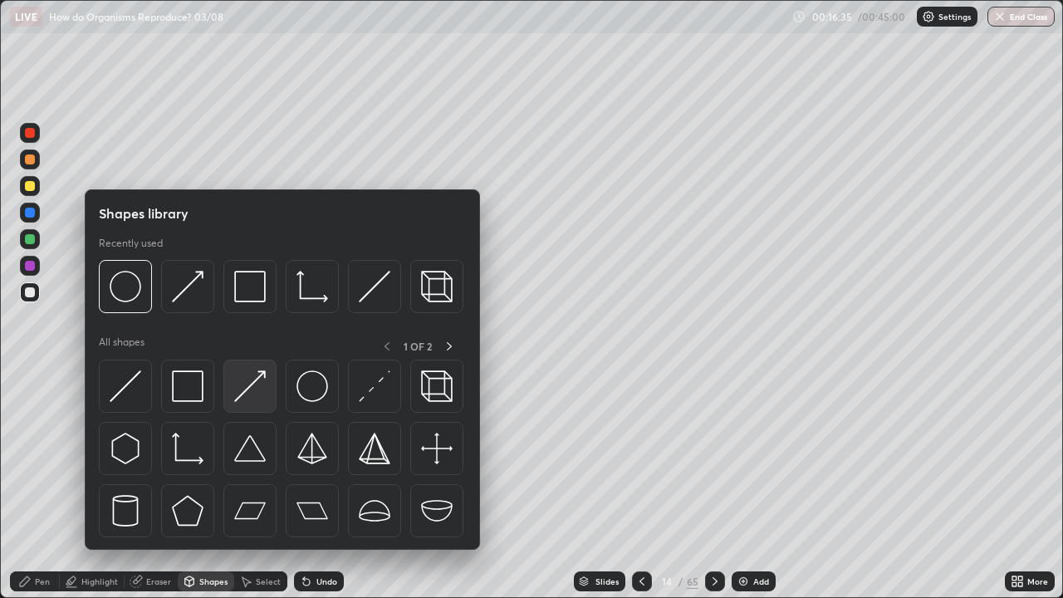
click at [249, 384] on img at bounding box center [250, 386] width 32 height 32
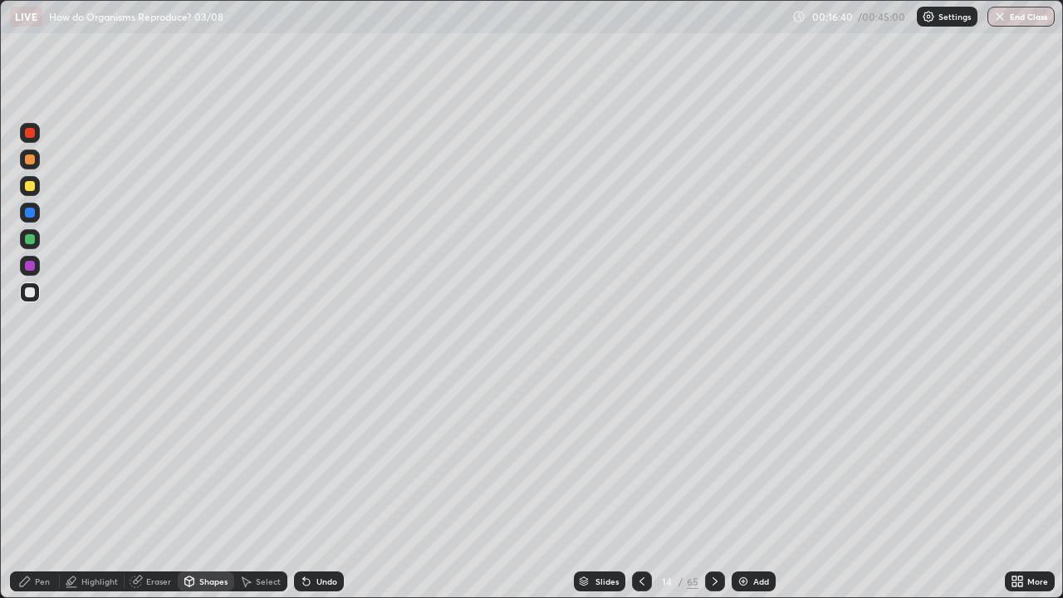
click at [31, 134] on div at bounding box center [30, 133] width 10 height 10
click at [199, 485] on div "Shapes" at bounding box center [213, 581] width 28 height 8
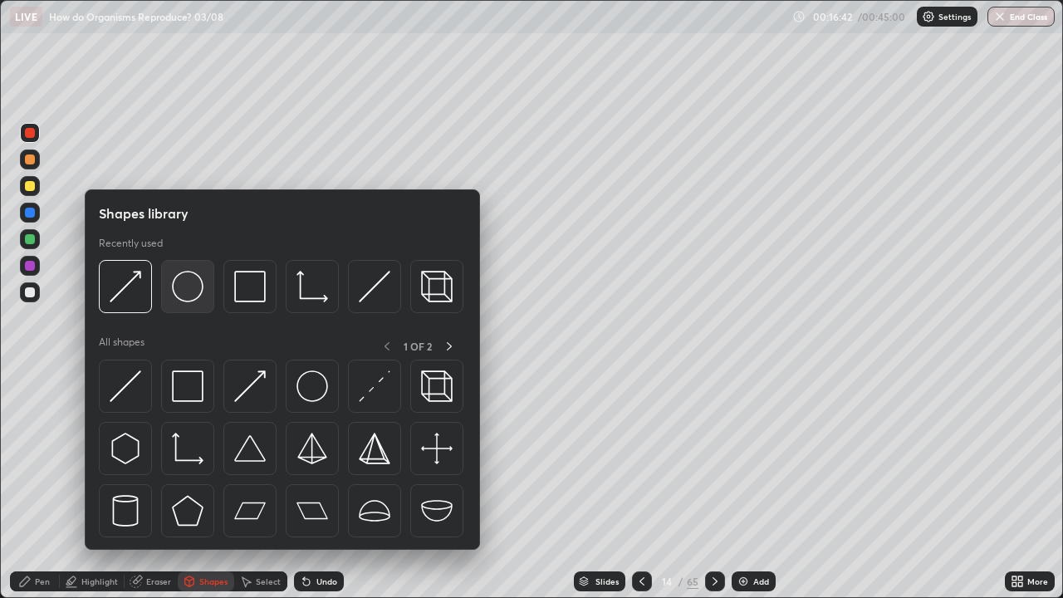
click at [188, 293] on img at bounding box center [188, 287] width 32 height 32
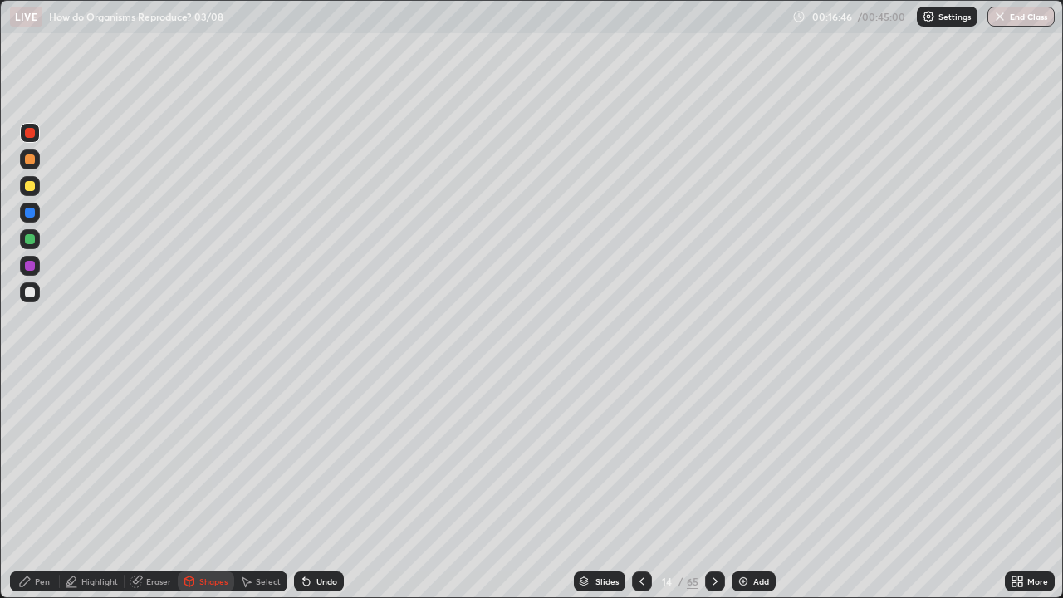
click at [37, 485] on div "Pen" at bounding box center [42, 581] width 15 height 8
click at [198, 485] on div "Shapes" at bounding box center [206, 581] width 56 height 20
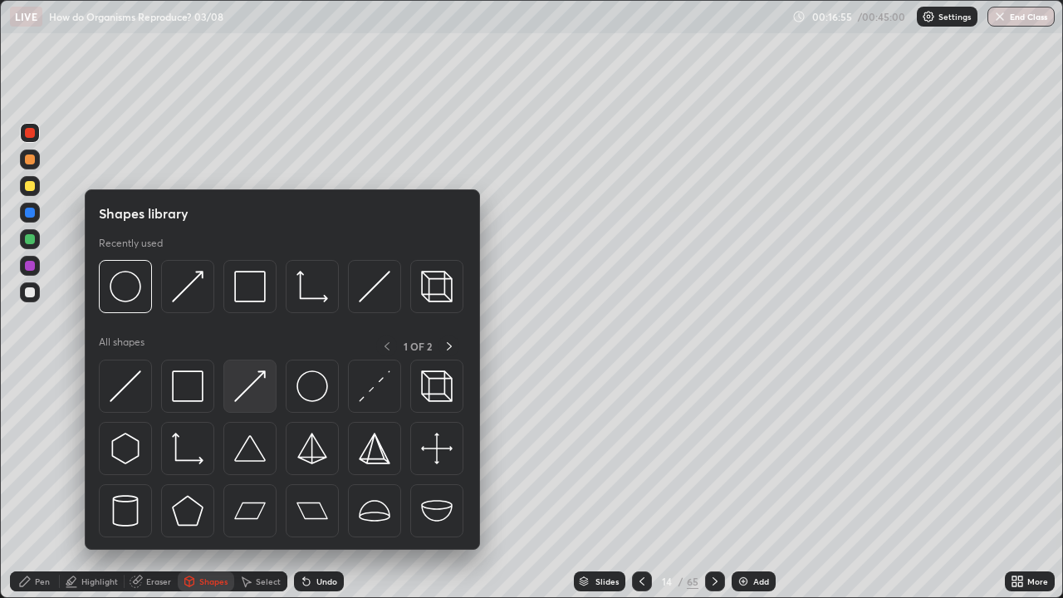
click at [252, 388] on img at bounding box center [250, 386] width 32 height 32
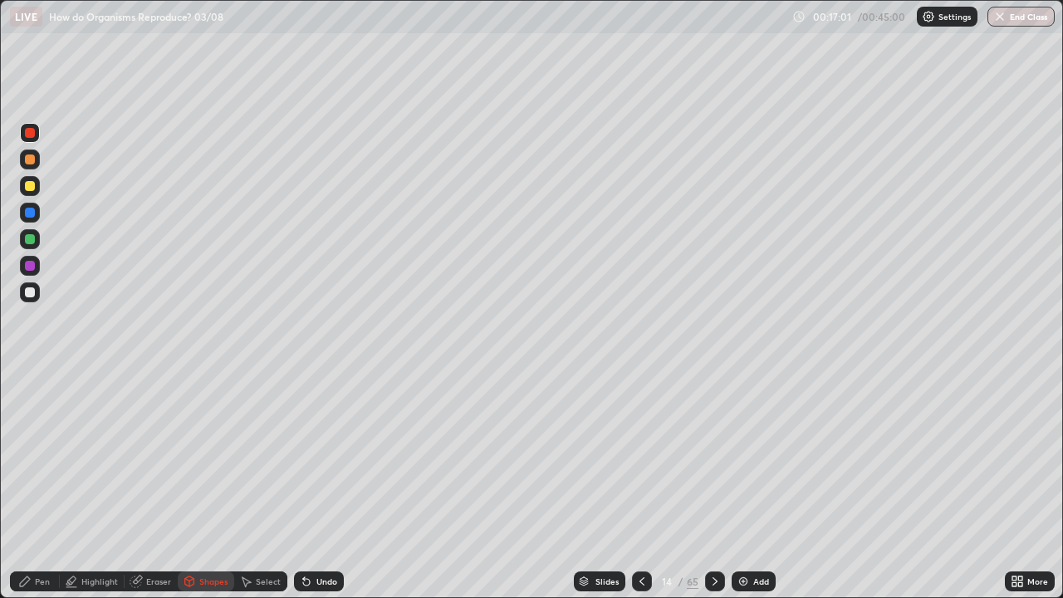
click at [28, 131] on div at bounding box center [30, 133] width 10 height 10
click at [199, 485] on div "Shapes" at bounding box center [213, 581] width 28 height 8
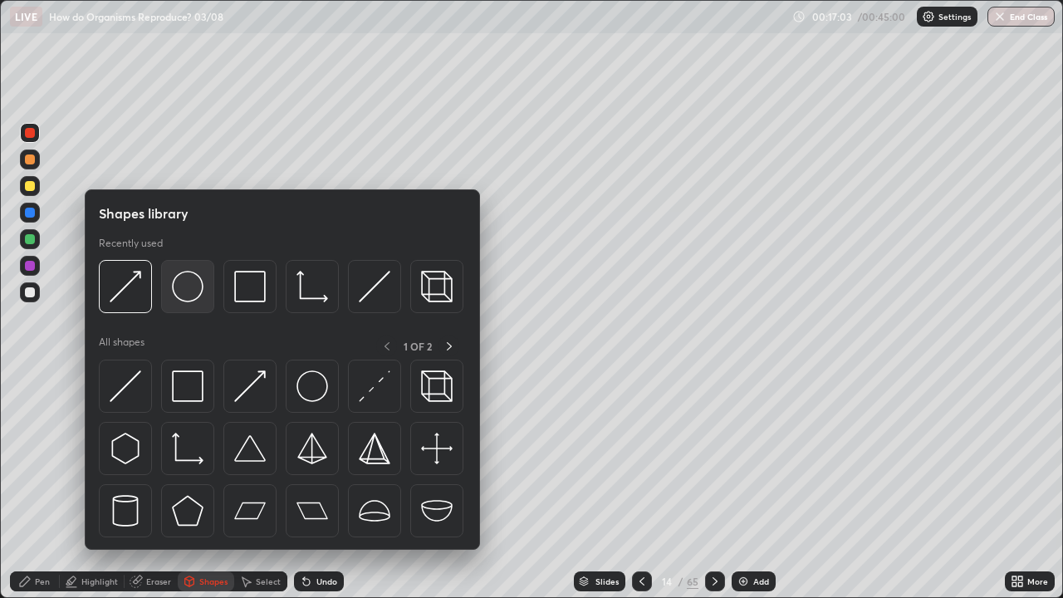
click at [188, 294] on img at bounding box center [188, 287] width 32 height 32
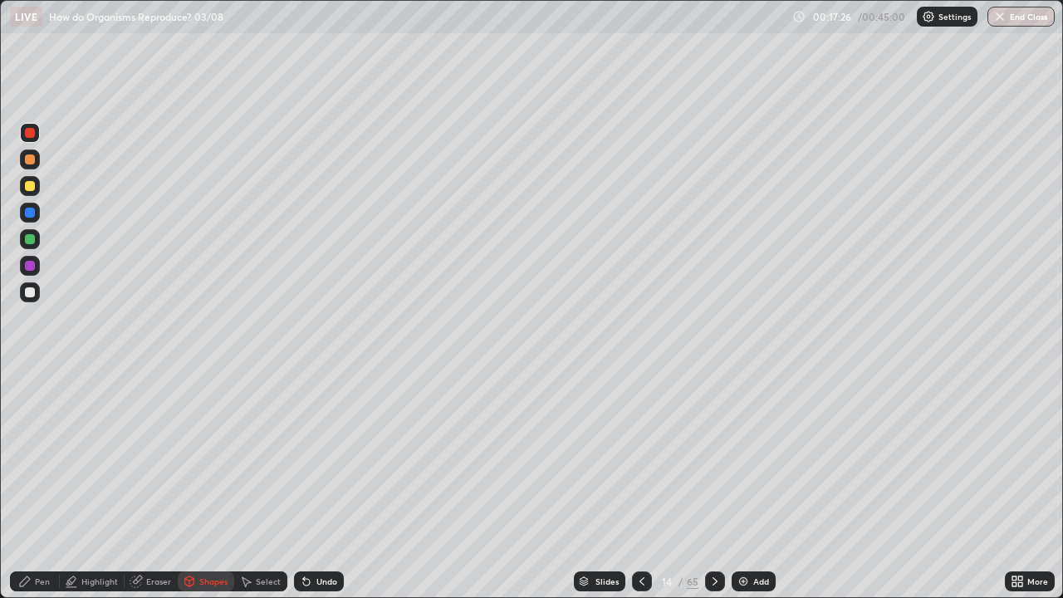
click at [251, 485] on icon at bounding box center [245, 581] width 13 height 13
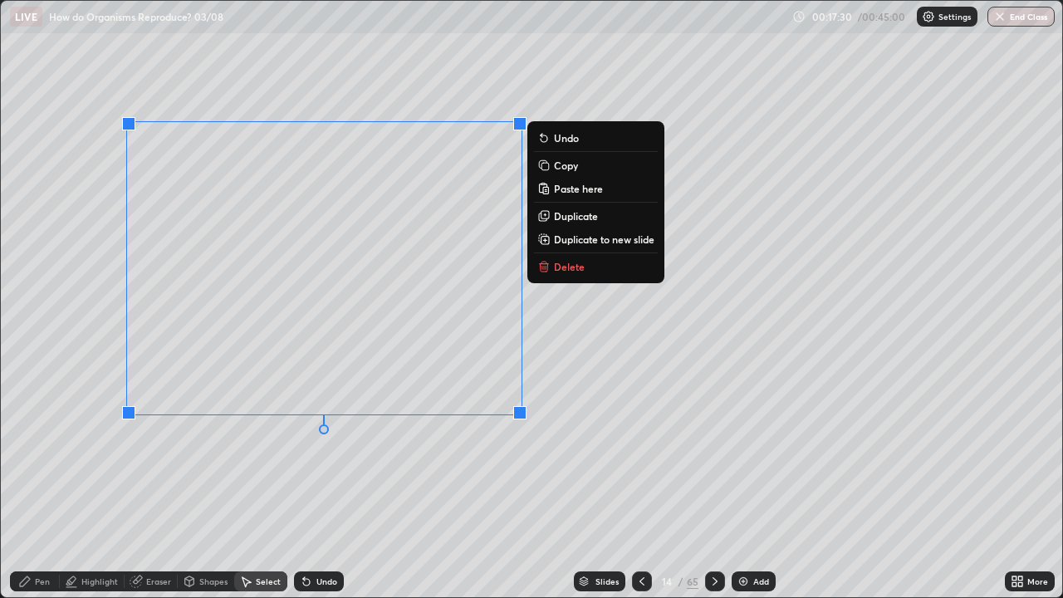
click at [556, 165] on p "Copy" at bounding box center [566, 165] width 24 height 13
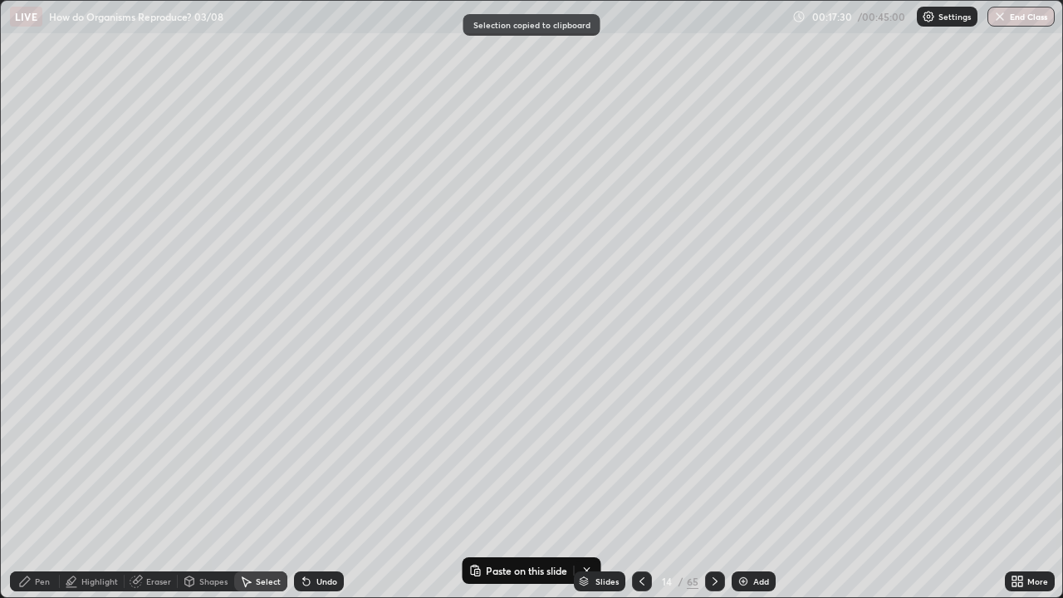
click at [700, 342] on div "0 ° Undo Copy Paste here Duplicate Duplicate to new slide Delete" at bounding box center [531, 299] width 1061 height 596
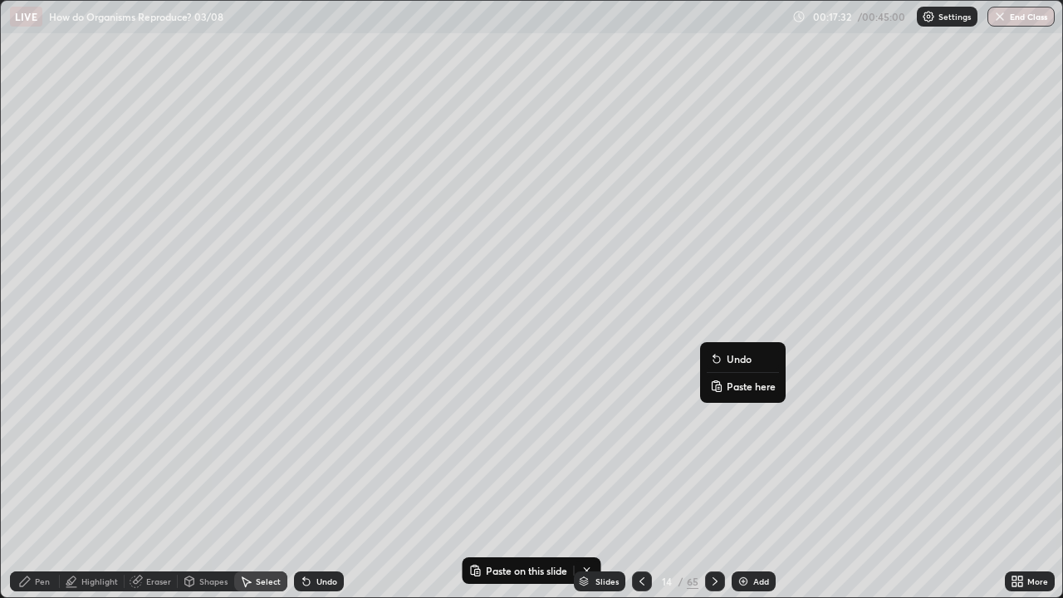
click at [737, 384] on p "Paste here" at bounding box center [751, 386] width 49 height 13
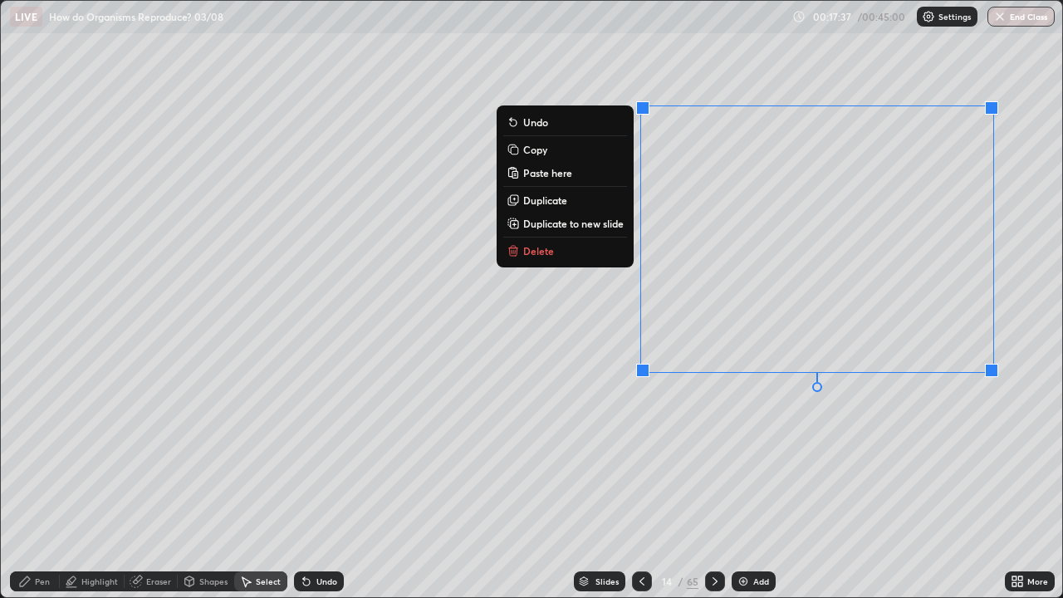
click at [542, 438] on div "0 ° Undo Copy Paste here Duplicate Duplicate to new slide Delete" at bounding box center [531, 299] width 1061 height 596
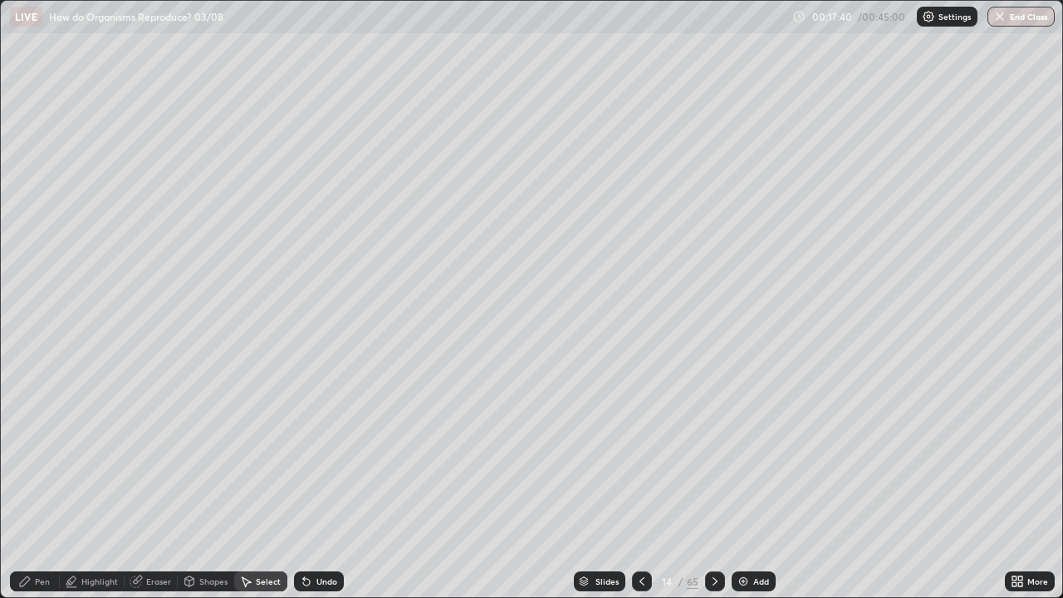
click at [40, 485] on div "Pen" at bounding box center [42, 581] width 15 height 8
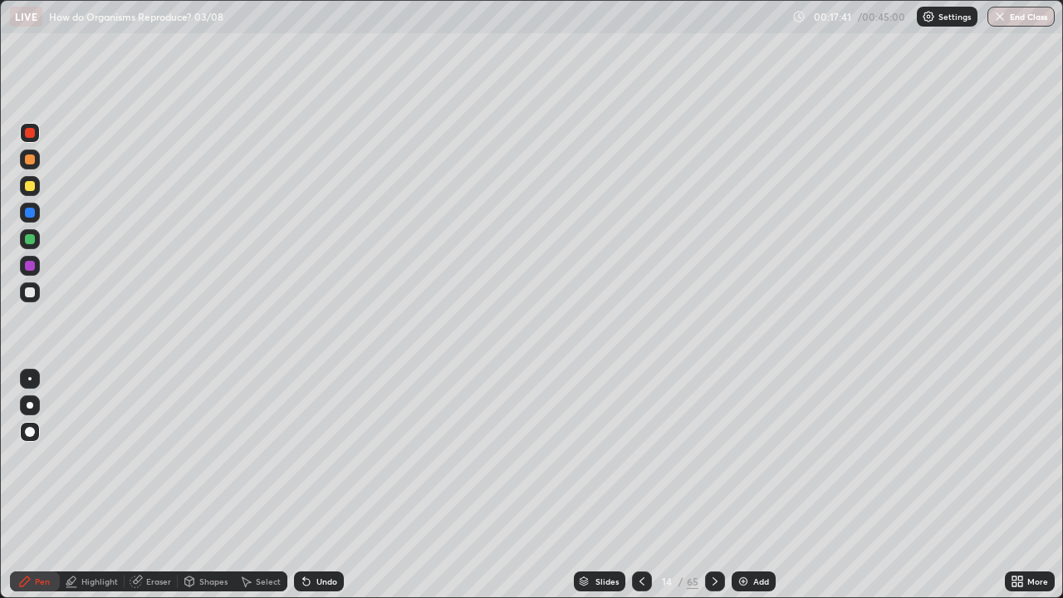
click at [32, 240] on div at bounding box center [30, 239] width 10 height 10
click at [160, 485] on div "Eraser" at bounding box center [158, 581] width 25 height 8
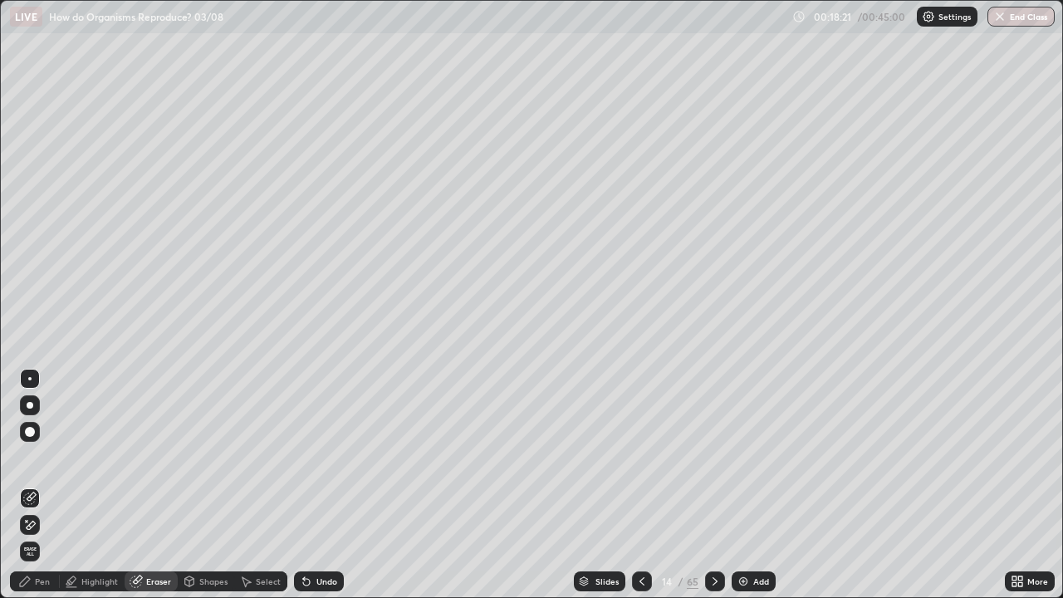
click at [83, 485] on div "Highlight" at bounding box center [99, 581] width 37 height 8
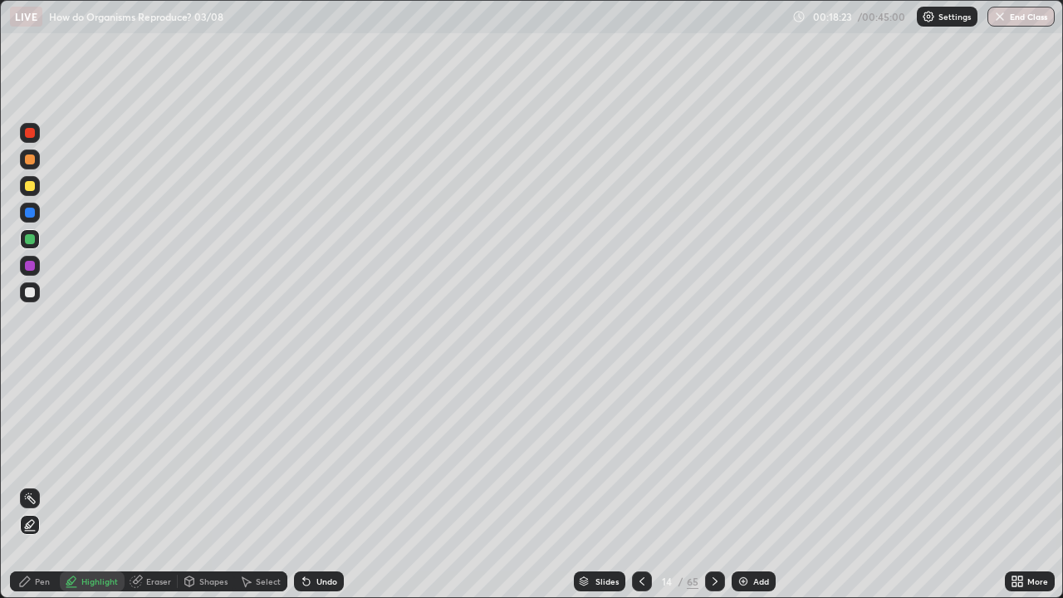
click at [30, 213] on div at bounding box center [30, 213] width 10 height 10
click at [30, 136] on div at bounding box center [30, 133] width 10 height 10
click at [40, 485] on div "Pen" at bounding box center [42, 581] width 15 height 8
click at [25, 213] on div at bounding box center [30, 213] width 10 height 10
click at [91, 485] on div "Highlight" at bounding box center [99, 581] width 37 height 8
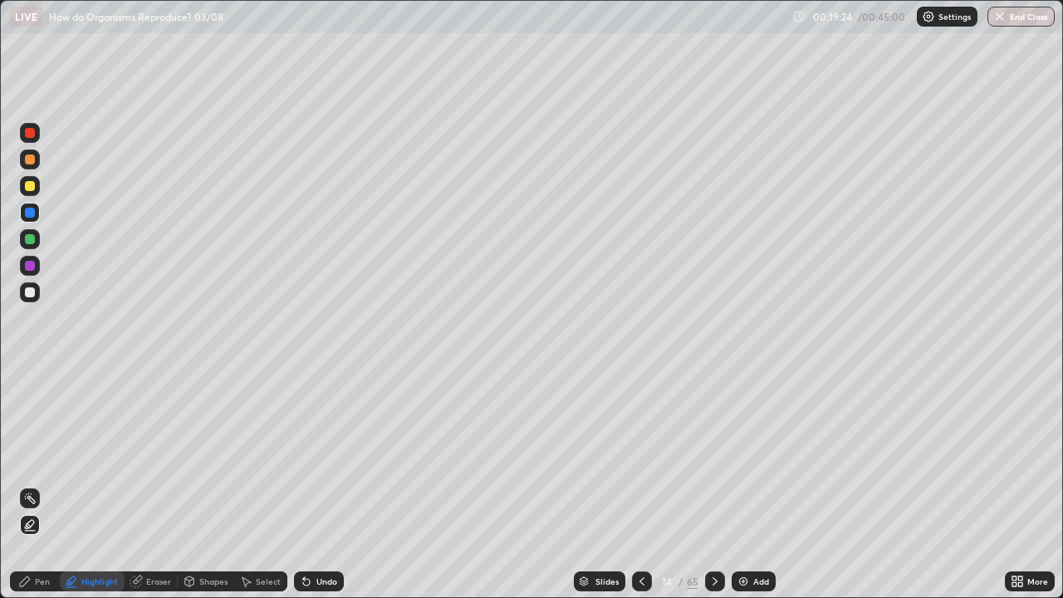
click at [646, 485] on icon at bounding box center [641, 581] width 13 height 13
click at [639, 485] on icon at bounding box center [641, 581] width 13 height 13
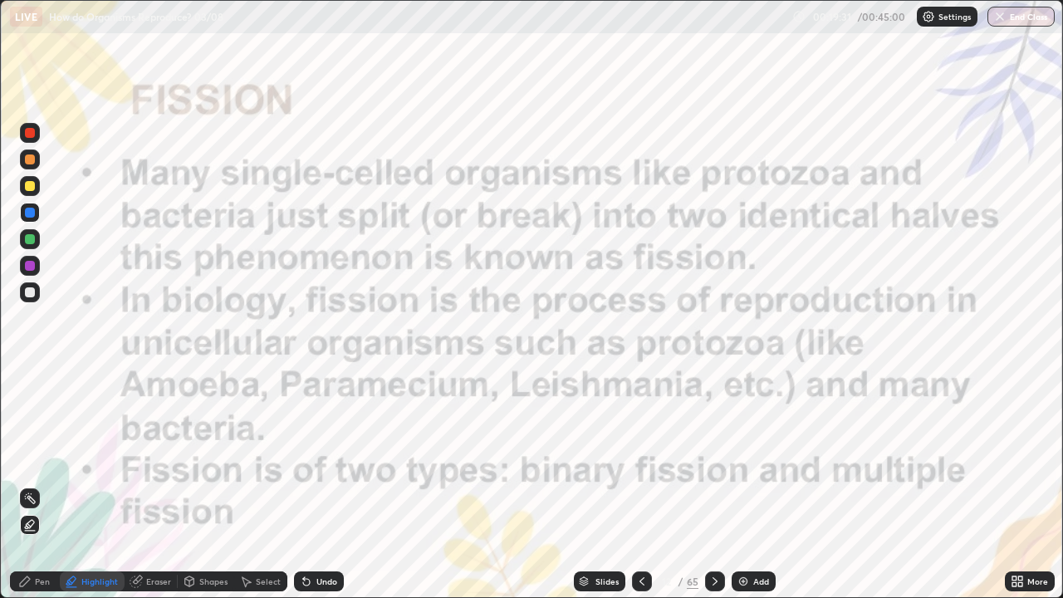
click at [199, 485] on div "Shapes" at bounding box center [213, 581] width 28 height 8
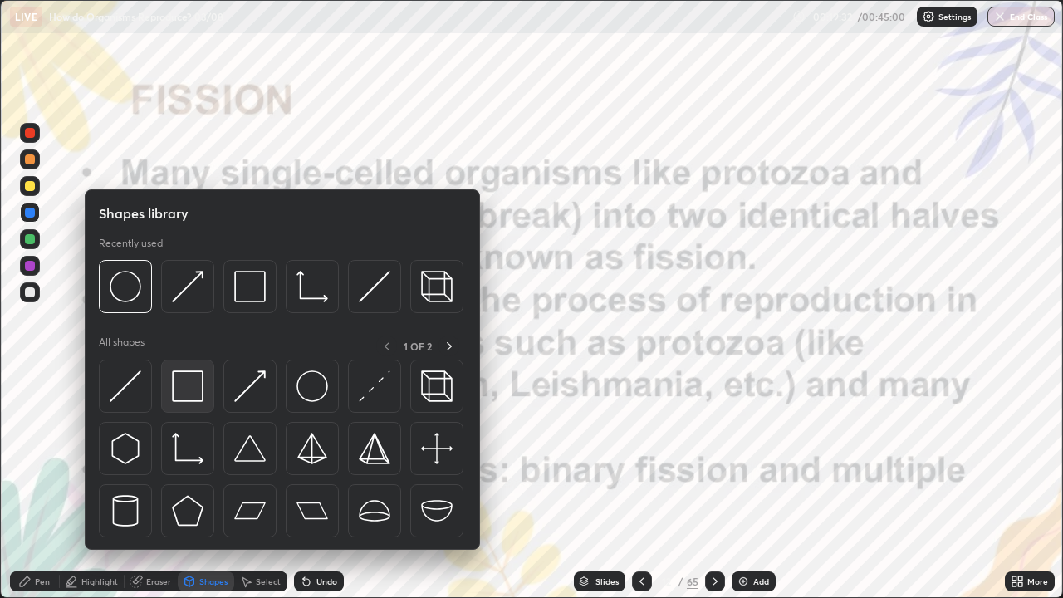
click at [196, 382] on img at bounding box center [188, 386] width 32 height 32
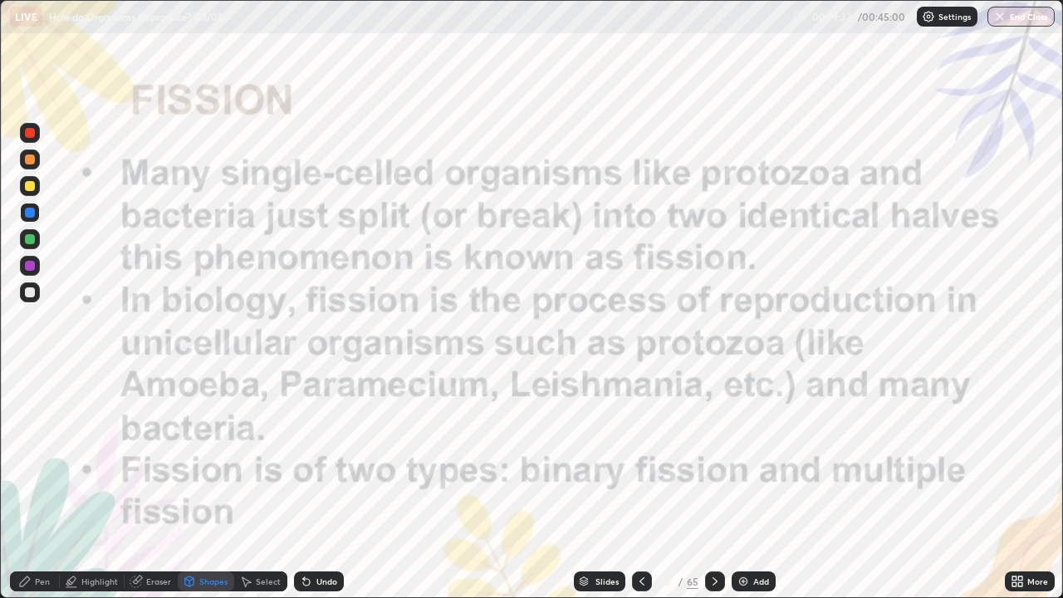
click at [28, 130] on div at bounding box center [30, 133] width 10 height 10
click at [713, 485] on icon at bounding box center [714, 581] width 13 height 13
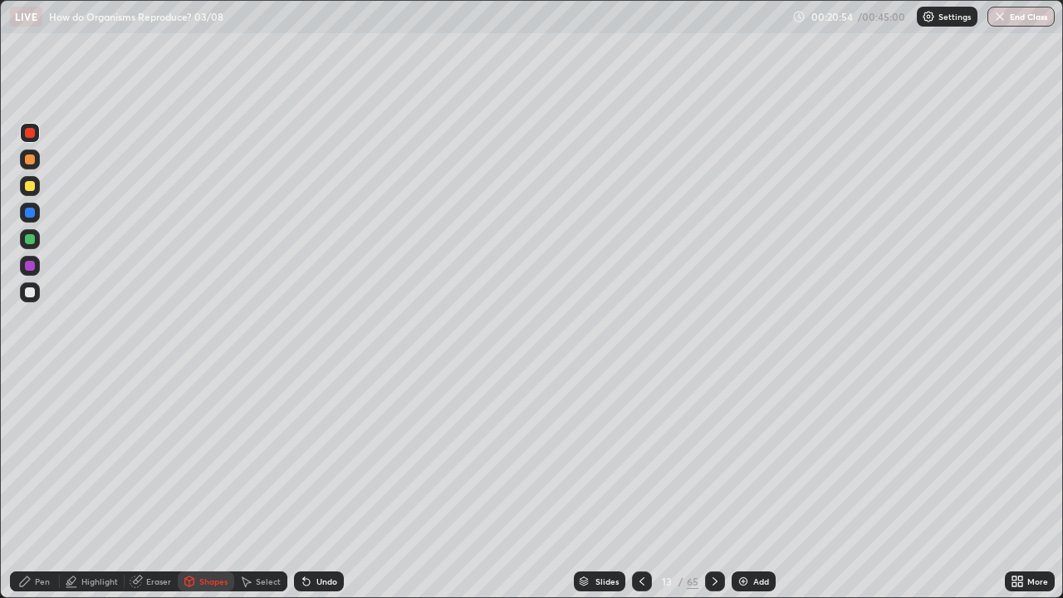
click at [713, 485] on icon at bounding box center [715, 581] width 5 height 8
click at [713, 485] on div at bounding box center [715, 581] width 20 height 20
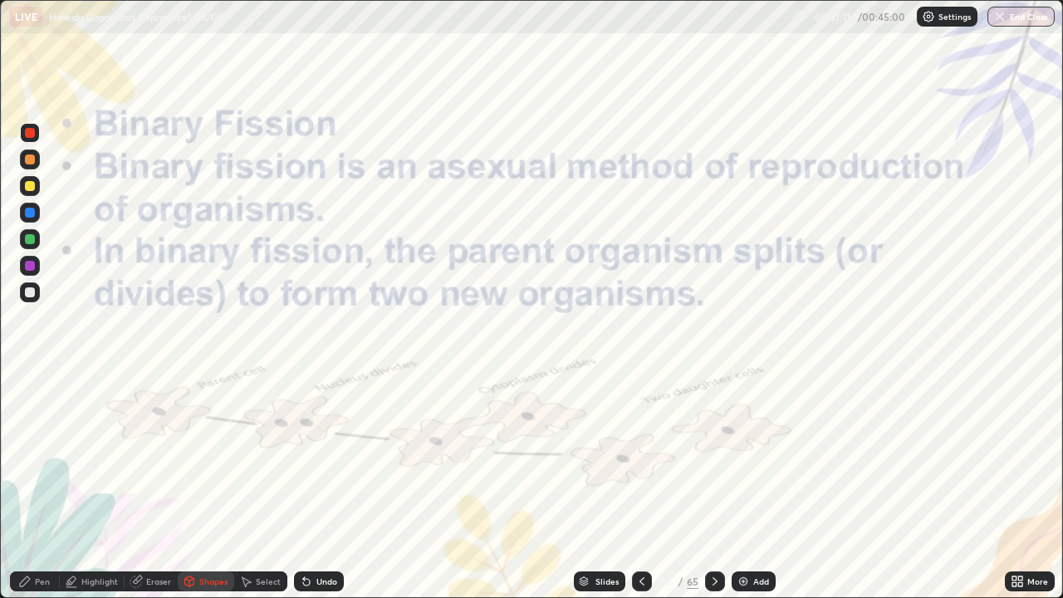
click at [33, 266] on div at bounding box center [30, 266] width 10 height 10
click at [37, 485] on div "Pen" at bounding box center [35, 581] width 50 height 20
click at [316, 485] on div "Undo" at bounding box center [319, 581] width 50 height 20
click at [319, 485] on div "Undo" at bounding box center [319, 581] width 50 height 20
click at [713, 485] on icon at bounding box center [714, 581] width 13 height 13
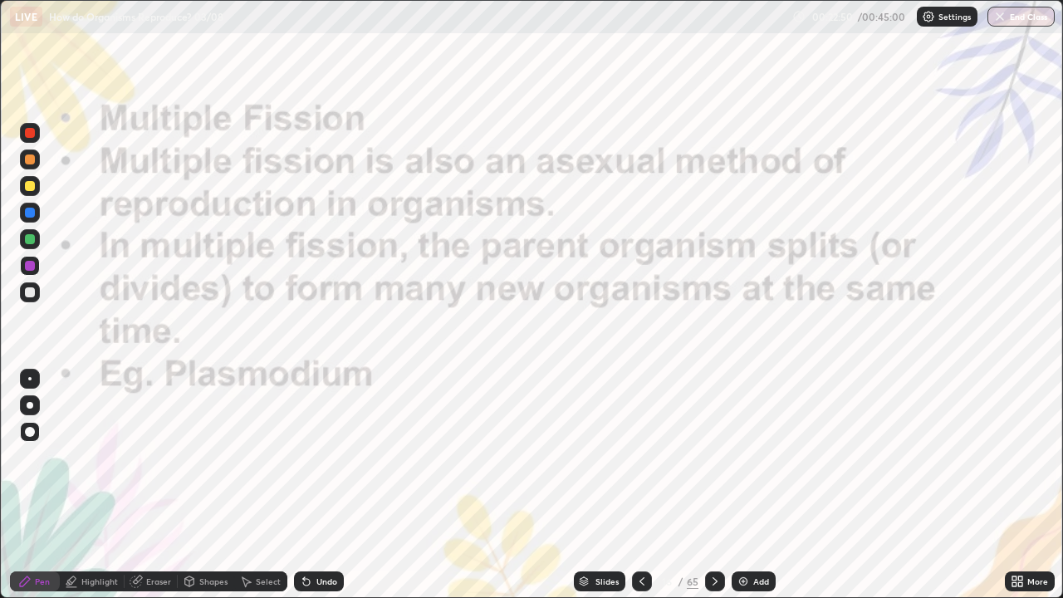
click at [711, 485] on icon at bounding box center [714, 581] width 13 height 13
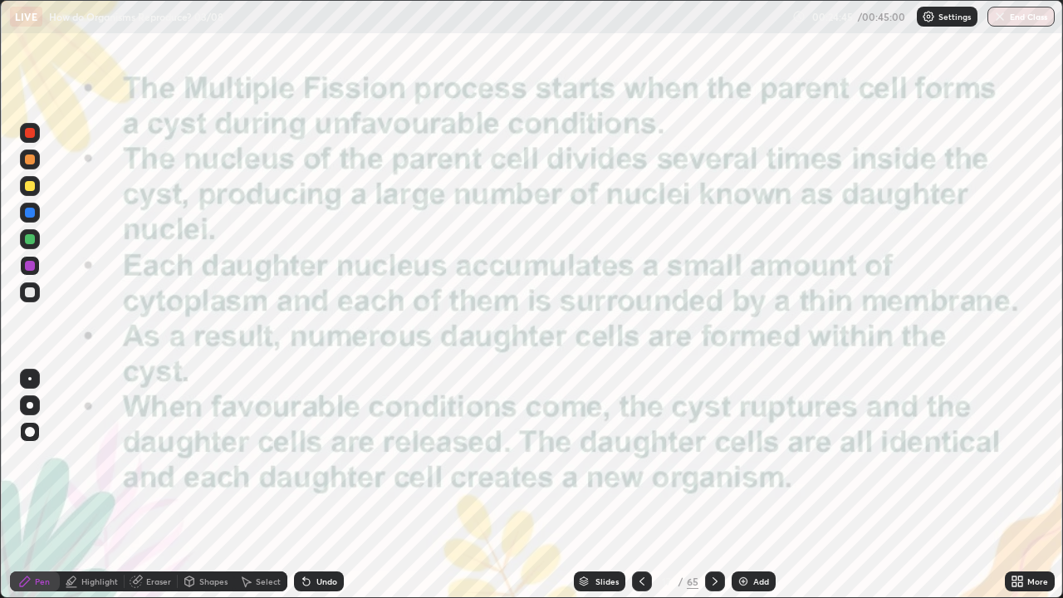
click at [32, 266] on div at bounding box center [30, 266] width 10 height 10
click at [203, 485] on div "Shapes" at bounding box center [213, 581] width 28 height 8
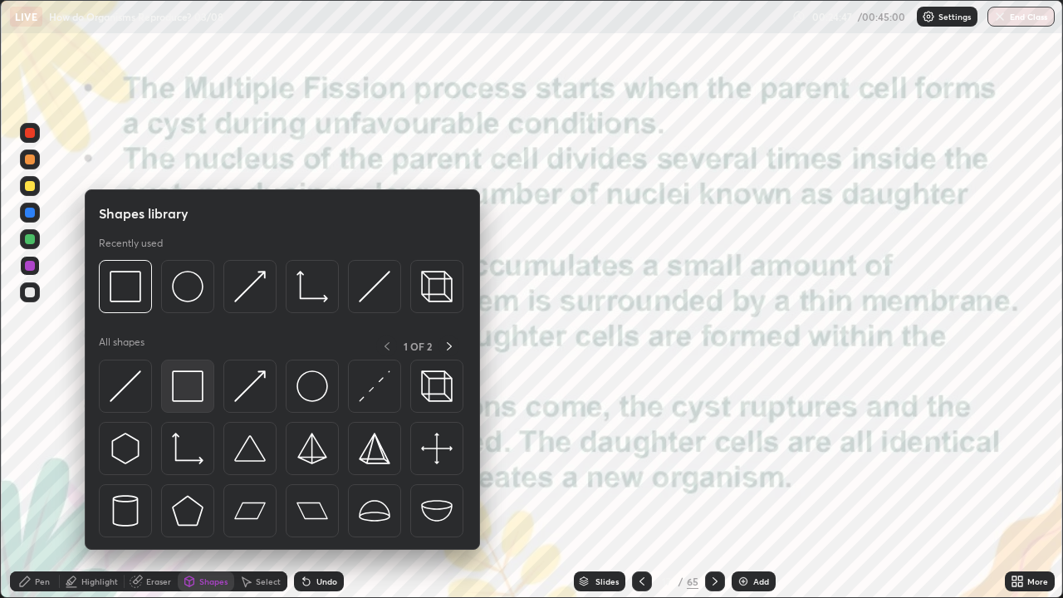
click at [189, 384] on img at bounding box center [188, 386] width 32 height 32
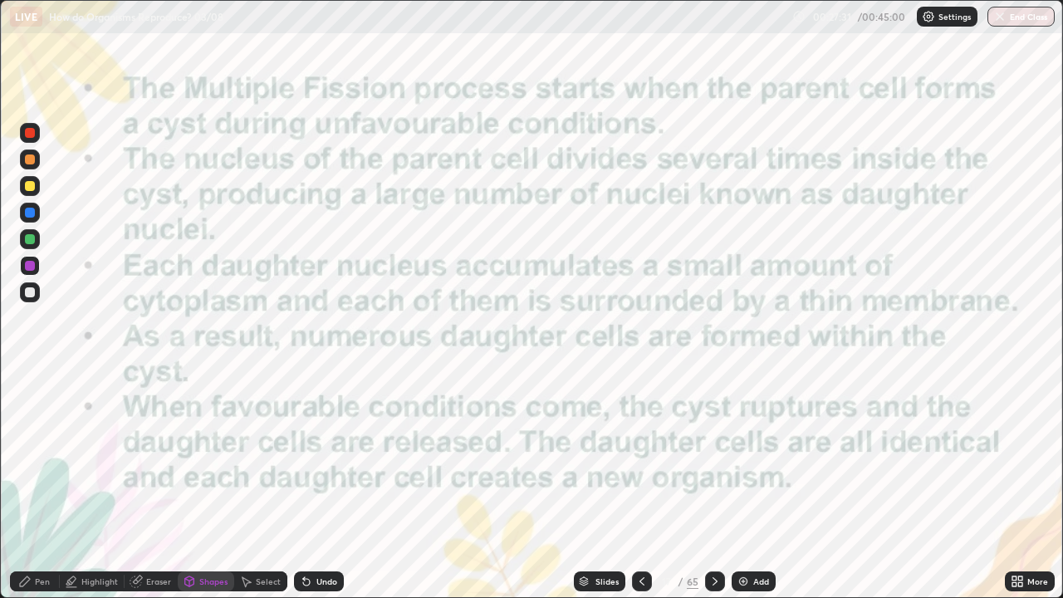
click at [713, 485] on icon at bounding box center [714, 581] width 13 height 13
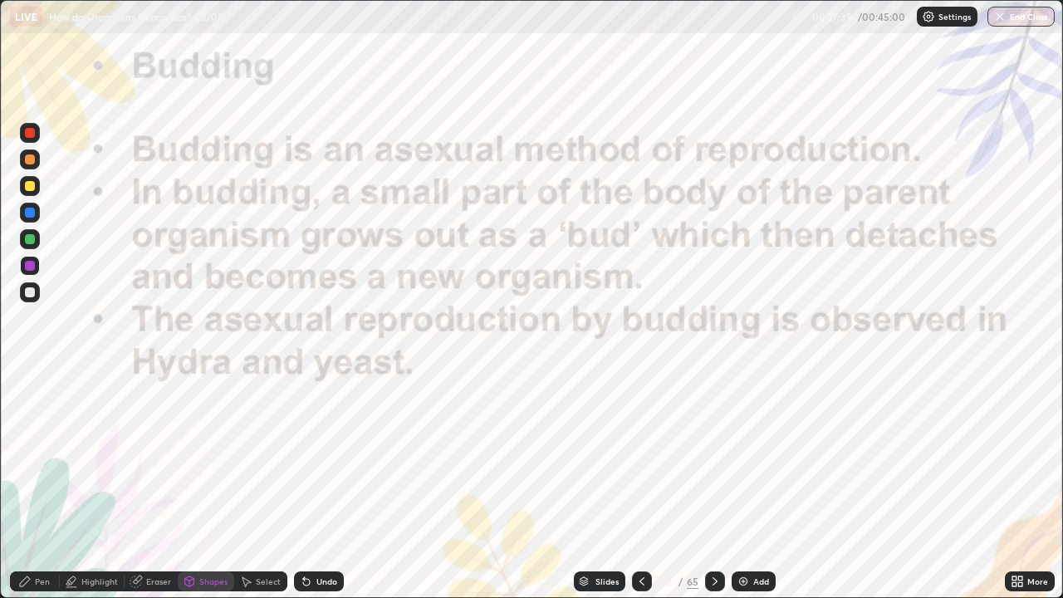
click at [600, 485] on div "Slides" at bounding box center [606, 581] width 23 height 8
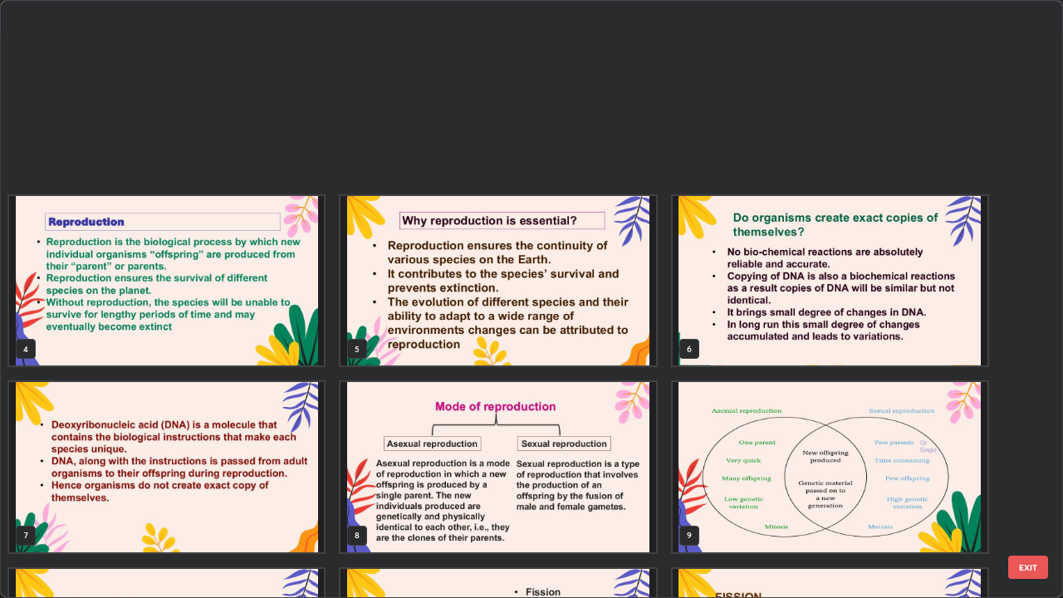
scroll to position [591, 1053]
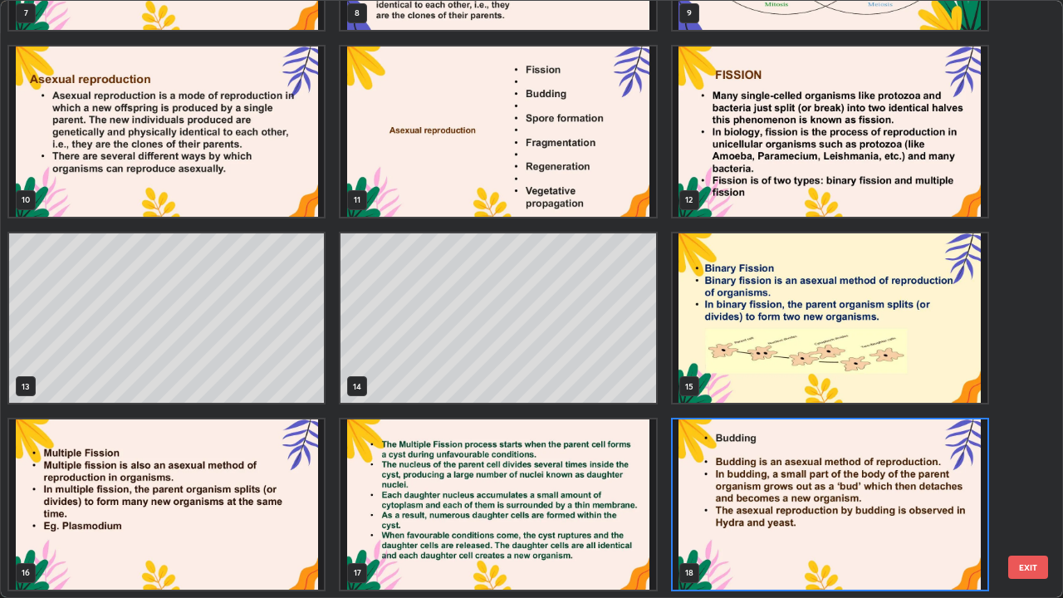
click at [758, 485] on img "grid" at bounding box center [830, 504] width 315 height 170
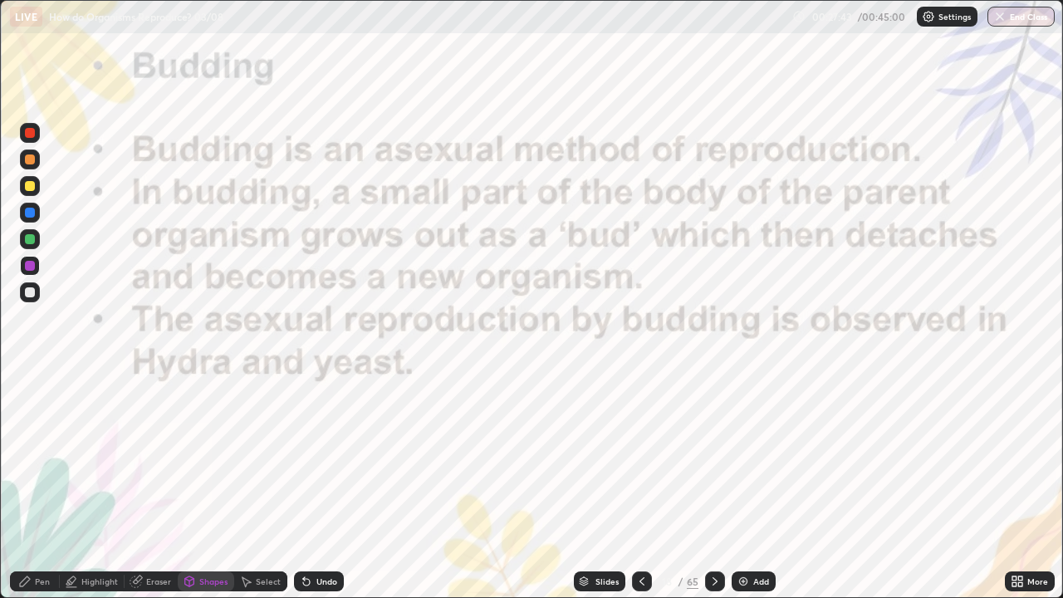
click at [764, 485] on img "grid" at bounding box center [830, 504] width 315 height 170
click at [27, 238] on div at bounding box center [30, 239] width 10 height 10
click at [31, 240] on div at bounding box center [30, 239] width 10 height 10
click at [36, 485] on div "Pen" at bounding box center [42, 581] width 15 height 8
click at [30, 430] on div at bounding box center [30, 432] width 10 height 10
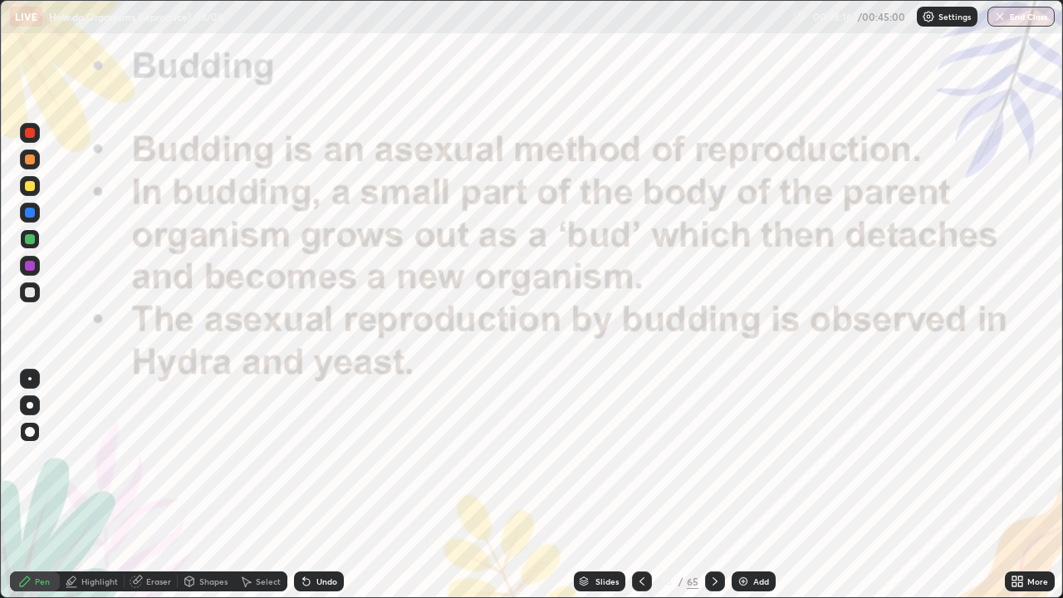
click at [149, 485] on div "Eraser" at bounding box center [158, 581] width 25 height 8
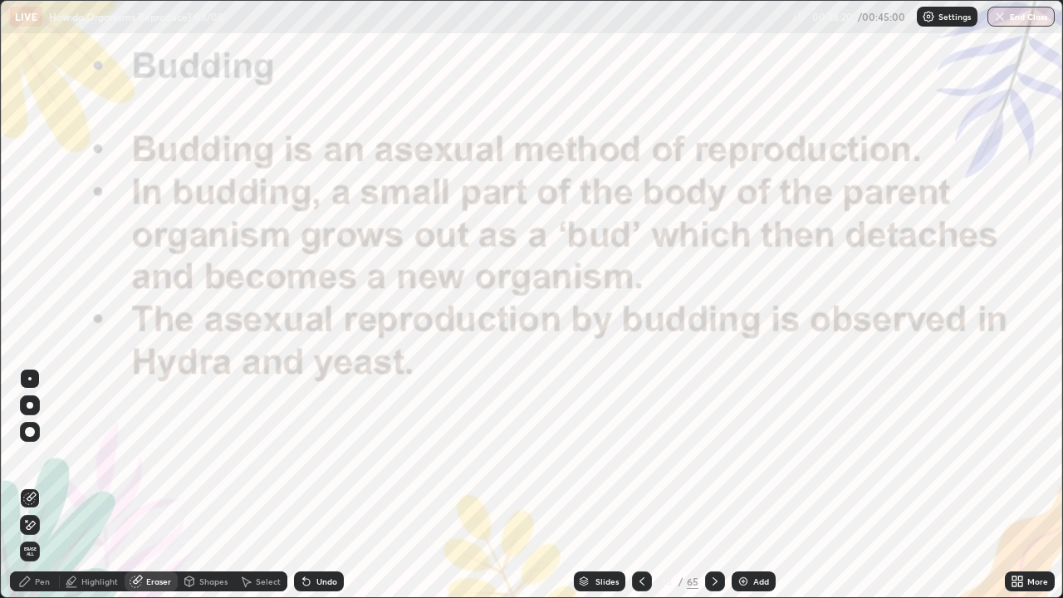
click at [35, 485] on div "Pen" at bounding box center [42, 581] width 15 height 8
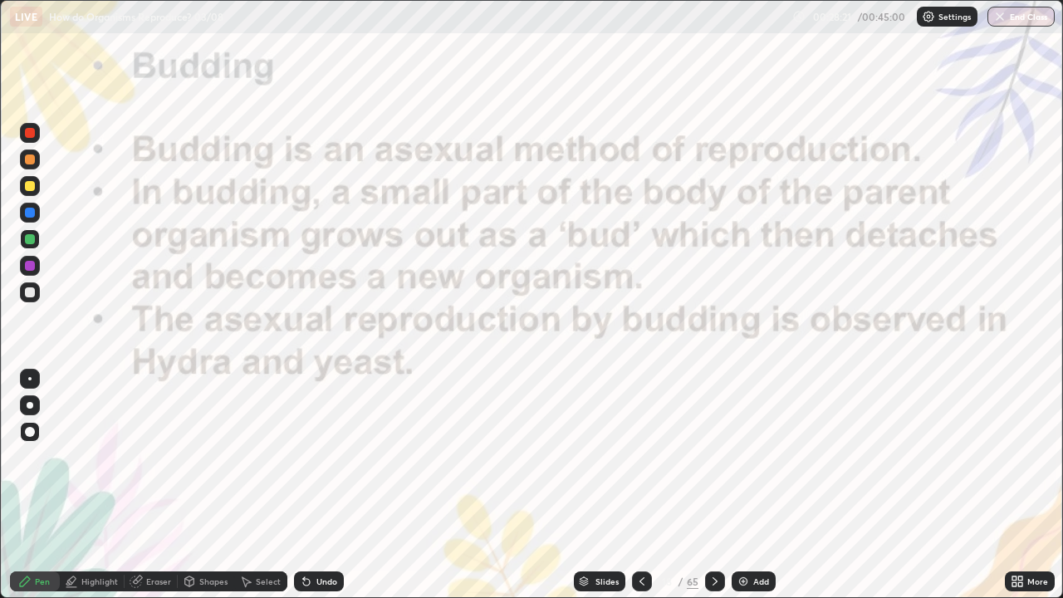
click at [29, 240] on div at bounding box center [30, 239] width 10 height 10
click at [319, 485] on div "Undo" at bounding box center [326, 581] width 21 height 8
click at [319, 485] on div "Undo" at bounding box center [319, 581] width 50 height 20
click at [30, 379] on div at bounding box center [29, 378] width 3 height 3
click at [28, 261] on div at bounding box center [30, 266] width 10 height 10
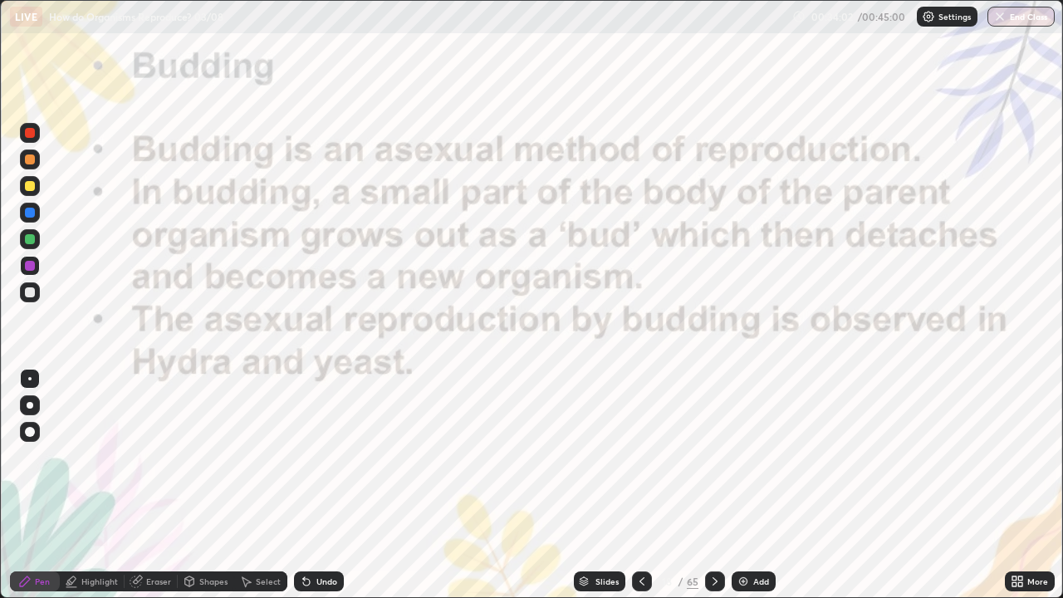
click at [32, 267] on div at bounding box center [30, 266] width 10 height 10
click at [311, 485] on div "Undo" at bounding box center [319, 581] width 50 height 20
click at [31, 428] on div at bounding box center [30, 432] width 10 height 10
click at [37, 267] on div at bounding box center [30, 266] width 20 height 20
click at [30, 379] on div at bounding box center [29, 378] width 3 height 3
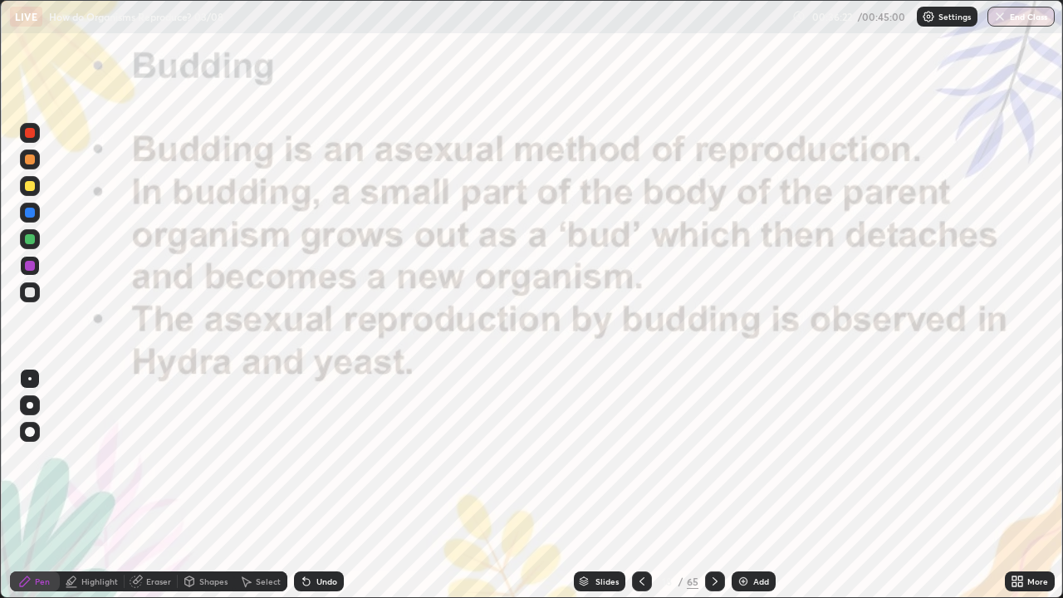
click at [714, 485] on icon at bounding box center [714, 581] width 13 height 13
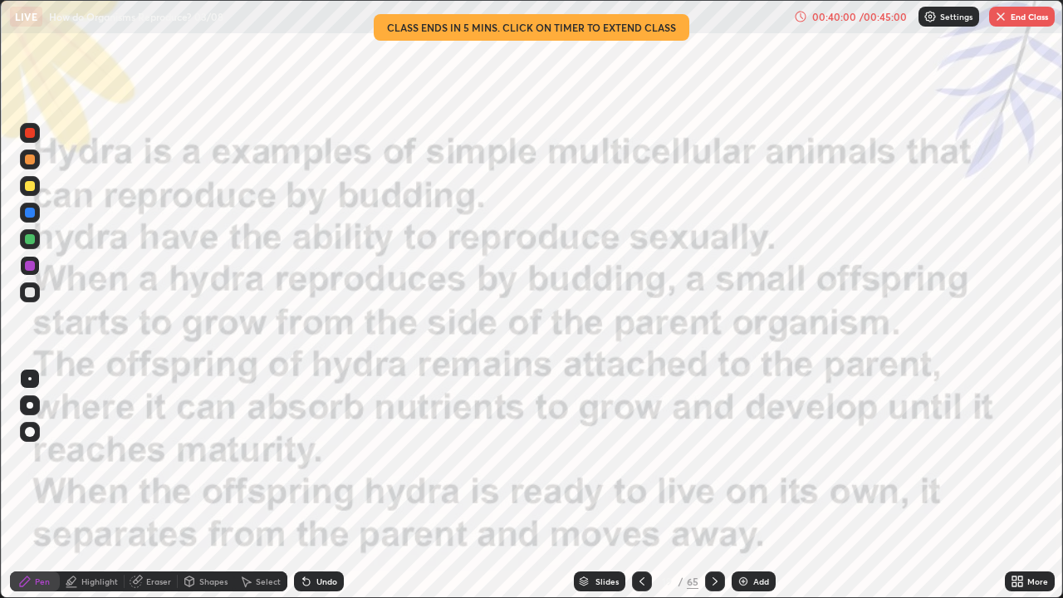
click at [708, 485] on icon at bounding box center [714, 581] width 13 height 13
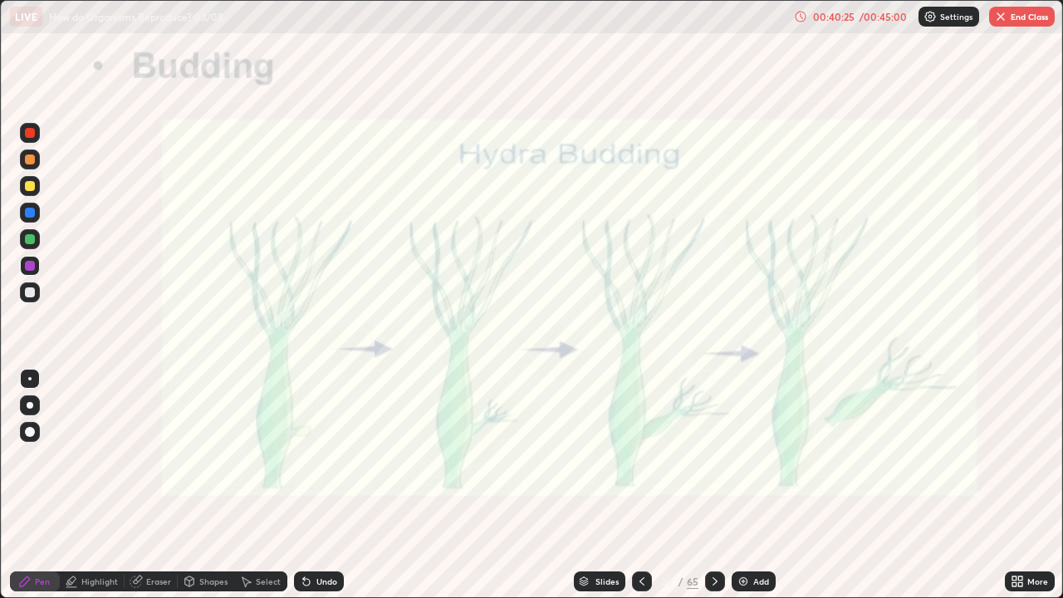
click at [713, 485] on icon at bounding box center [714, 581] width 13 height 13
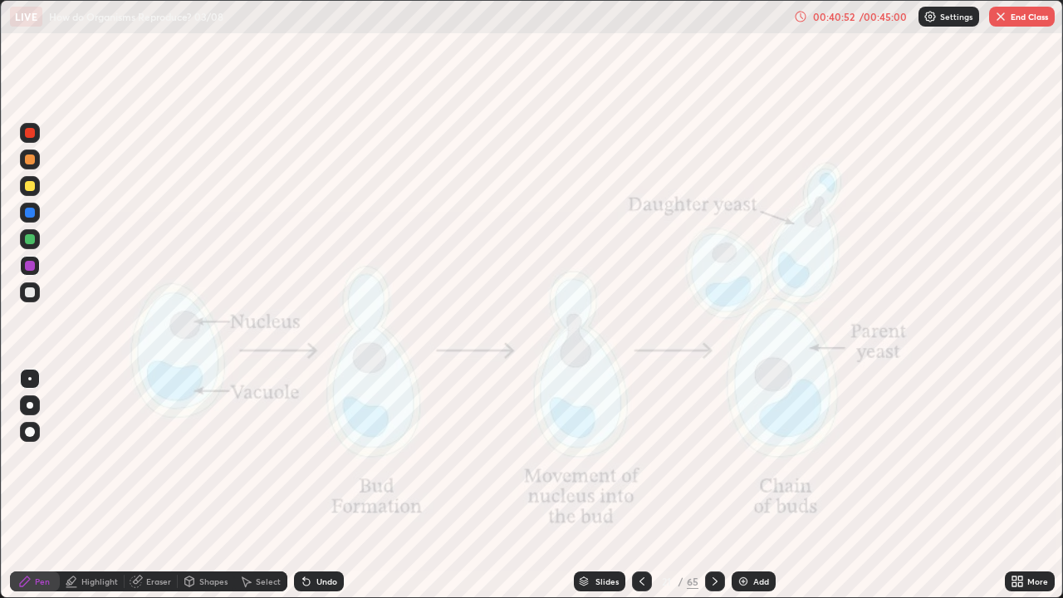
click at [713, 485] on icon at bounding box center [714, 581] width 13 height 13
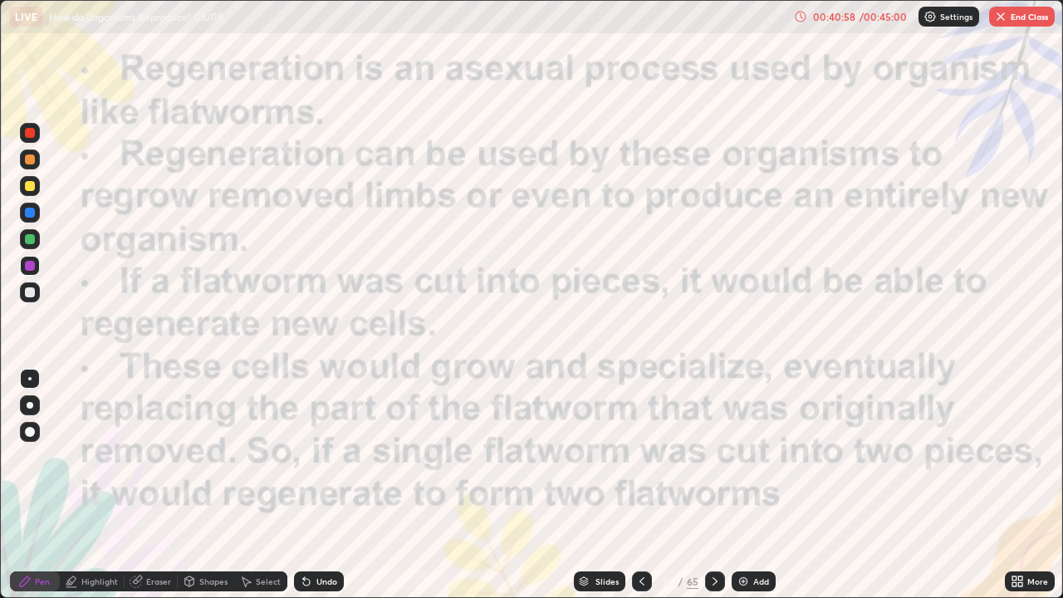
click at [748, 485] on div "Add" at bounding box center [754, 581] width 44 height 20
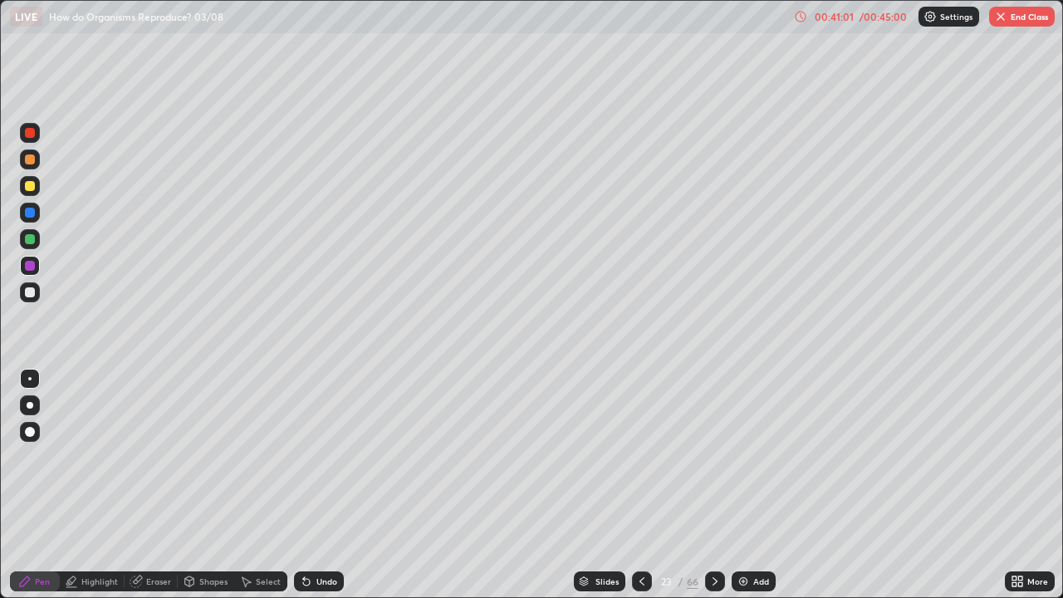
click at [28, 270] on div at bounding box center [30, 266] width 10 height 10
click at [42, 485] on div "Pen" at bounding box center [42, 581] width 15 height 8
click at [30, 405] on div at bounding box center [30, 405] width 7 height 7
click at [316, 485] on div "Undo" at bounding box center [319, 581] width 50 height 20
click at [150, 485] on div "Eraser" at bounding box center [158, 581] width 25 height 8
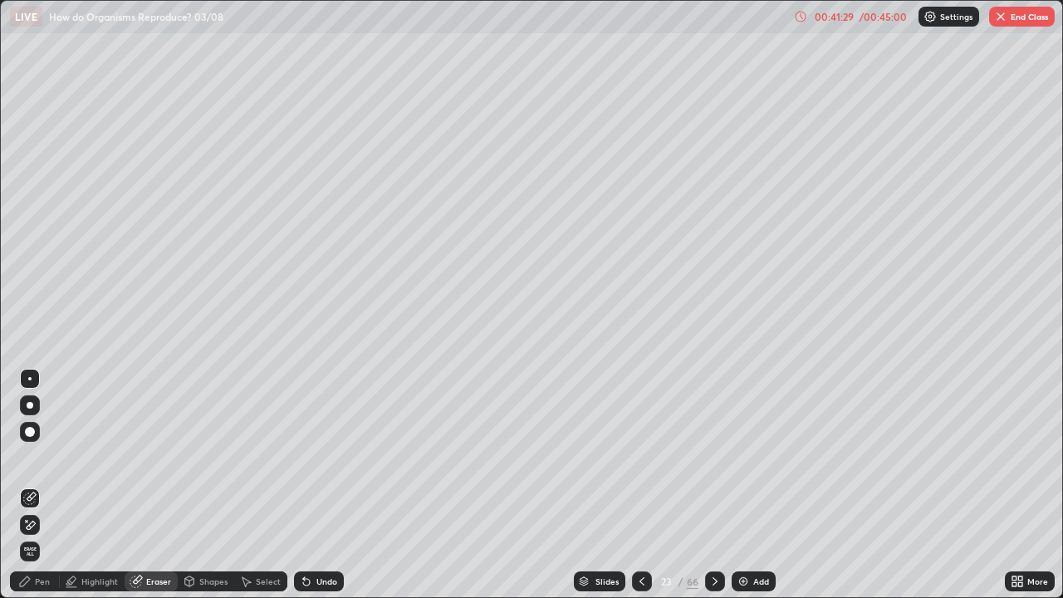
click at [42, 485] on div "Pen" at bounding box center [42, 581] width 15 height 8
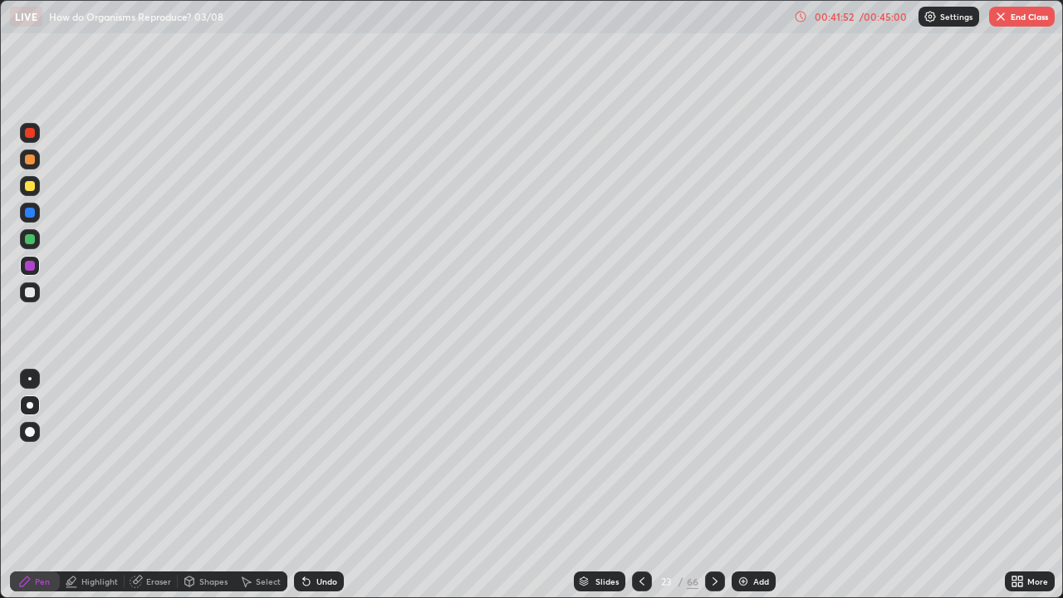
click at [27, 242] on div at bounding box center [30, 239] width 10 height 10
click at [254, 485] on div "Select" at bounding box center [260, 581] width 53 height 20
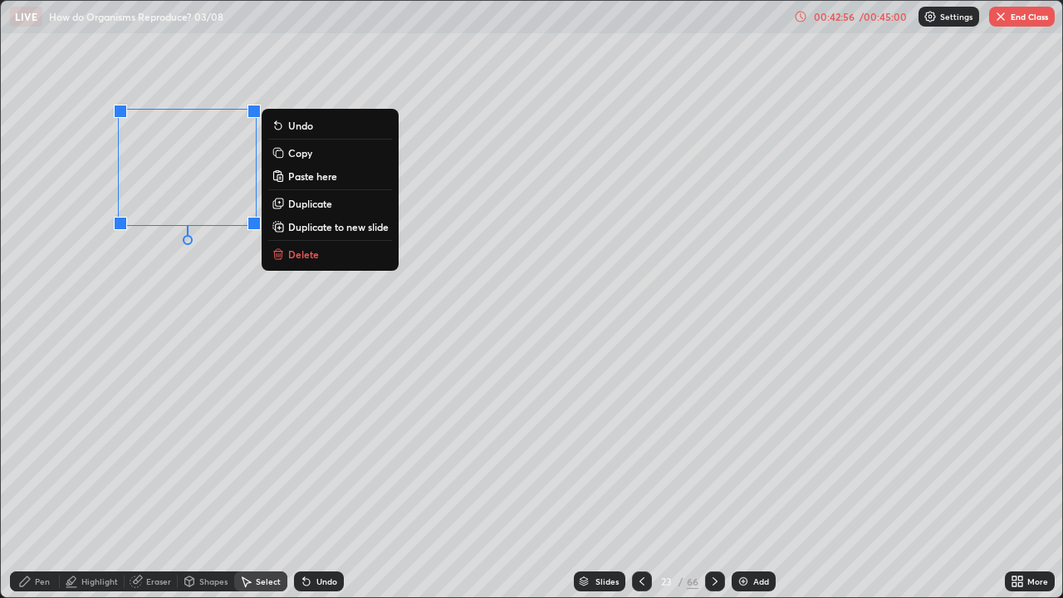
click at [296, 253] on p "Delete" at bounding box center [303, 253] width 31 height 13
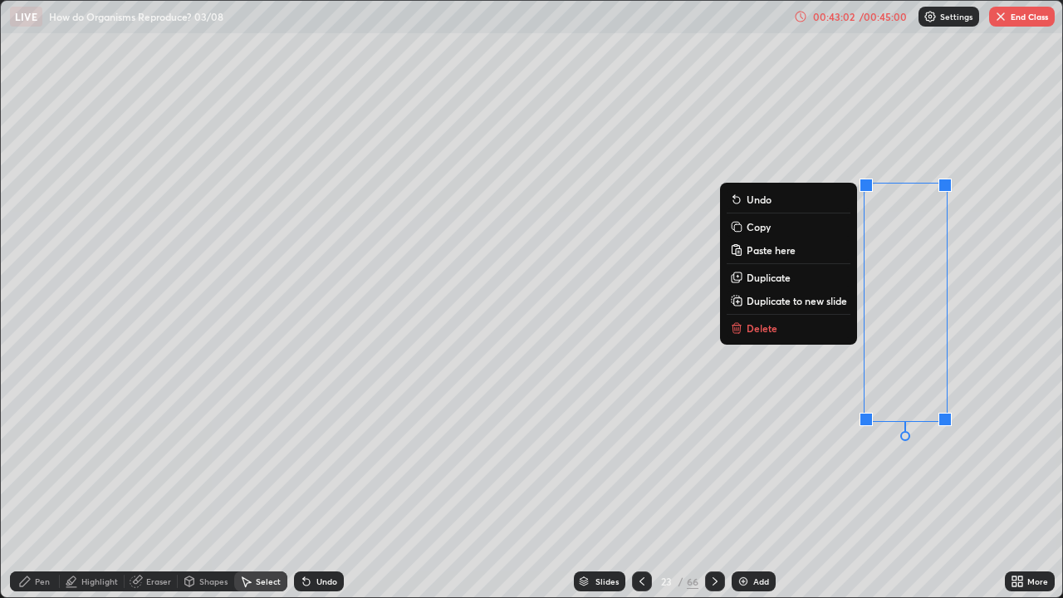
click at [761, 335] on button "Delete" at bounding box center [789, 328] width 124 height 20
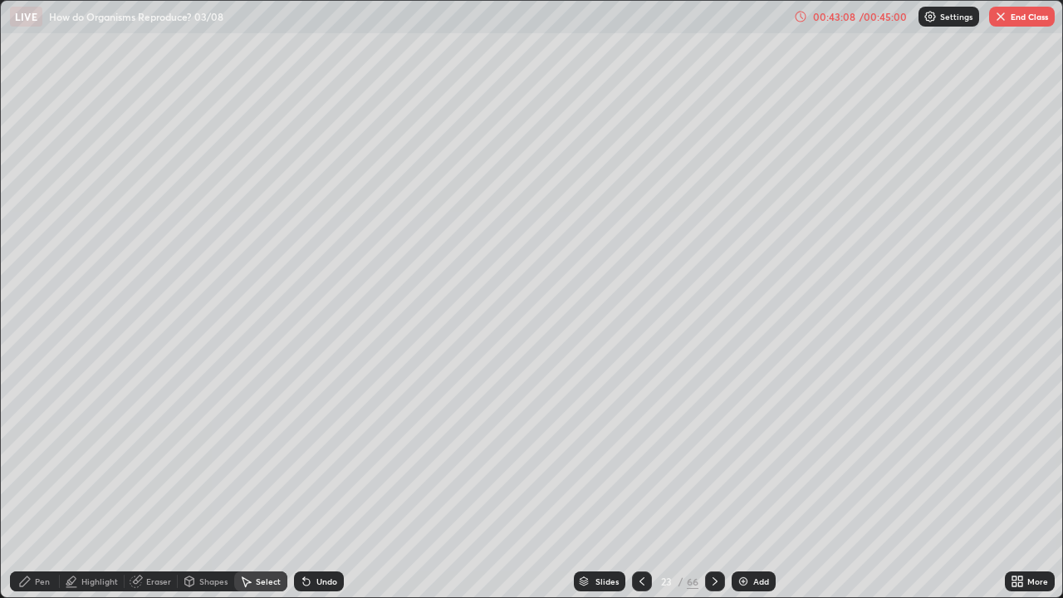
click at [30, 485] on icon at bounding box center [24, 581] width 13 height 13
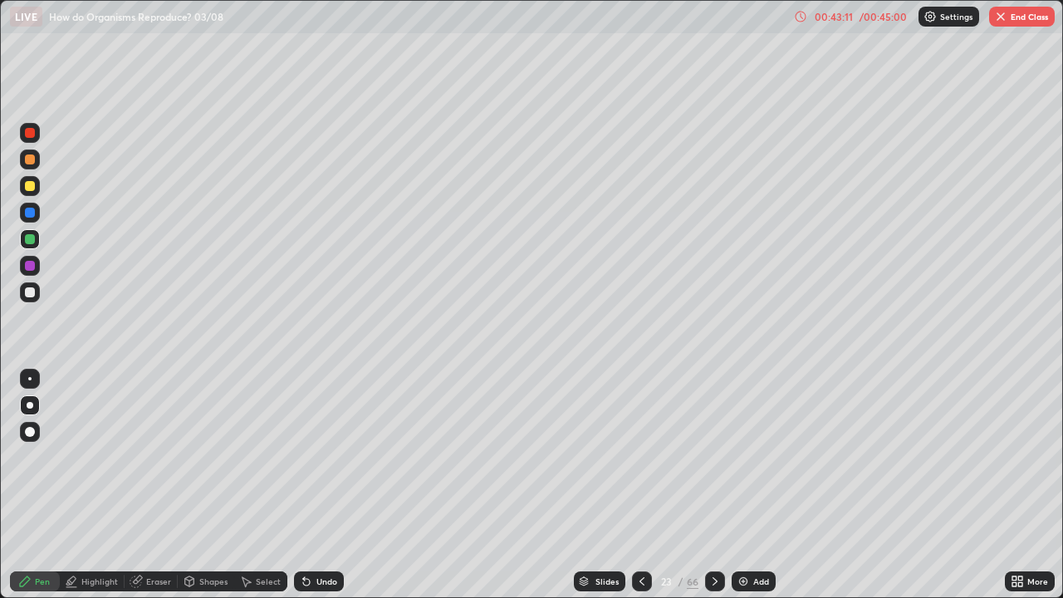
click at [152, 485] on div "Eraser" at bounding box center [158, 581] width 25 height 8
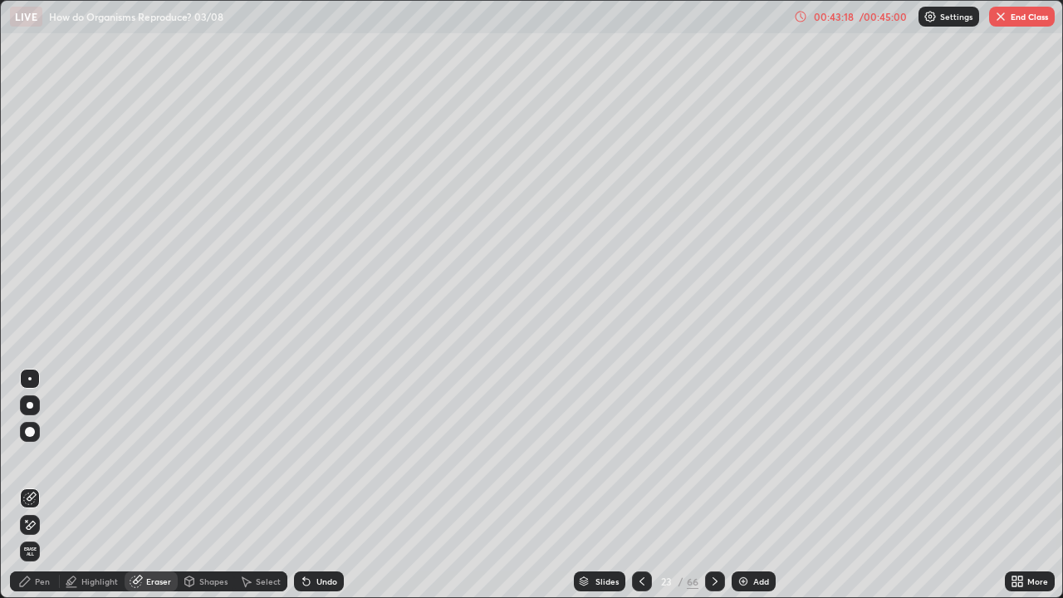
click at [257, 485] on div "Select" at bounding box center [268, 581] width 25 height 8
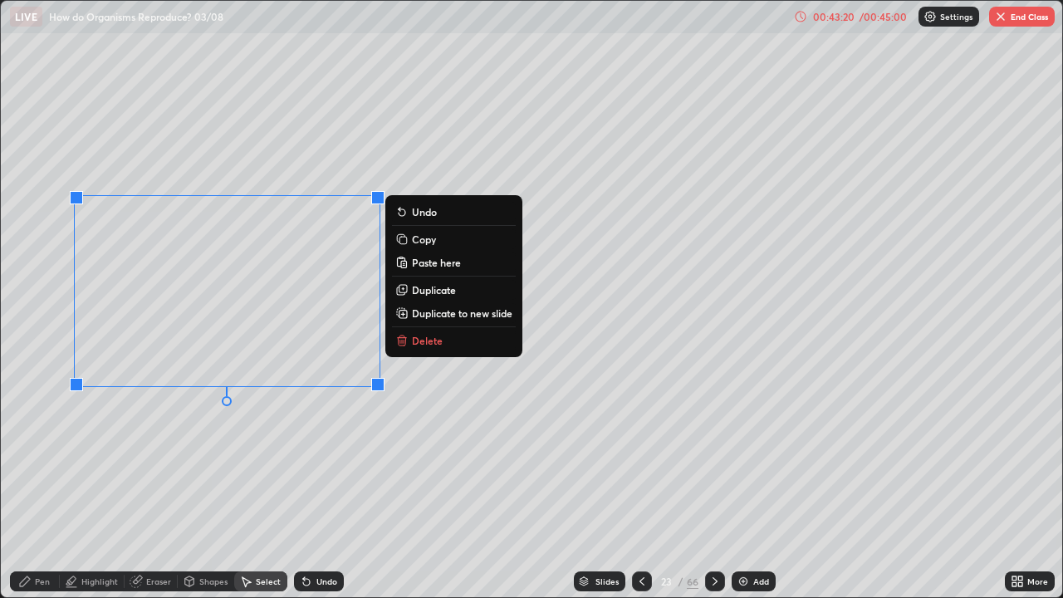
click at [341, 485] on div "0 ° Undo Copy Paste here Duplicate Duplicate to new slide Delete" at bounding box center [531, 299] width 1061 height 596
click at [198, 484] on div "0 ° Undo Copy Paste here Duplicate Duplicate to new slide Delete" at bounding box center [531, 299] width 1061 height 596
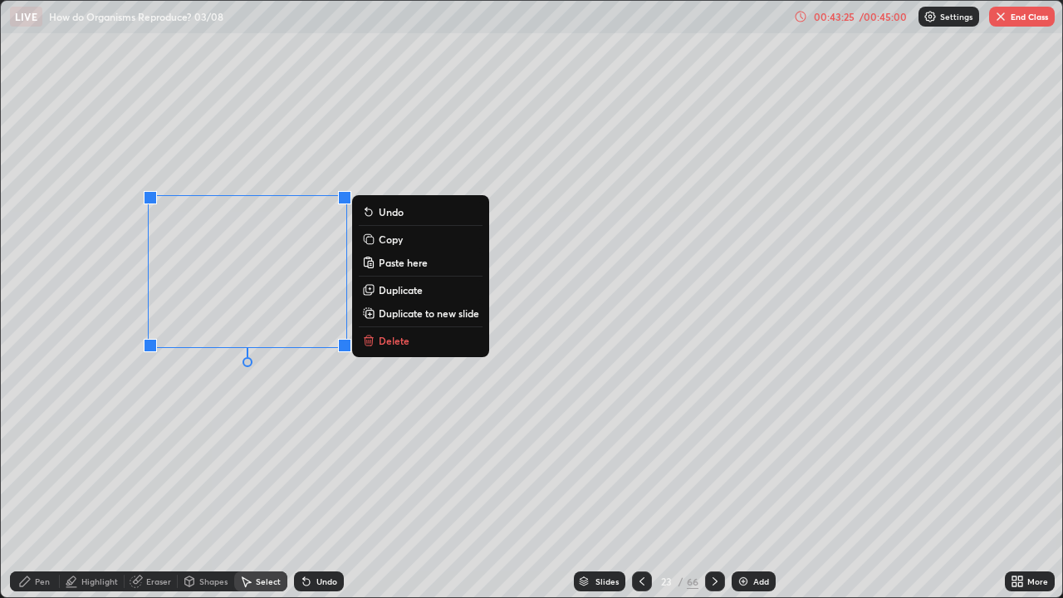
click at [111, 441] on div "0 ° Undo Copy Paste here Duplicate Duplicate to new slide Delete" at bounding box center [531, 299] width 1061 height 596
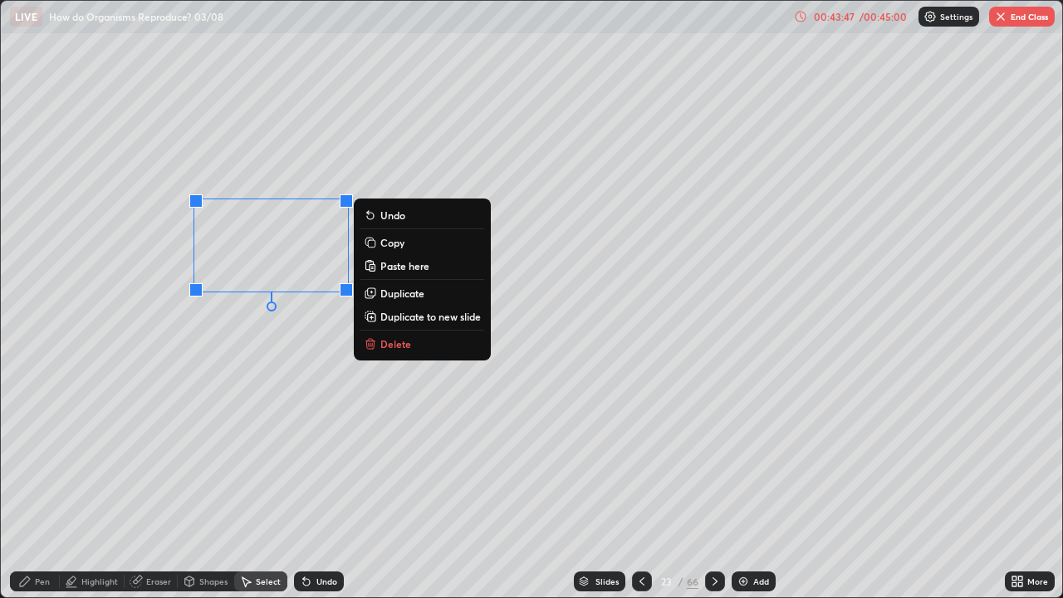
click at [287, 399] on div "0 ° Undo Copy Paste here Duplicate Duplicate to new slide Delete" at bounding box center [531, 299] width 1061 height 596
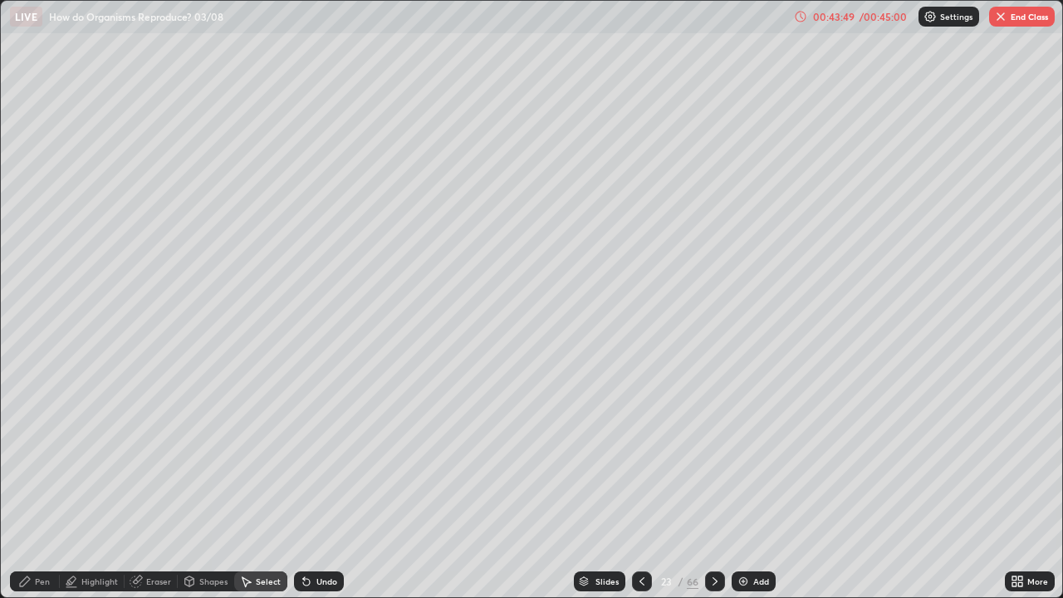
click at [153, 485] on div "Eraser" at bounding box center [158, 581] width 25 height 8
click at [37, 485] on div "Pen" at bounding box center [42, 581] width 15 height 8
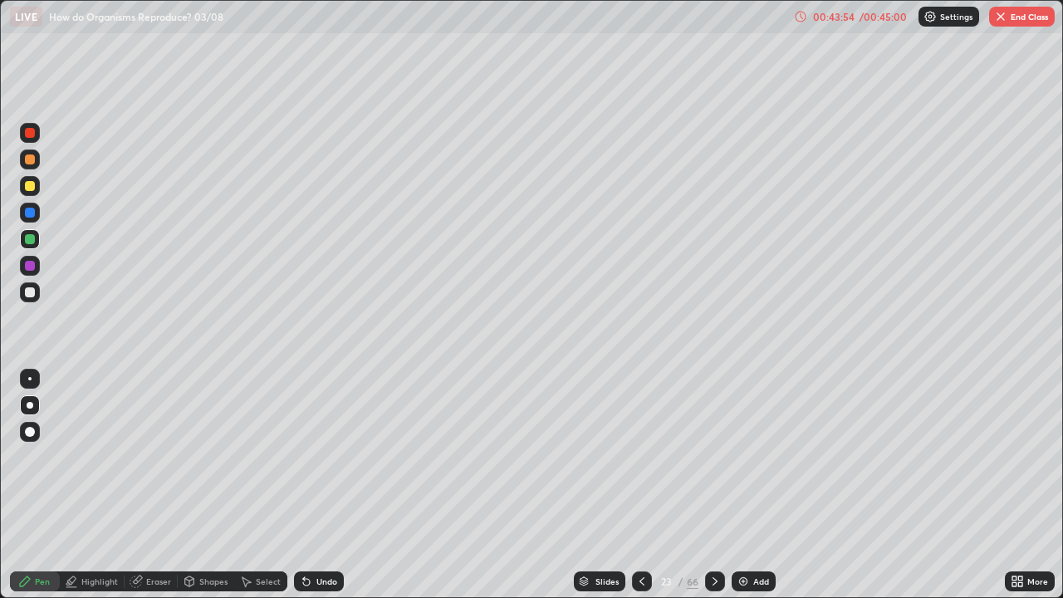
click at [29, 216] on div at bounding box center [30, 213] width 10 height 10
click at [309, 485] on icon at bounding box center [306, 581] width 13 height 13
click at [317, 485] on div "Undo" at bounding box center [319, 581] width 50 height 20
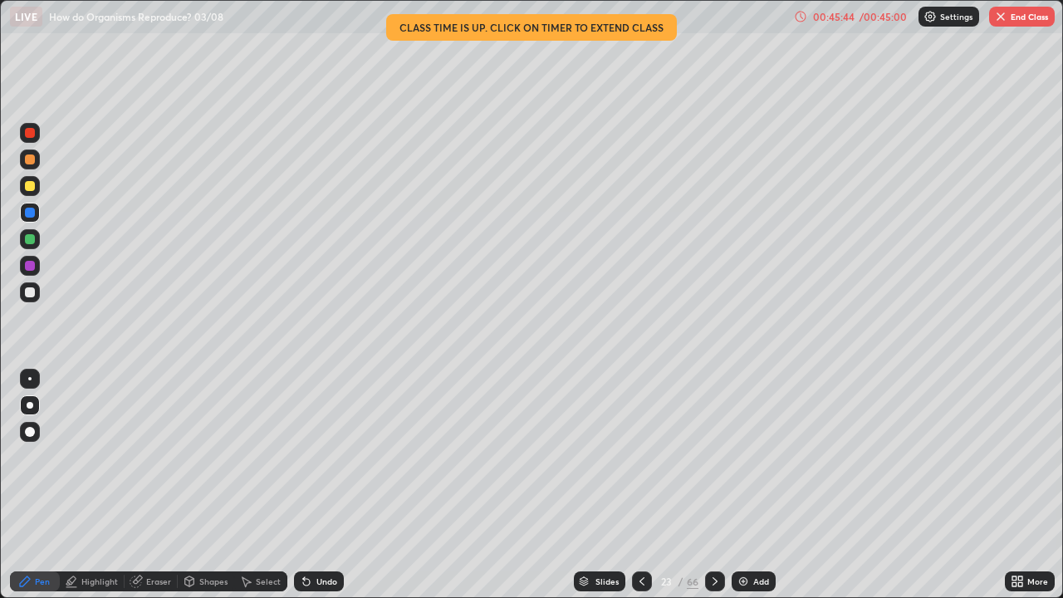
click at [615, 485] on div "Slides" at bounding box center [606, 581] width 23 height 8
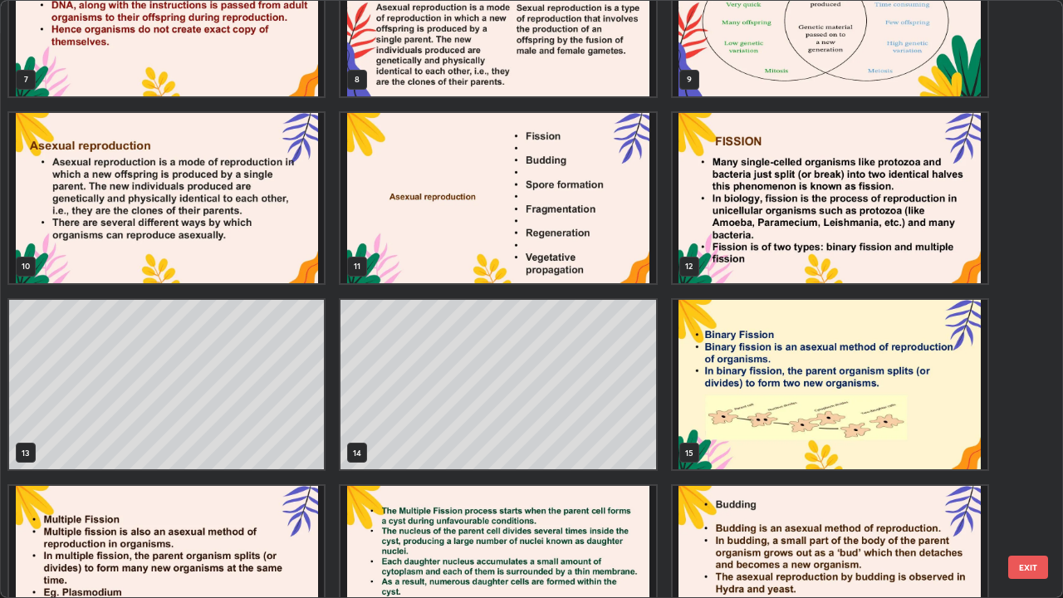
scroll to position [457, 0]
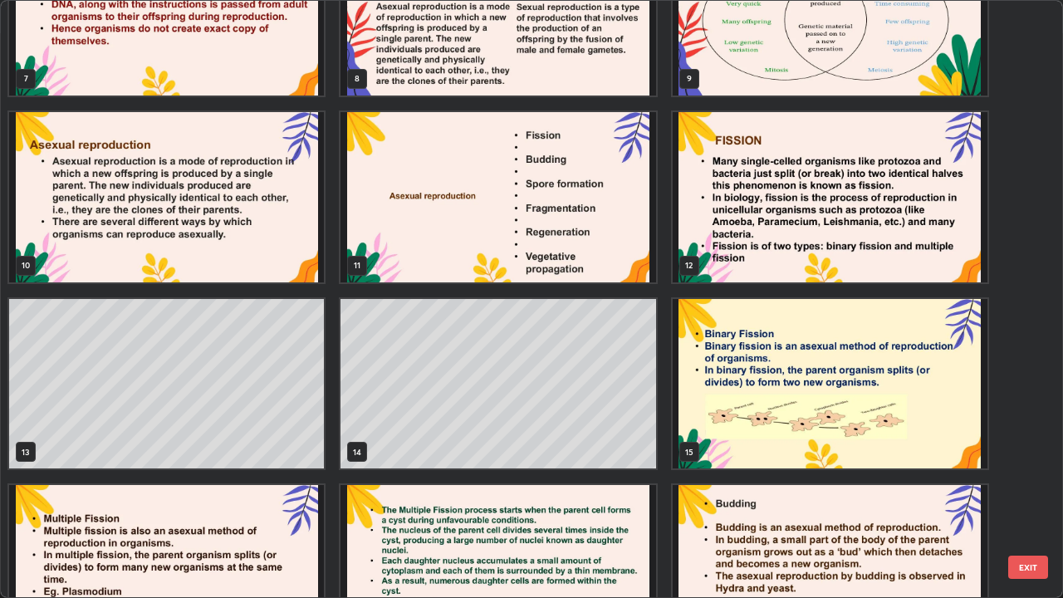
click at [611, 232] on img "grid" at bounding box center [497, 197] width 315 height 170
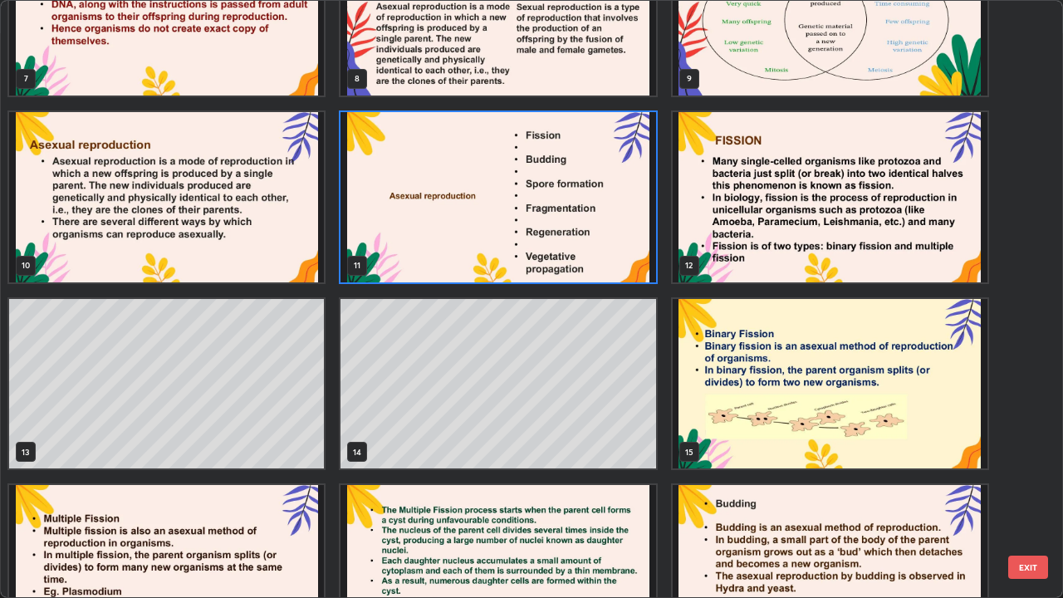
click at [469, 247] on img "grid" at bounding box center [497, 197] width 315 height 170
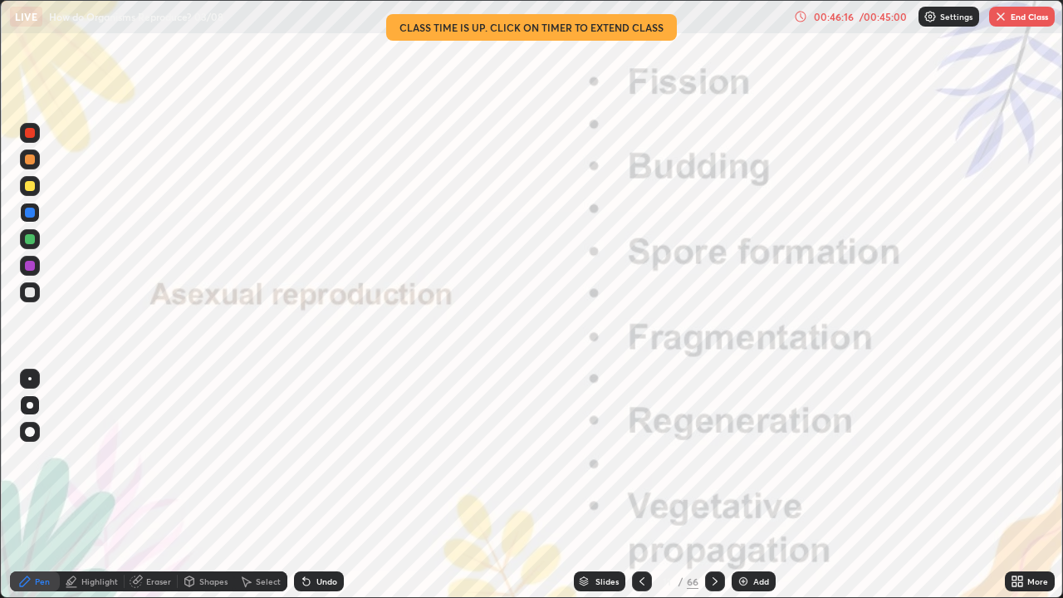
click at [1025, 17] on button "End Class" at bounding box center [1022, 17] width 66 height 20
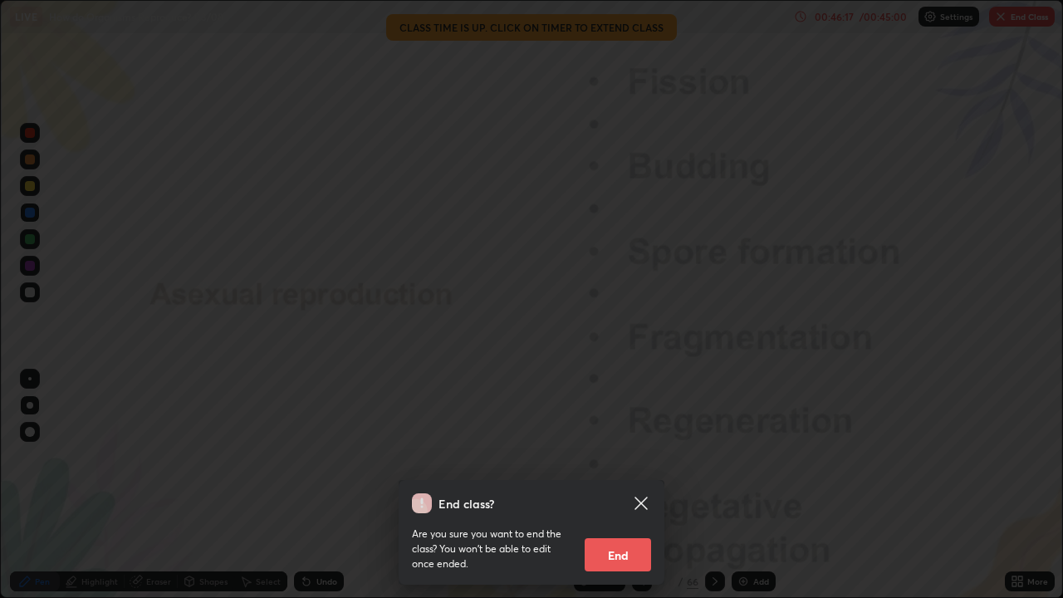
click at [620, 485] on button "End" at bounding box center [618, 554] width 66 height 33
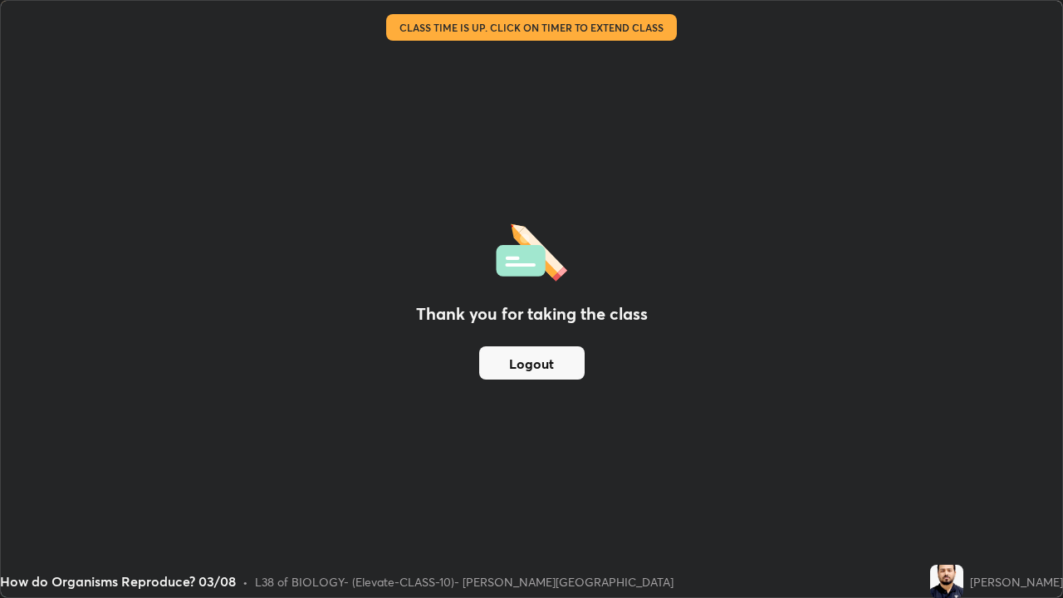
click at [524, 365] on button "Logout" at bounding box center [531, 362] width 105 height 33
